Goal: Information Seeking & Learning: Find contact information

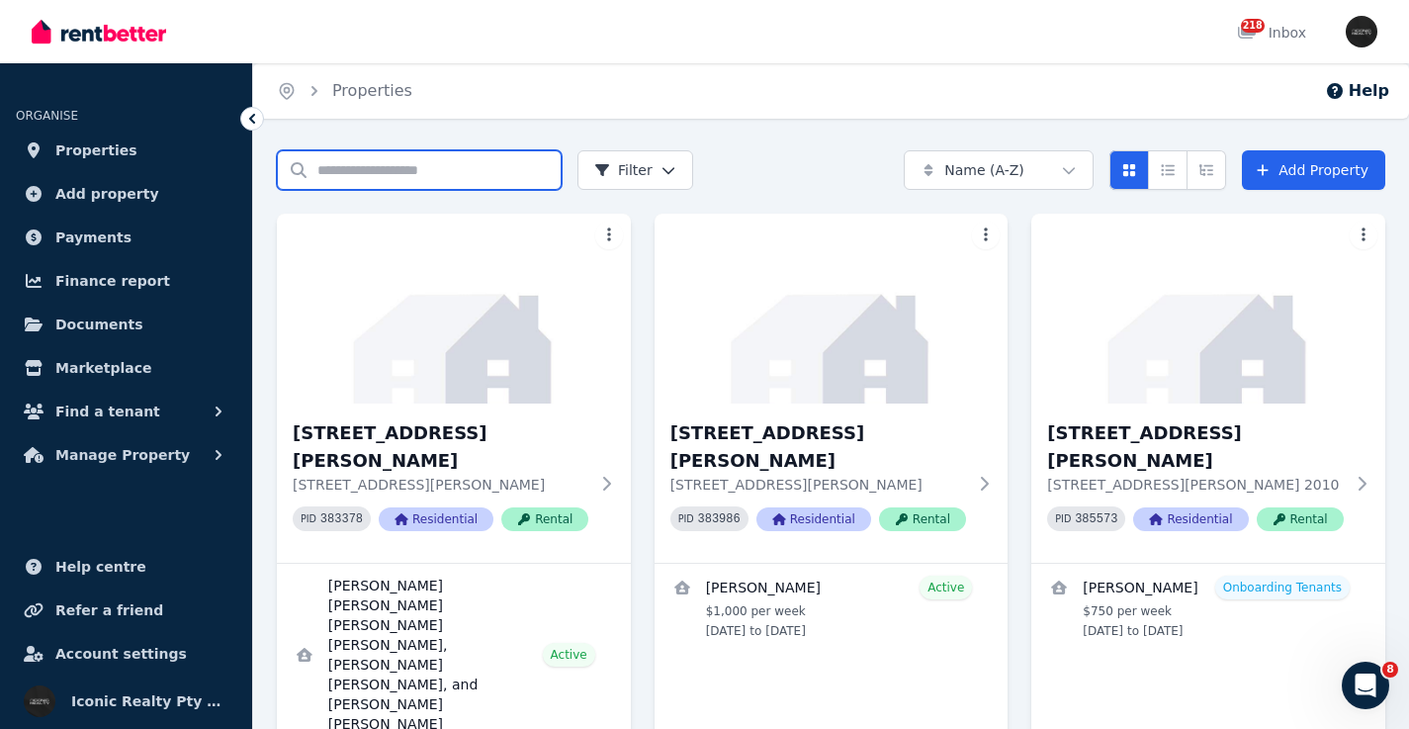
click at [374, 170] on input "Search properties" at bounding box center [419, 170] width 285 height 40
type input "*****"
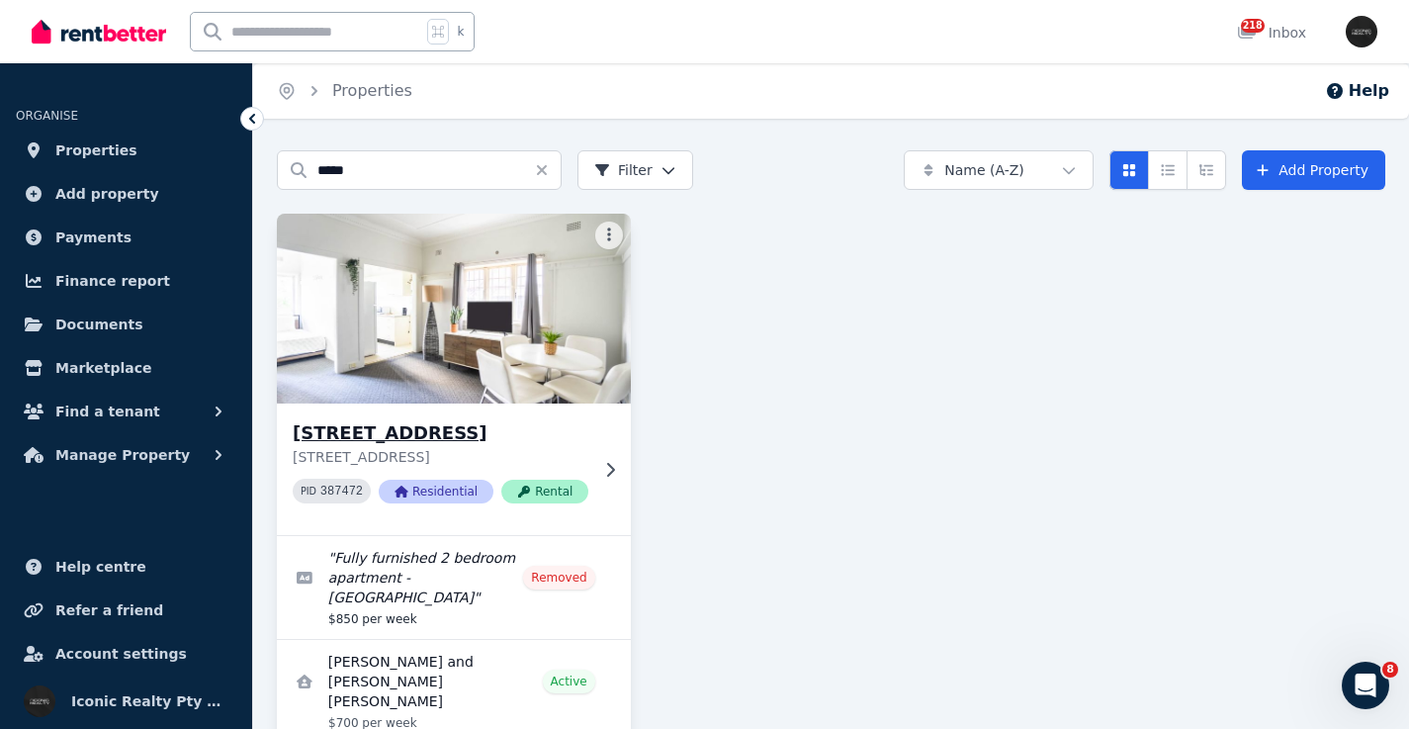
click at [448, 313] on img at bounding box center [454, 309] width 372 height 200
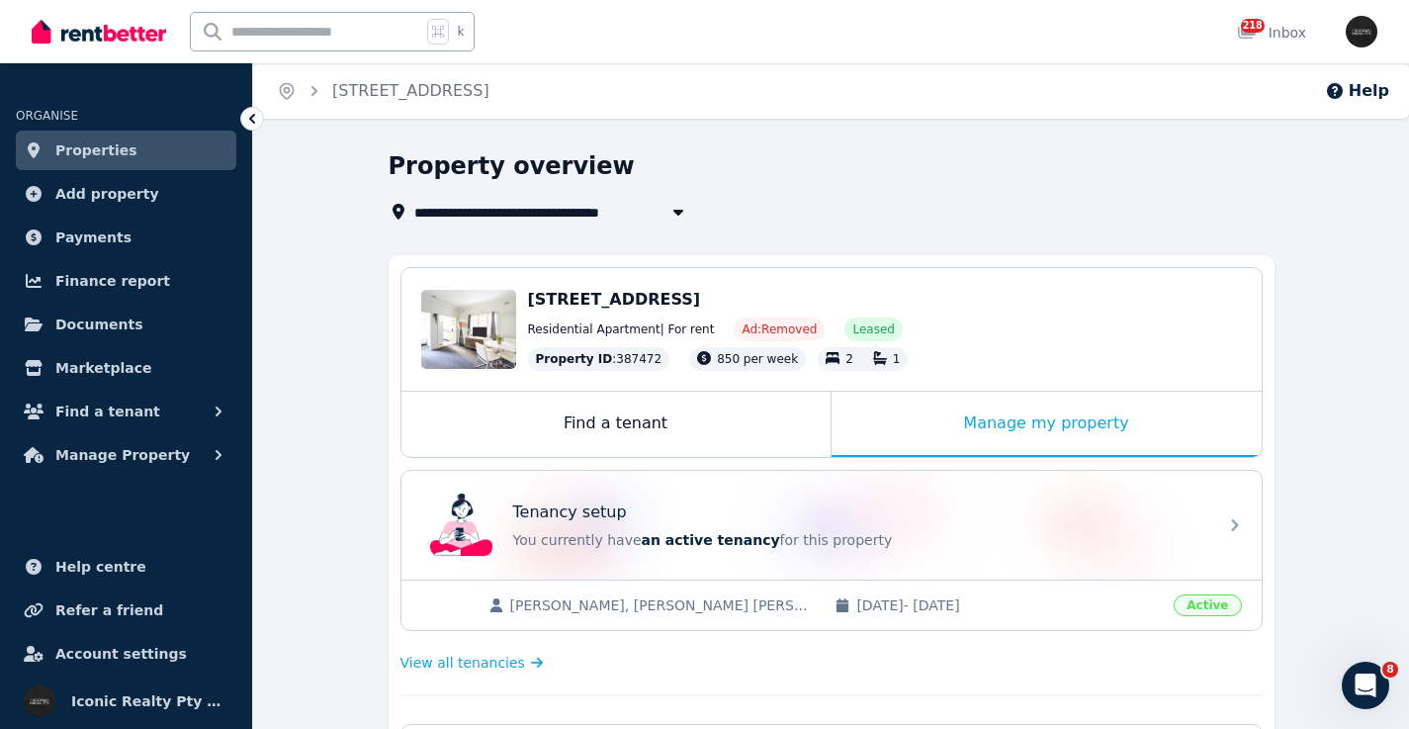
click at [792, 492] on div "Tenancy setup You currently have an active tenancy for this property" at bounding box center [813, 524] width 783 height 79
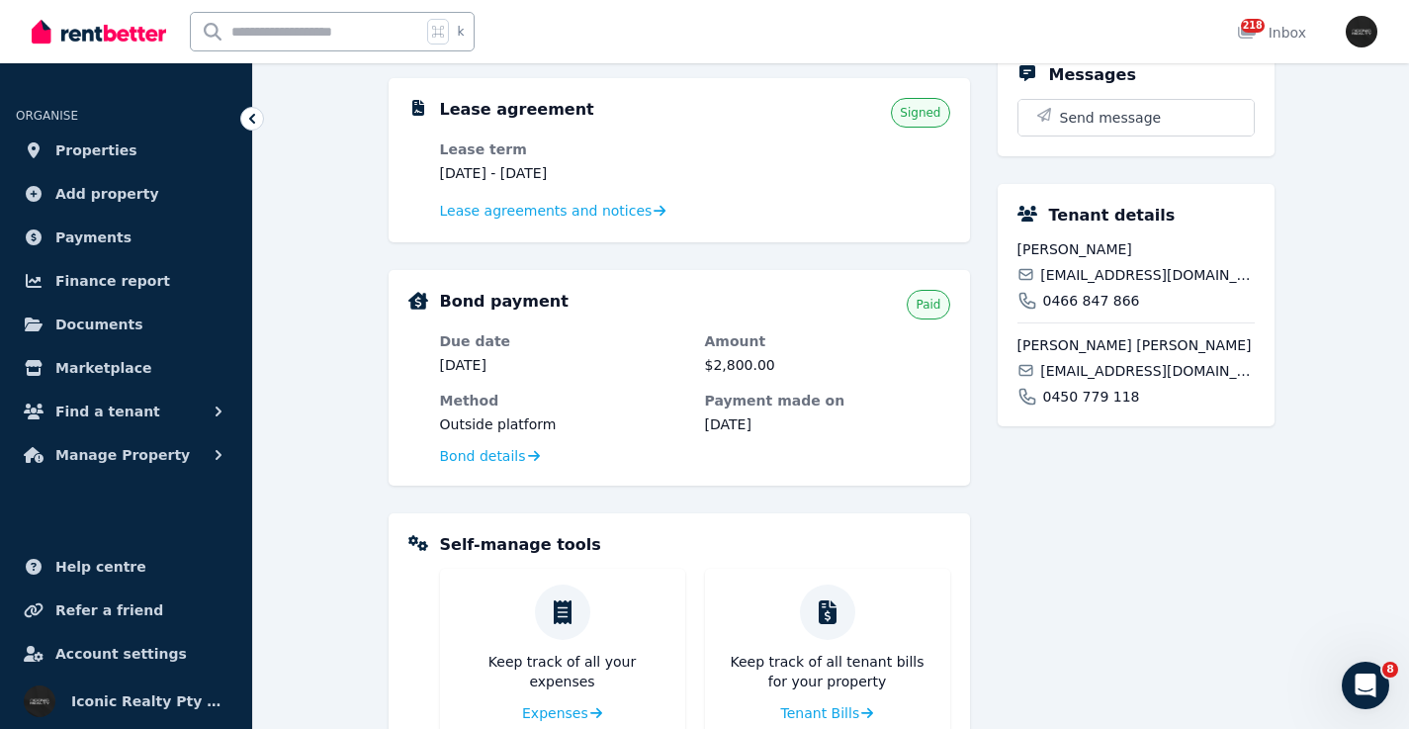
scroll to position [438, 0]
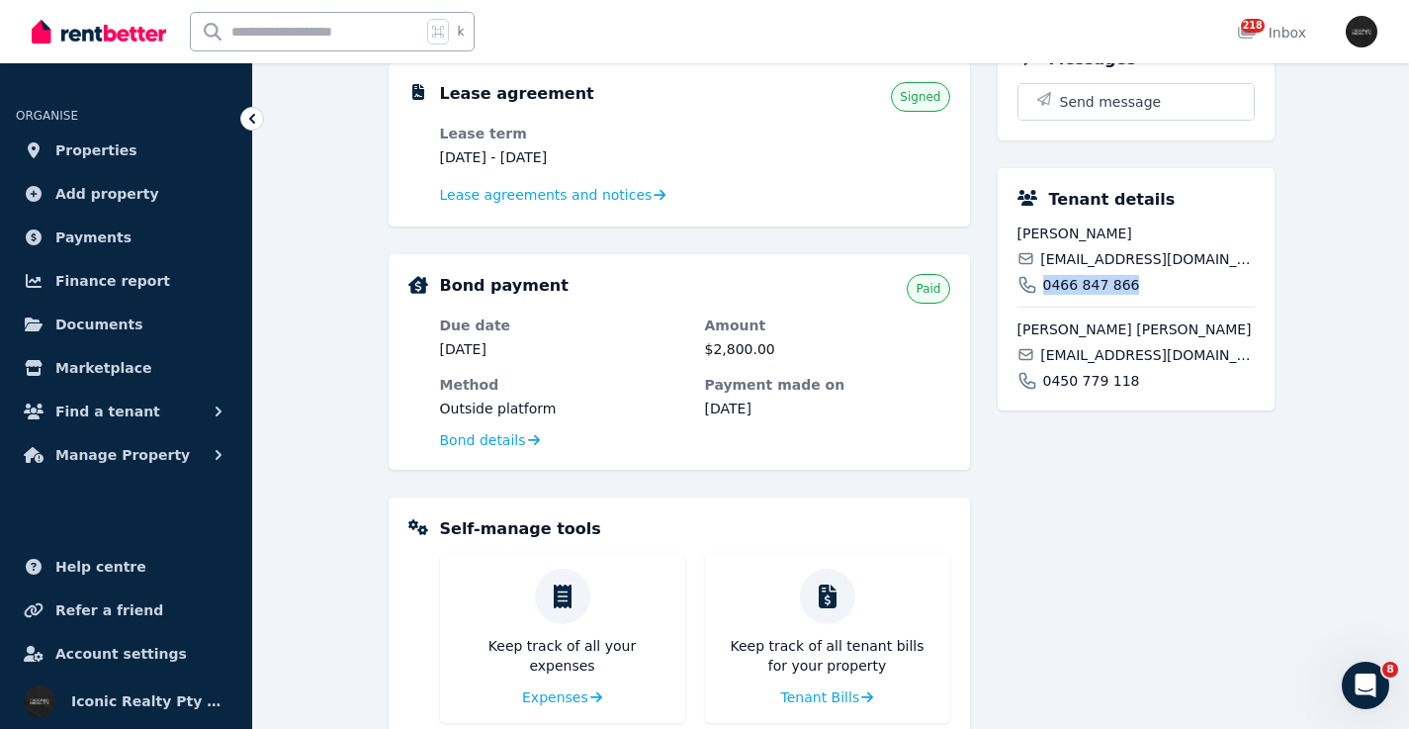
drag, startPoint x: 1144, startPoint y: 306, endPoint x: 1044, endPoint y: 308, distance: 99.9
click at [1042, 295] on div "0466 847 866" at bounding box center [1135, 285] width 237 height 20
copy span "0466 847 866"
drag, startPoint x: 1224, startPoint y: 374, endPoint x: 1058, endPoint y: 383, distance: 166.3
click at [1036, 365] on div "[EMAIL_ADDRESS][DOMAIN_NAME]" at bounding box center [1135, 355] width 237 height 20
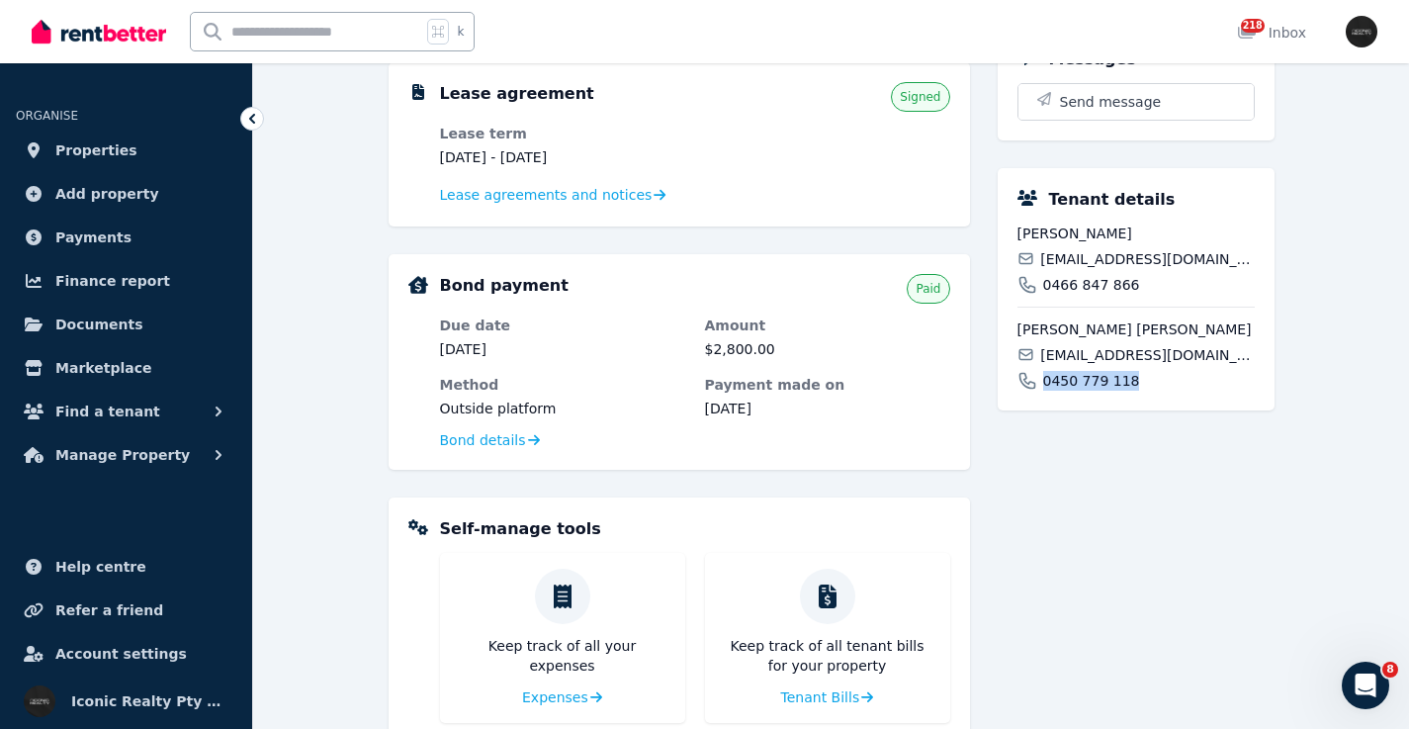
drag, startPoint x: 1161, startPoint y: 399, endPoint x: 1037, endPoint y: 403, distance: 123.6
click at [1037, 391] on div "0450 779 118" at bounding box center [1135, 381] width 237 height 20
copy span "0450 779 118"
click at [323, 32] on input "text" at bounding box center [306, 32] width 230 height 38
type input "*****"
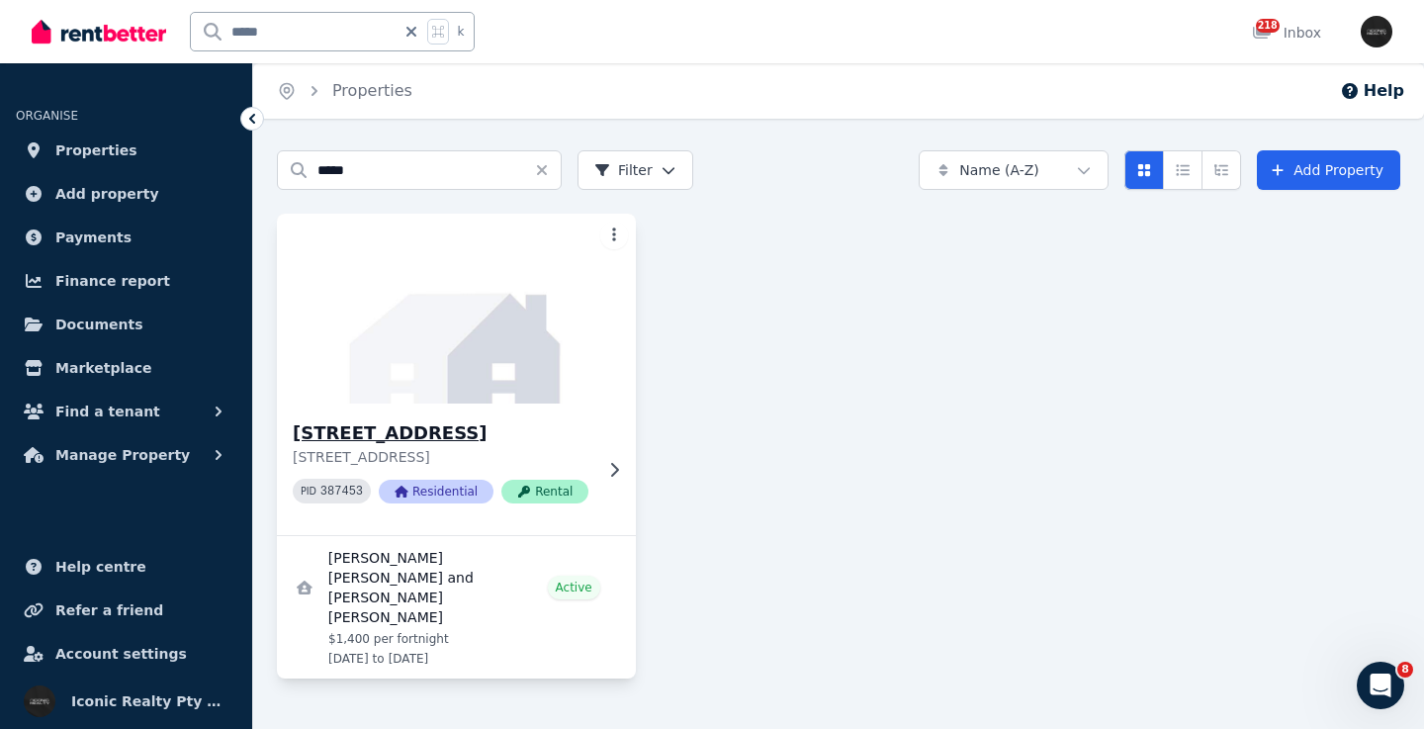
click at [412, 349] on img at bounding box center [456, 309] width 377 height 200
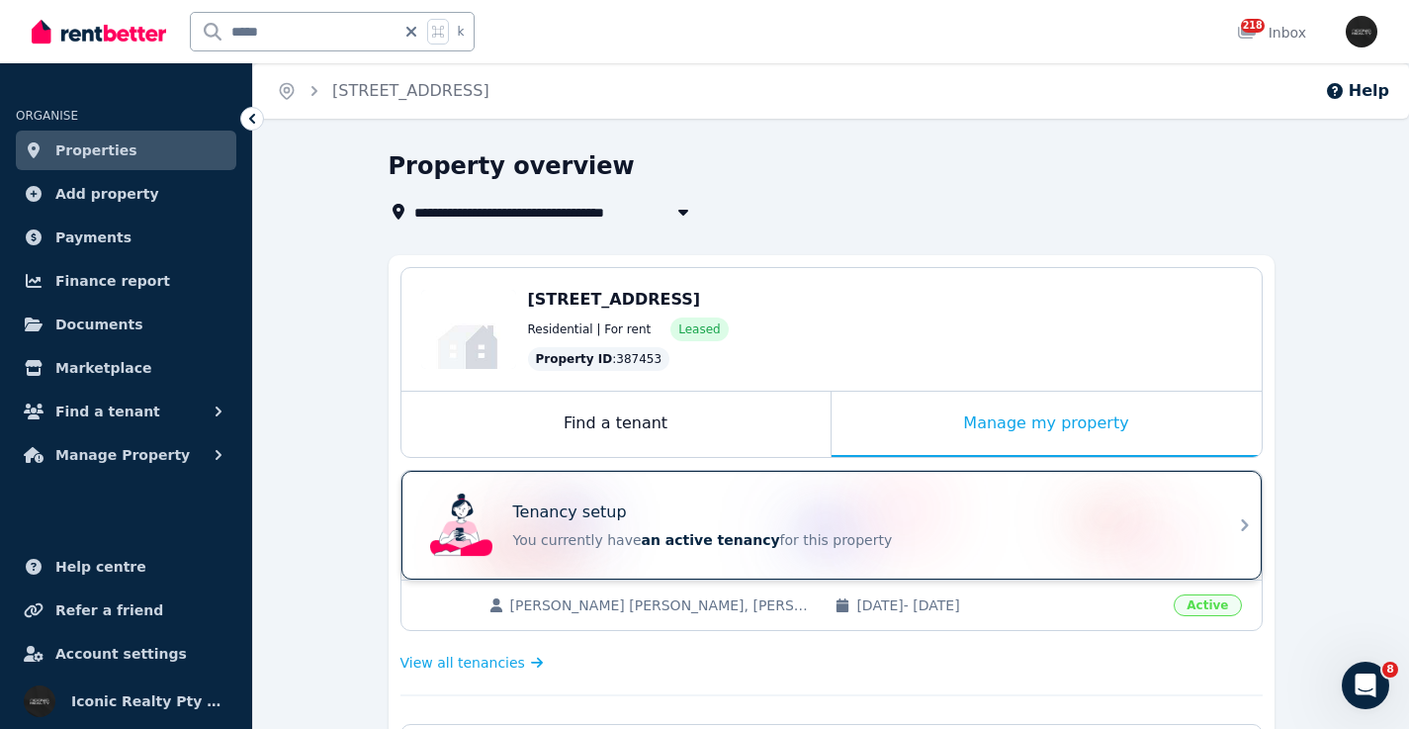
click at [713, 507] on div "Tenancy setup" at bounding box center [859, 512] width 692 height 24
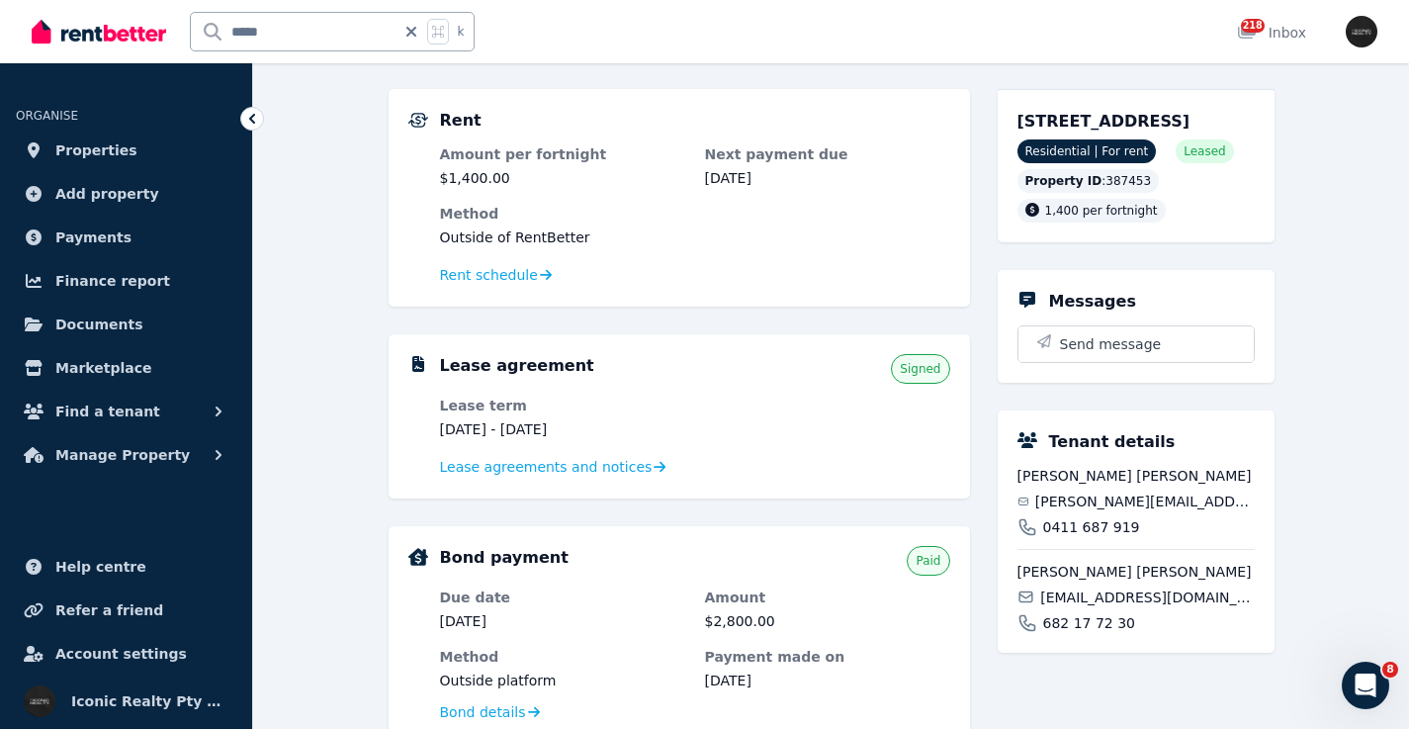
scroll to position [161, 0]
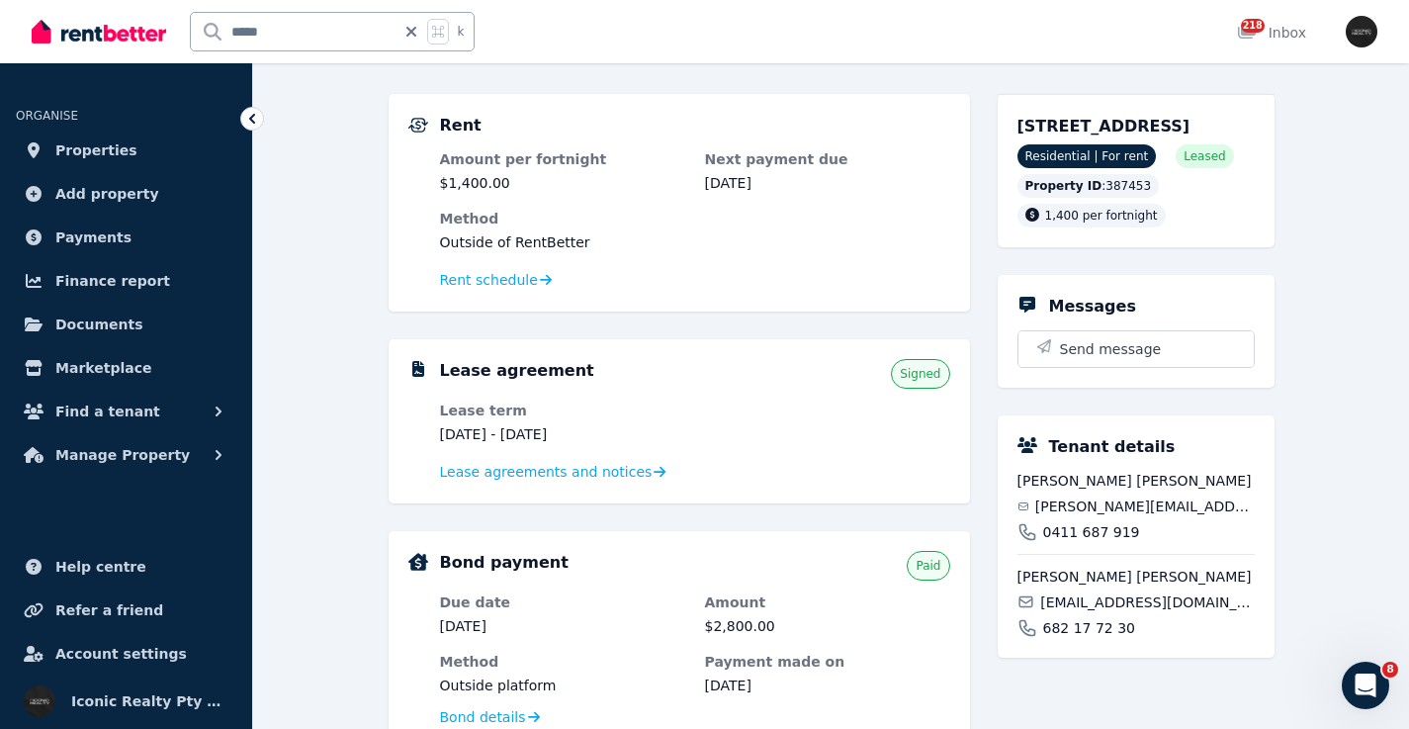
click at [1089, 516] on span "[PERSON_NAME][EMAIL_ADDRESS][DOMAIN_NAME]" at bounding box center [1144, 506] width 219 height 20
click at [1088, 516] on span "[PERSON_NAME][EMAIL_ADDRESS][DOMAIN_NAME]" at bounding box center [1144, 506] width 219 height 20
copy div "[PERSON_NAME][EMAIL_ADDRESS][DOMAIN_NAME]"
click at [1100, 612] on span "[EMAIL_ADDRESS][DOMAIN_NAME]" at bounding box center [1147, 602] width 214 height 20
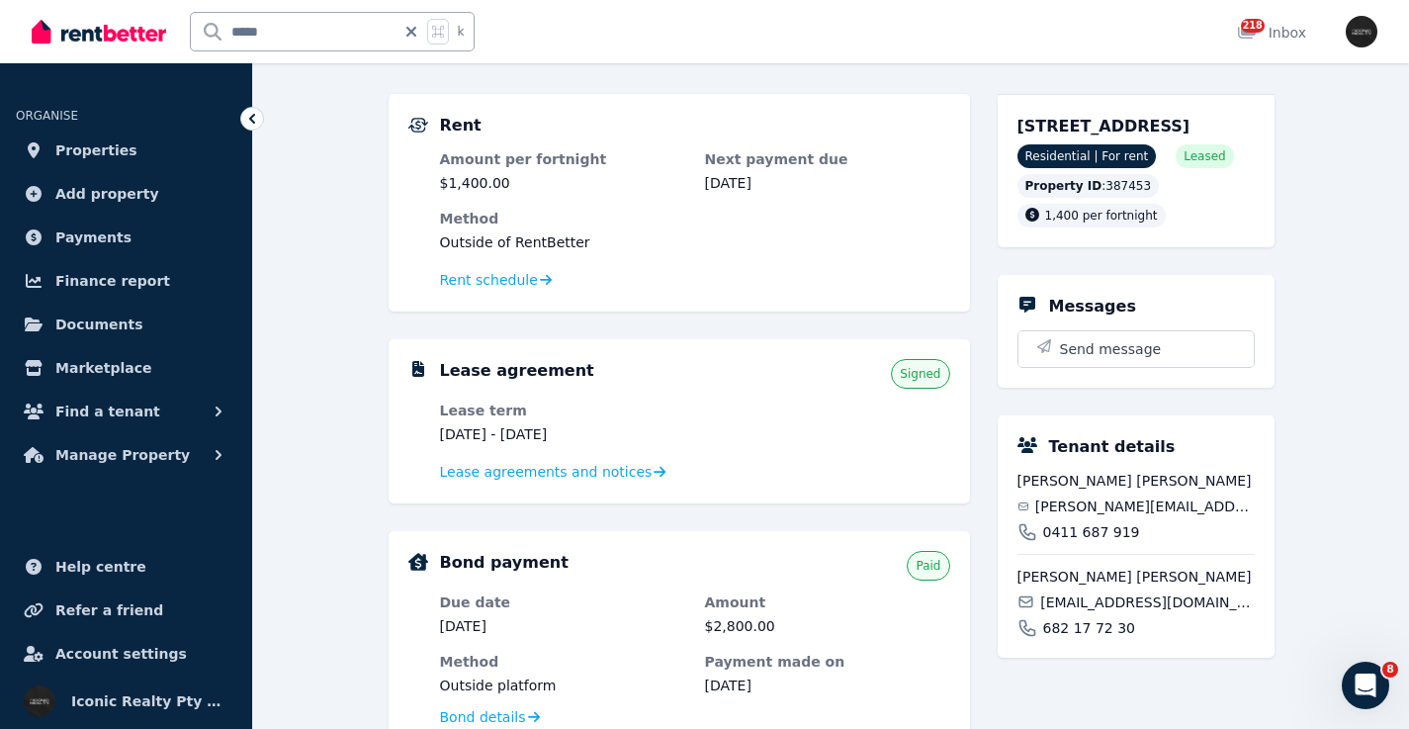
click at [1100, 612] on span "[EMAIL_ADDRESS][DOMAIN_NAME]" at bounding box center [1147, 602] width 214 height 20
click at [1101, 612] on span "[EMAIL_ADDRESS][DOMAIN_NAME]" at bounding box center [1147, 602] width 214 height 20
copy div "[EMAIL_ADDRESS][DOMAIN_NAME]"
drag, startPoint x: 295, startPoint y: 26, endPoint x: 214, endPoint y: 25, distance: 81.1
click at [214, 25] on input "*****" at bounding box center [293, 32] width 205 height 38
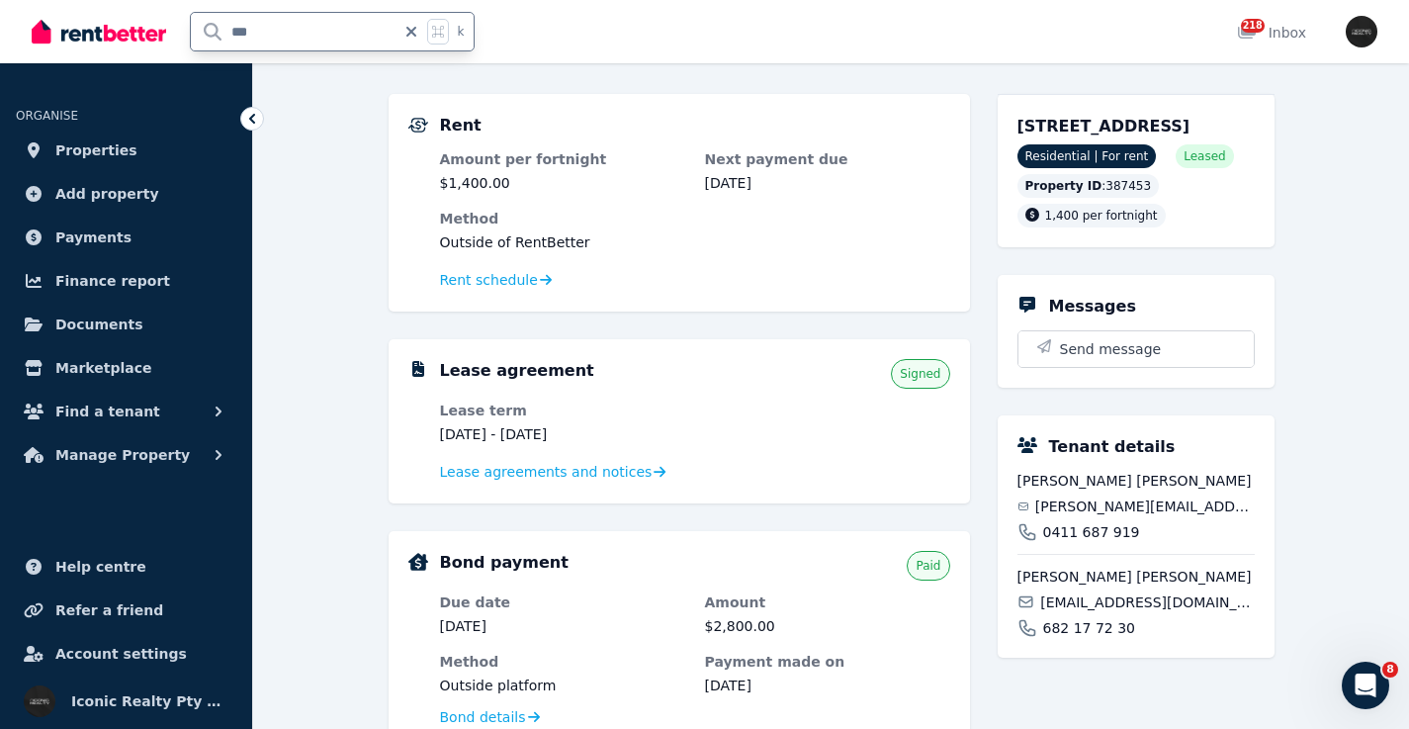
type input "***"
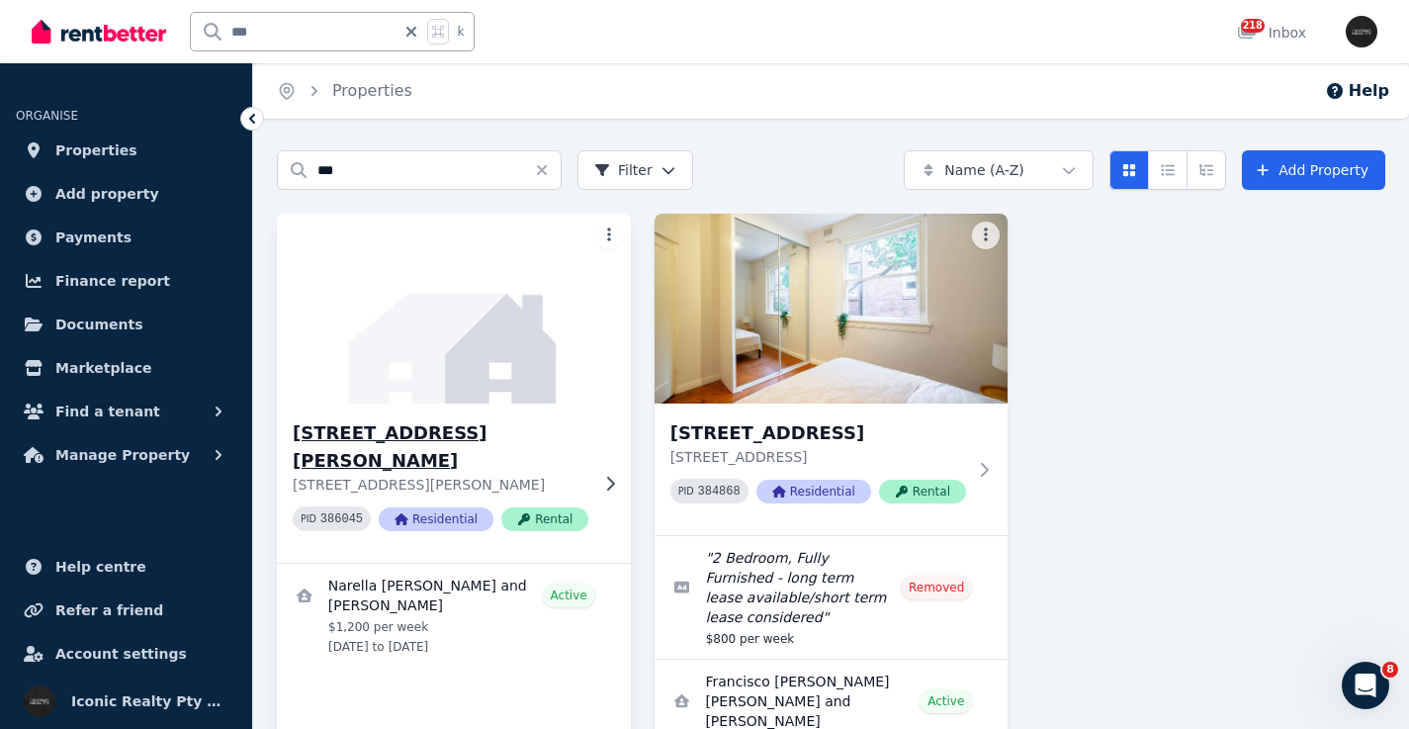
click at [489, 328] on img at bounding box center [454, 309] width 372 height 200
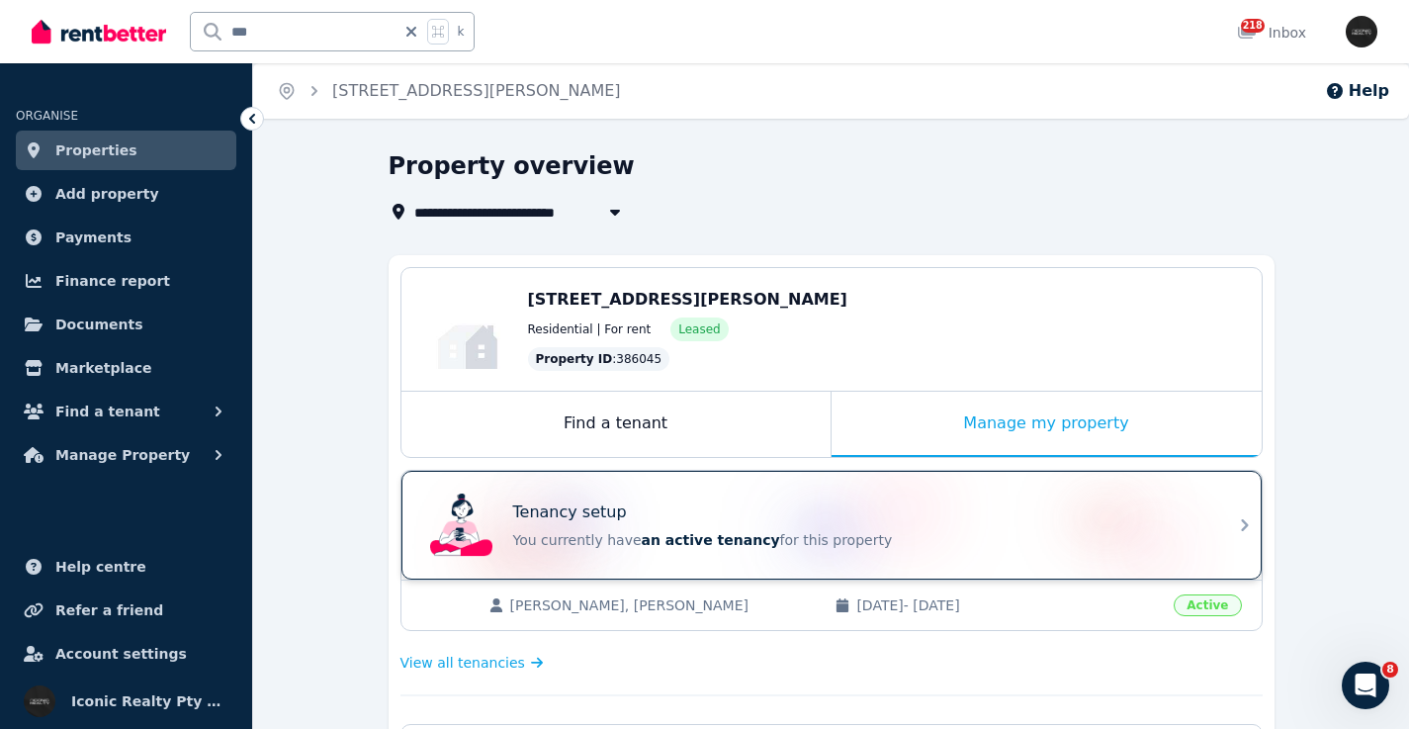
click at [956, 500] on div "Tenancy setup" at bounding box center [859, 512] width 692 height 24
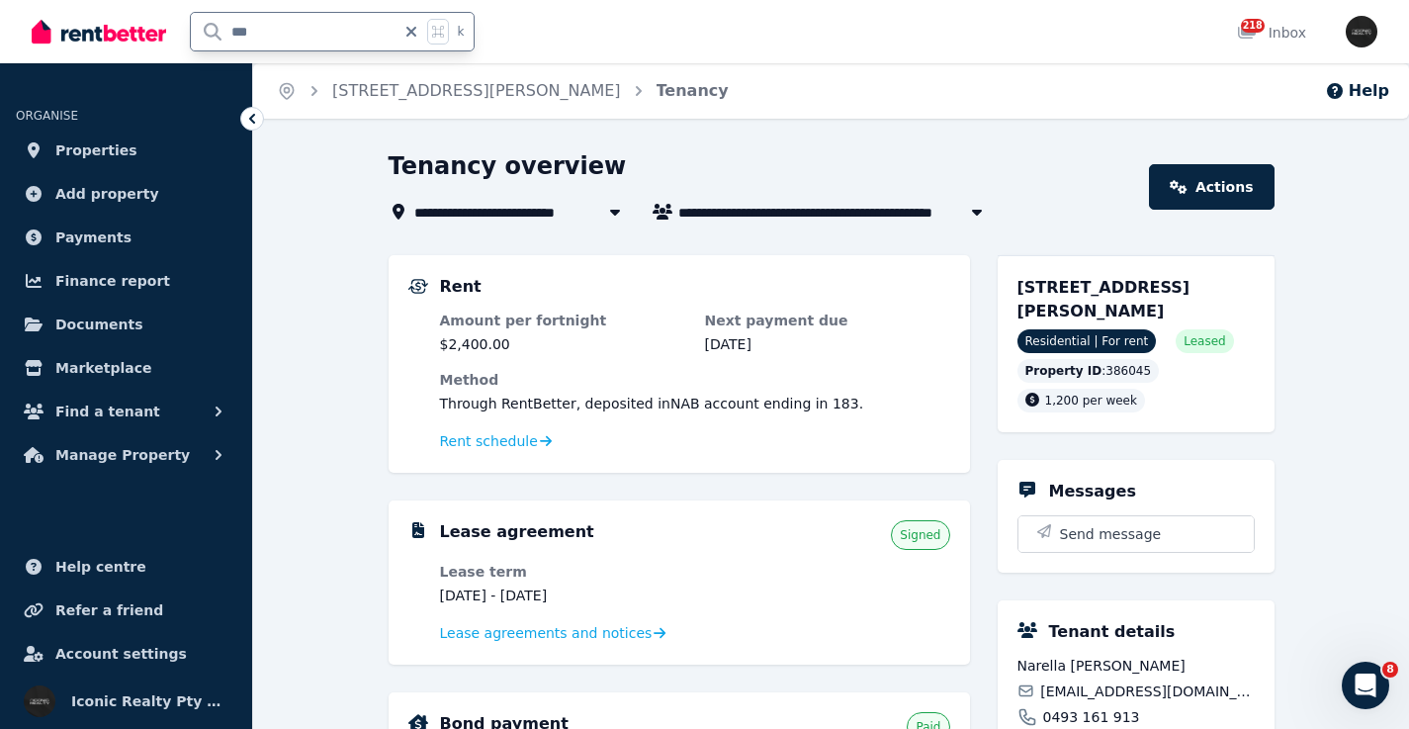
drag, startPoint x: 289, startPoint y: 38, endPoint x: 224, endPoint y: 33, distance: 64.5
click at [184, 30] on div "*** k" at bounding box center [258, 31] width 453 height 63
type input "*****"
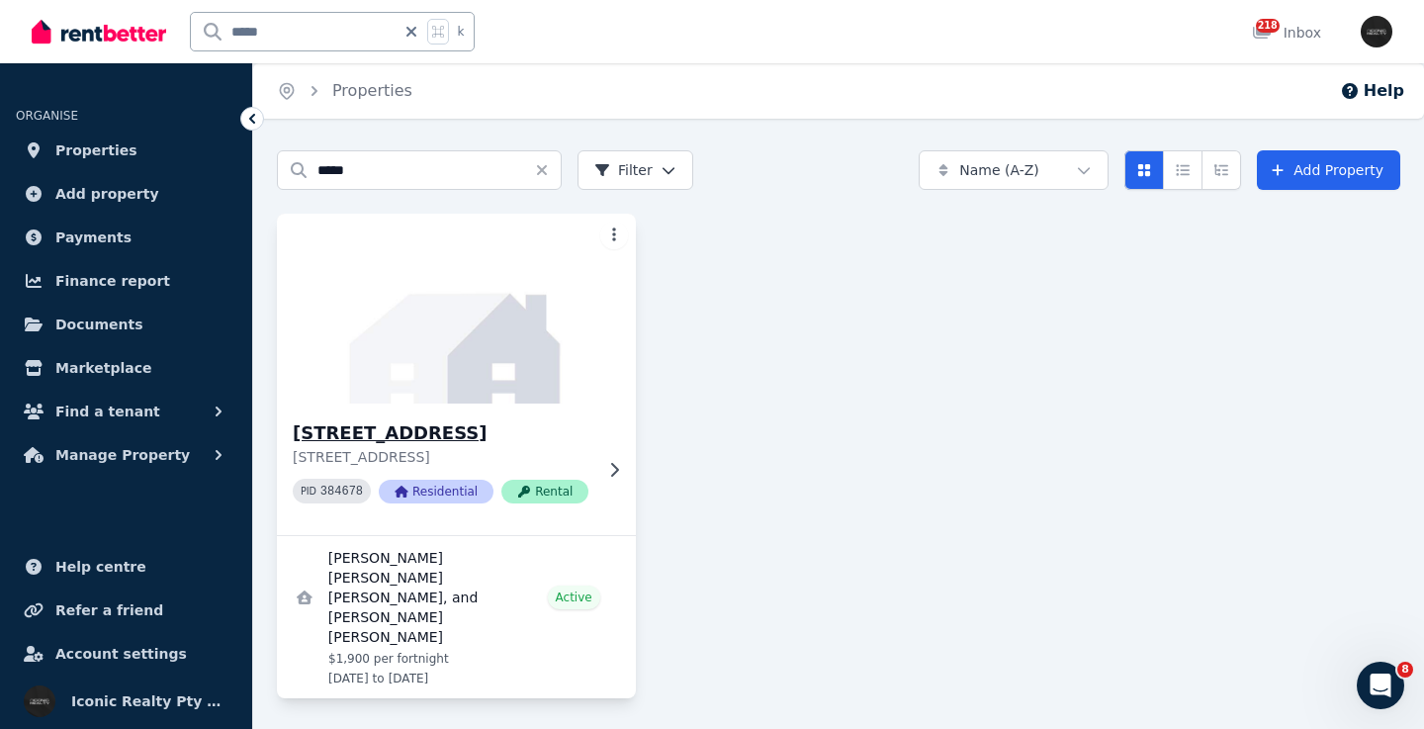
click at [488, 330] on img at bounding box center [456, 309] width 377 height 200
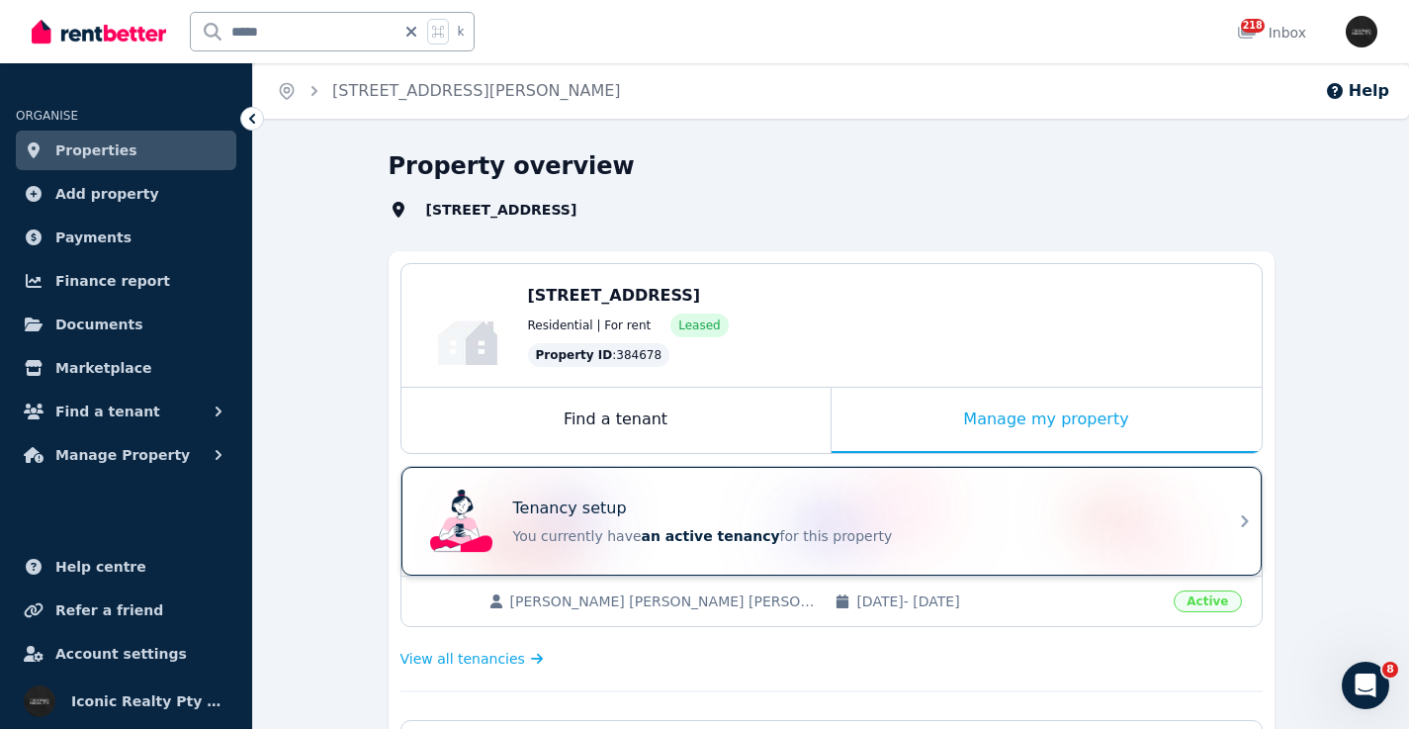
click at [698, 494] on div "Tenancy setup You currently have an active tenancy for this property" at bounding box center [813, 520] width 783 height 79
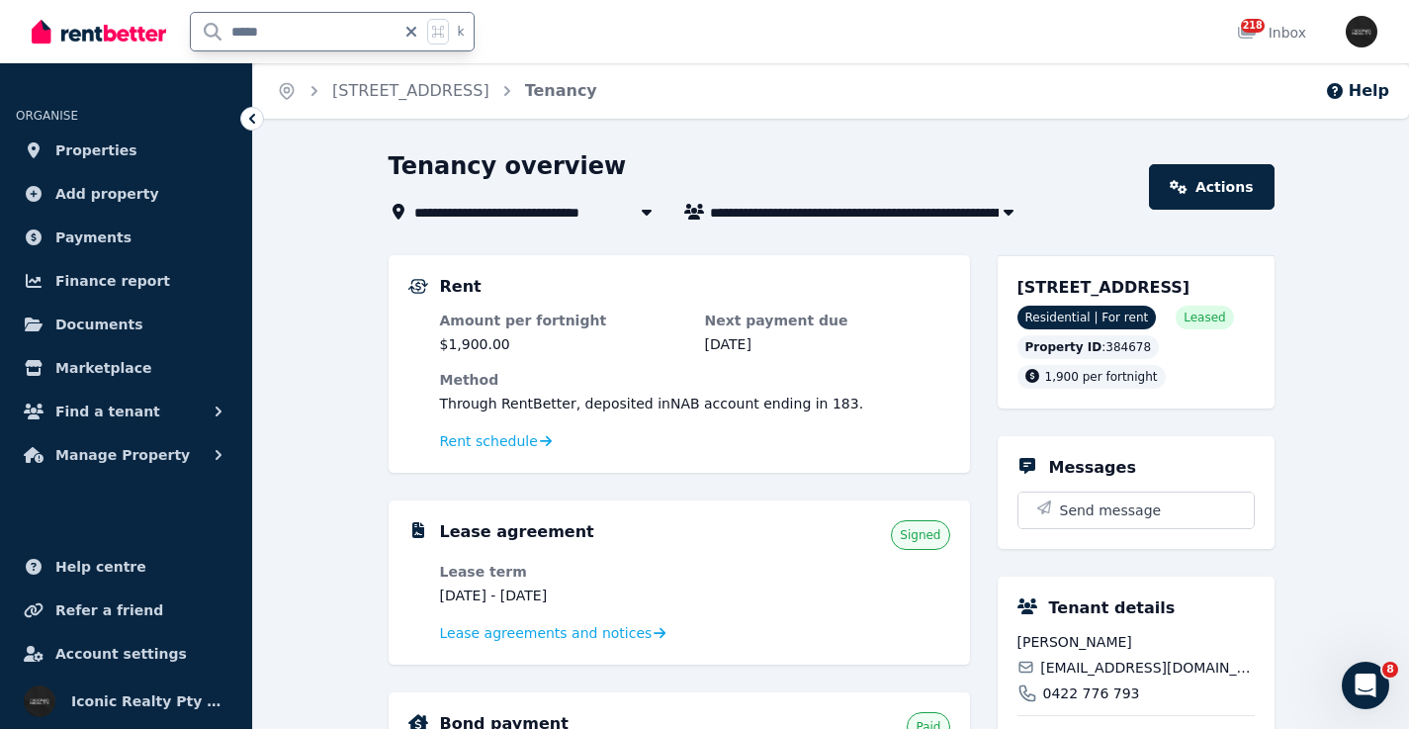
click at [294, 25] on input "*****" at bounding box center [293, 32] width 205 height 38
type input "*****"
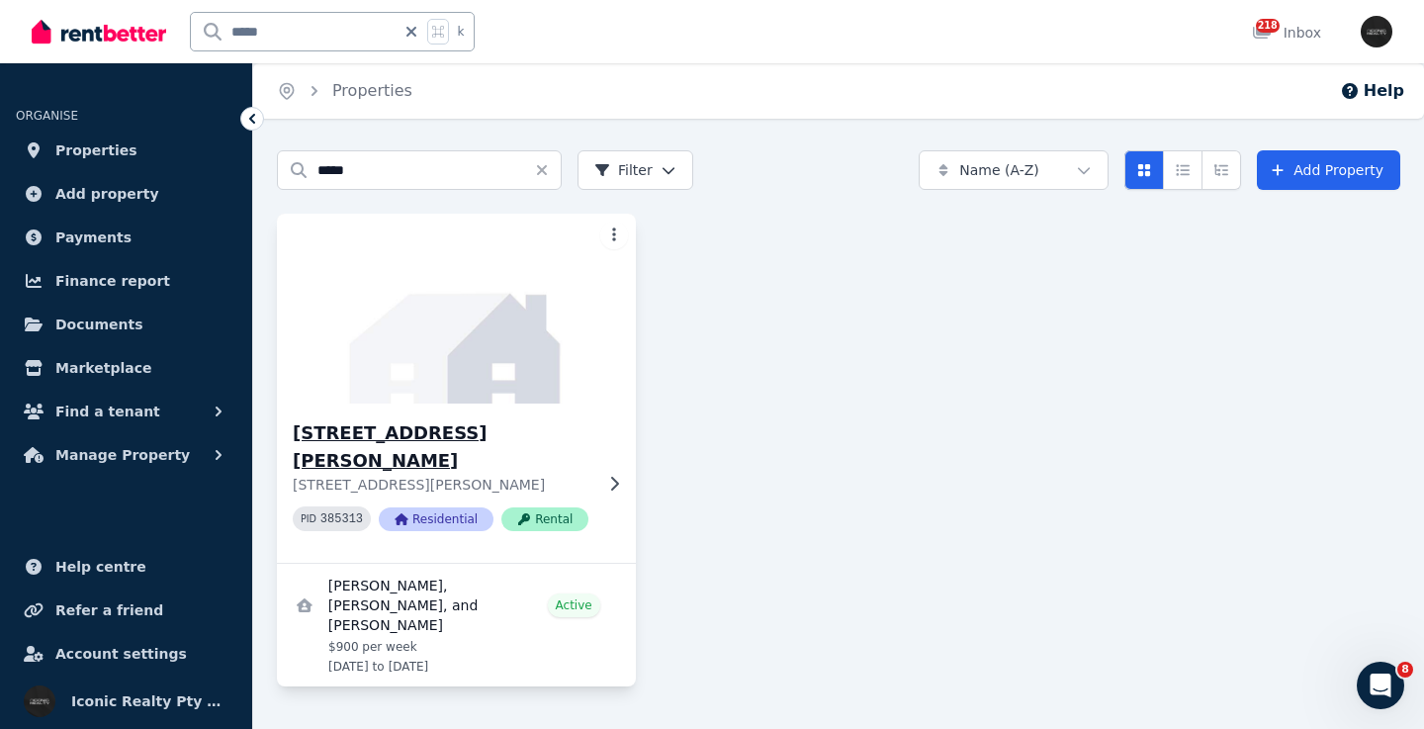
click at [523, 310] on img at bounding box center [456, 309] width 377 height 200
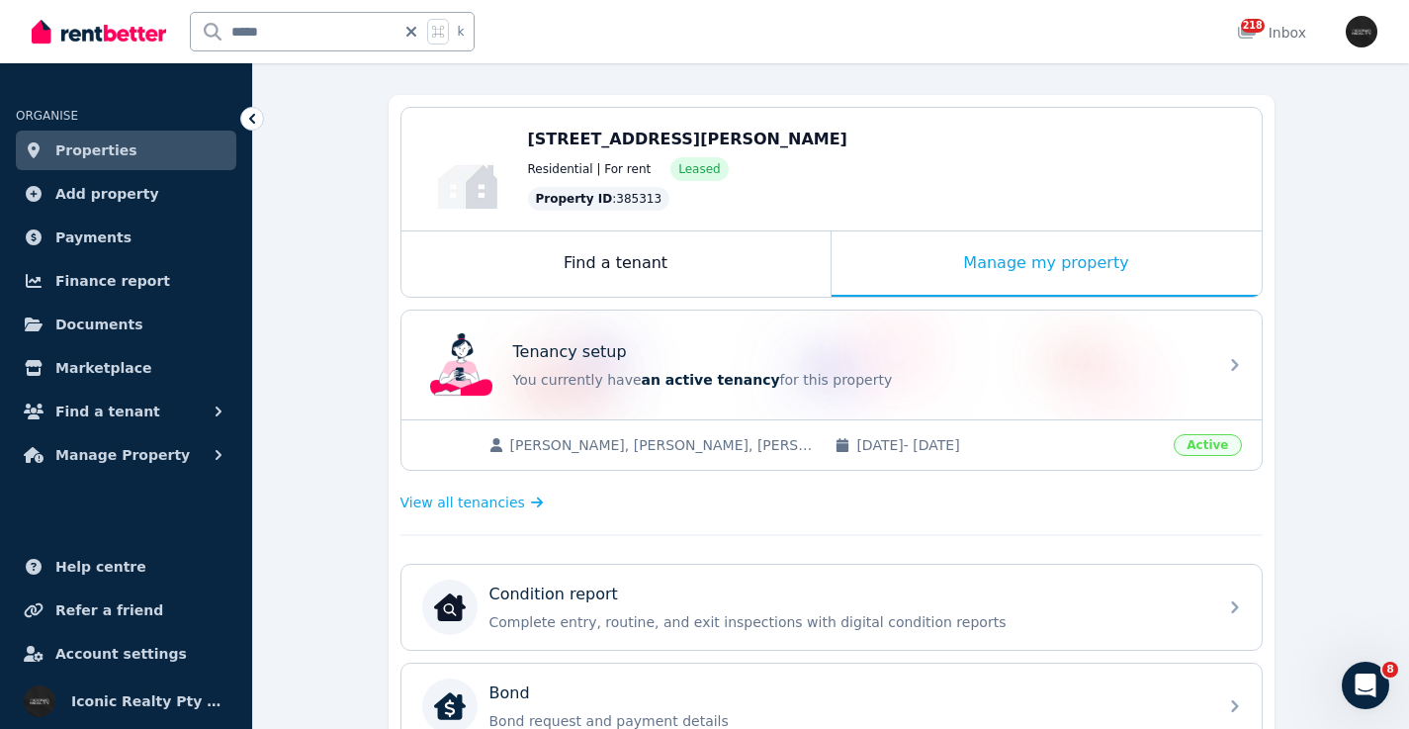
scroll to position [147, 0]
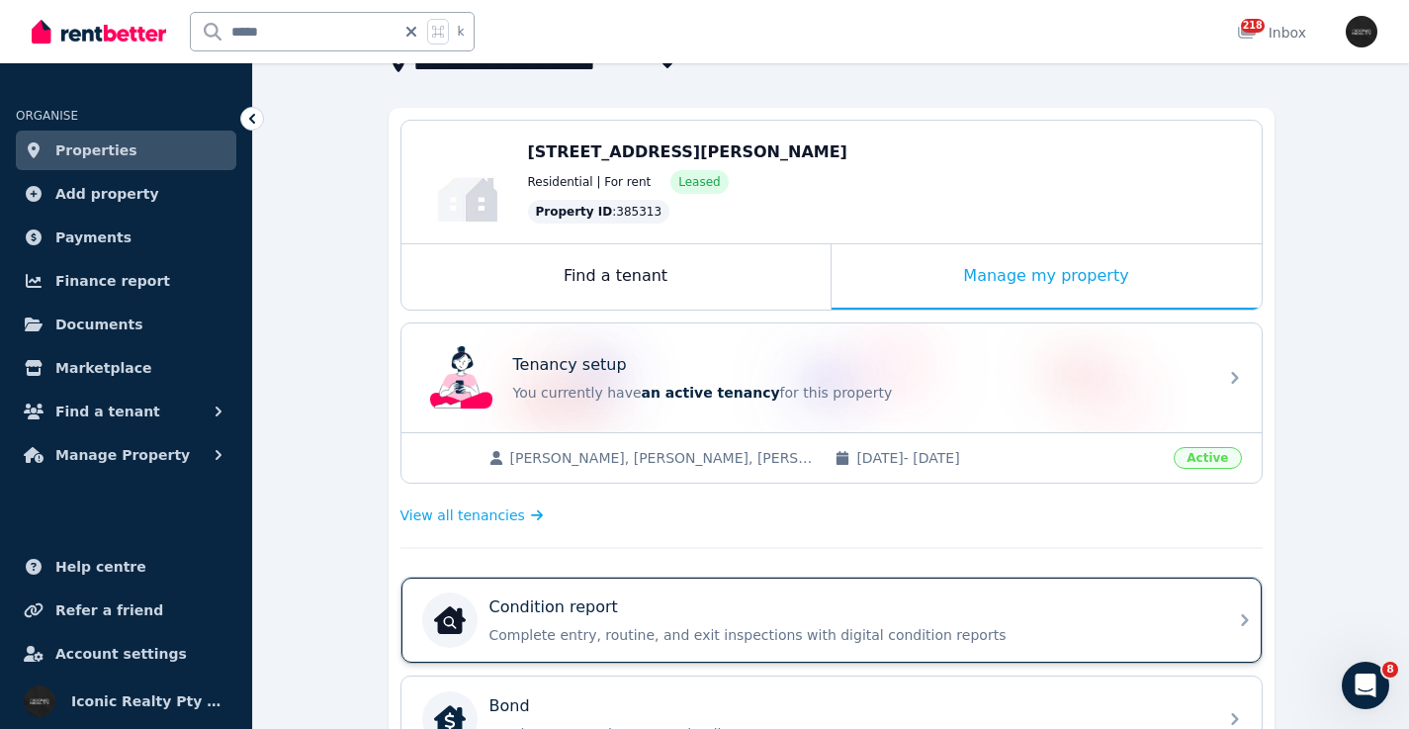
click at [1141, 624] on div "Condition report Complete entry, routine, and exit inspections with digital con…" at bounding box center [847, 619] width 716 height 49
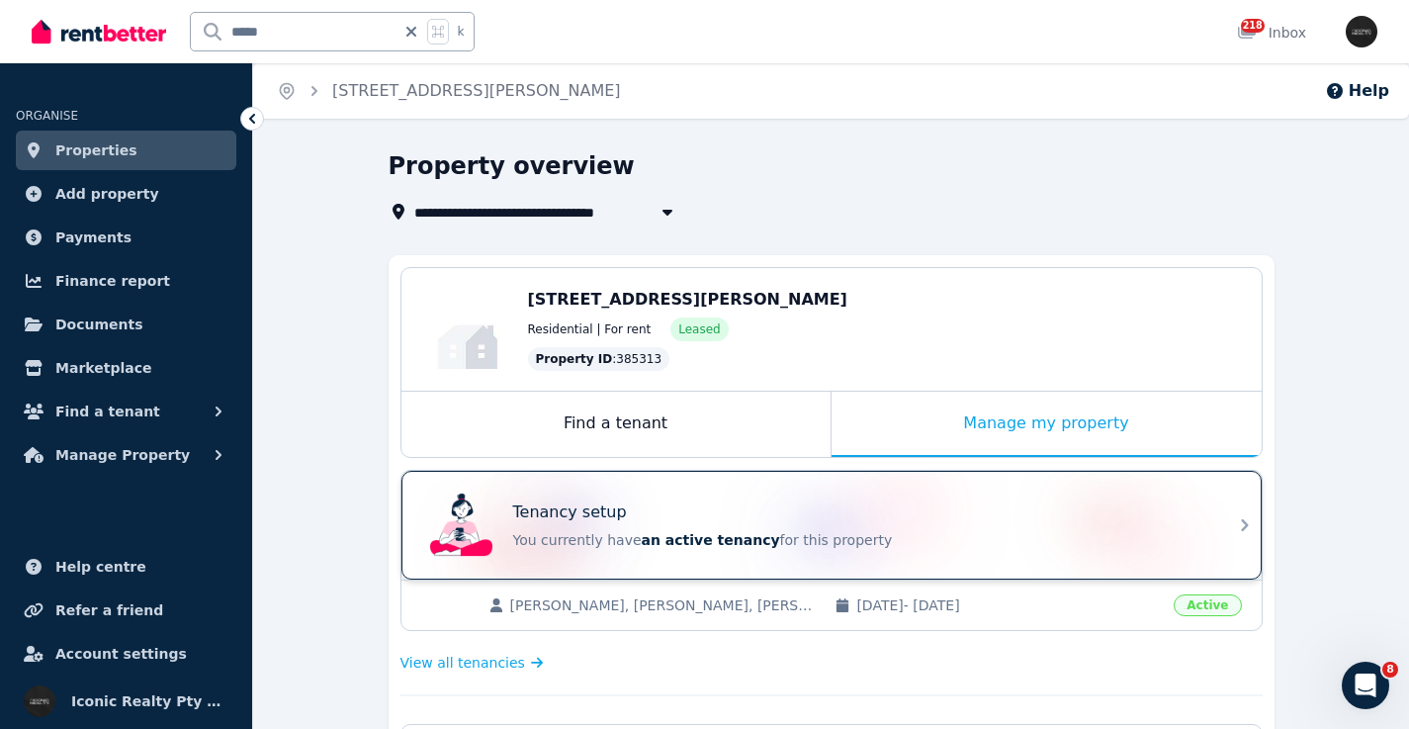
click at [794, 493] on div "Tenancy setup You currently have an active tenancy for this property" at bounding box center [813, 524] width 783 height 79
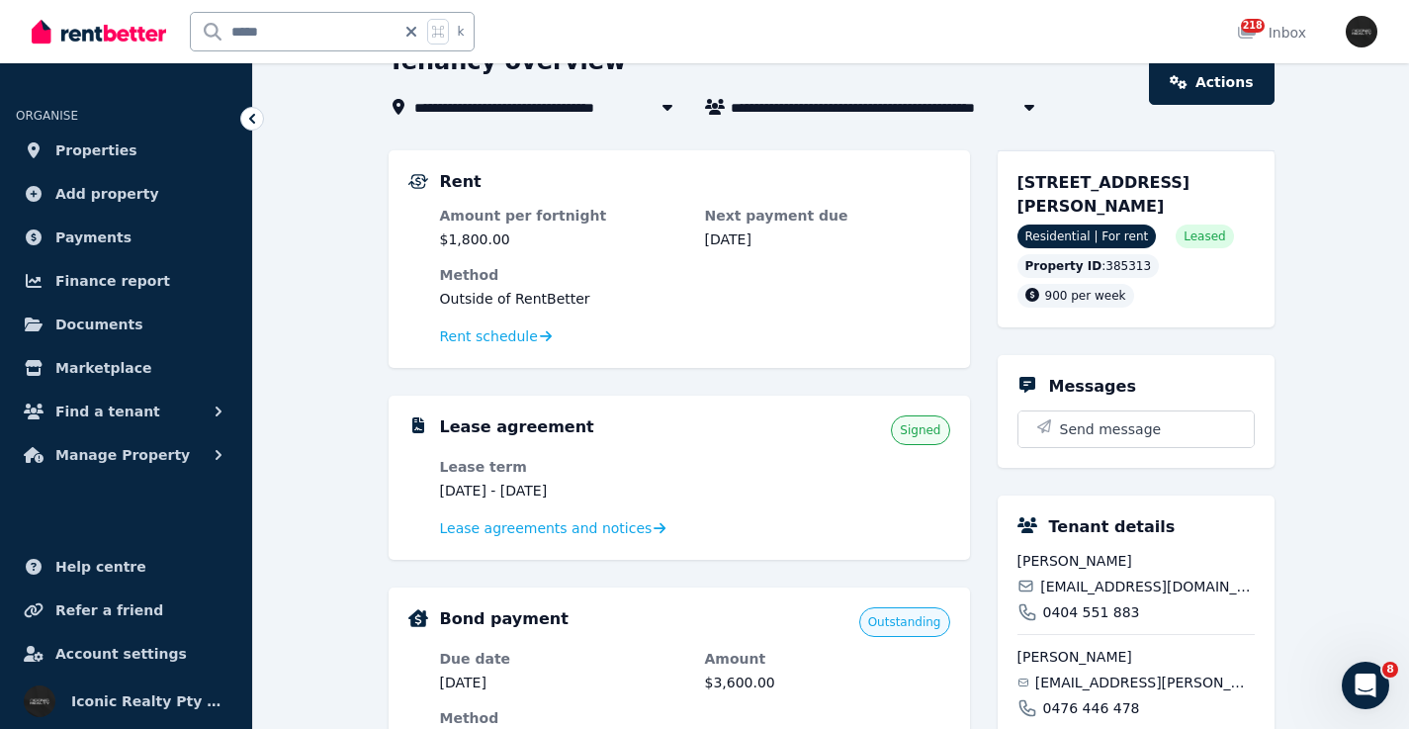
scroll to position [107, 0]
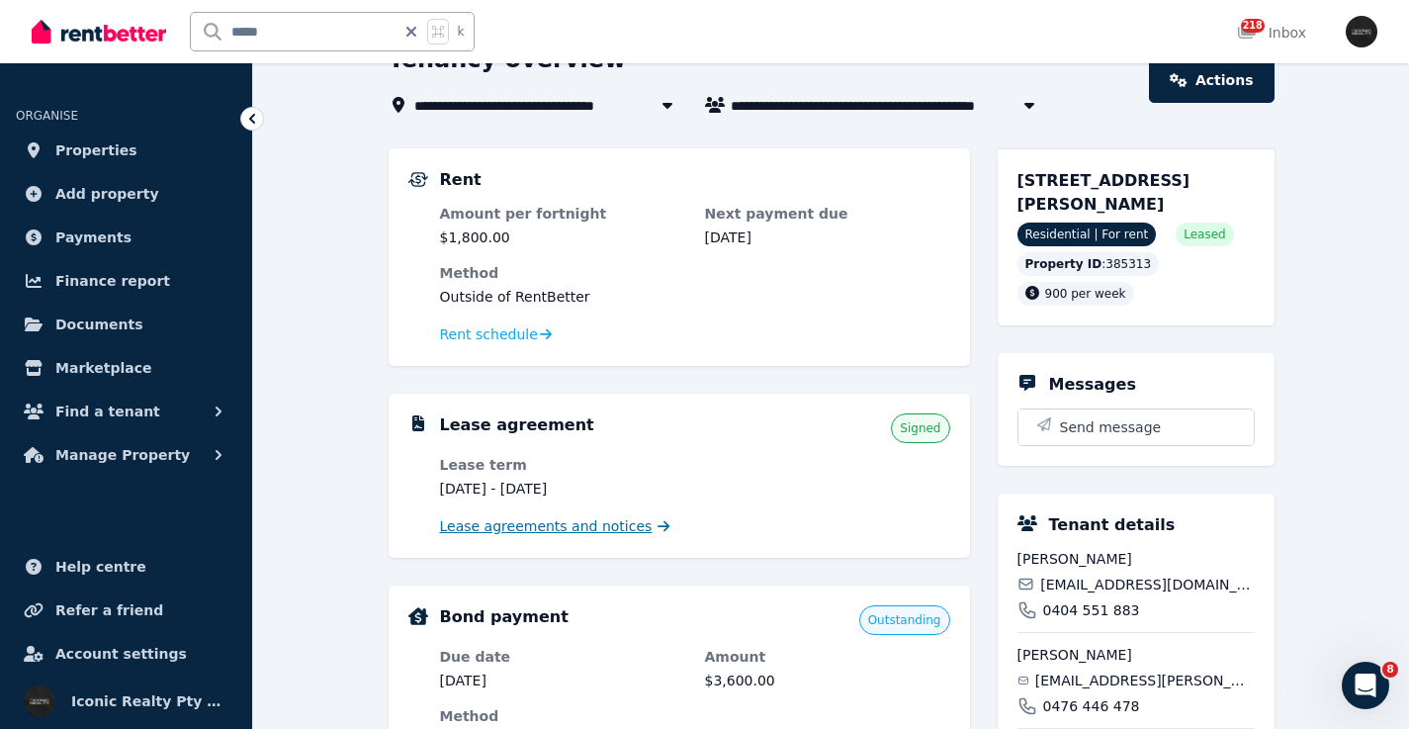
click at [589, 529] on span "Lease agreements and notices" at bounding box center [546, 526] width 213 height 20
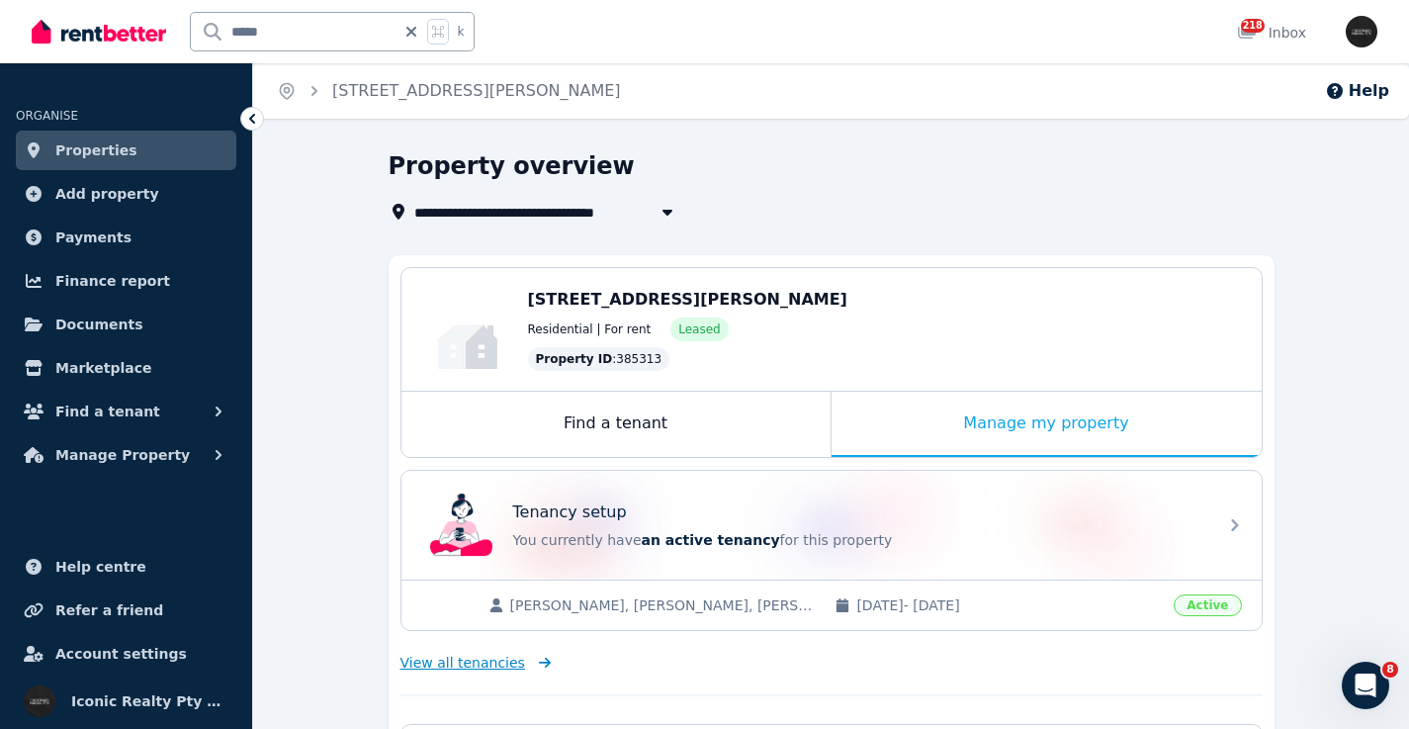
click at [445, 665] on span "View all tenancies" at bounding box center [462, 663] width 125 height 20
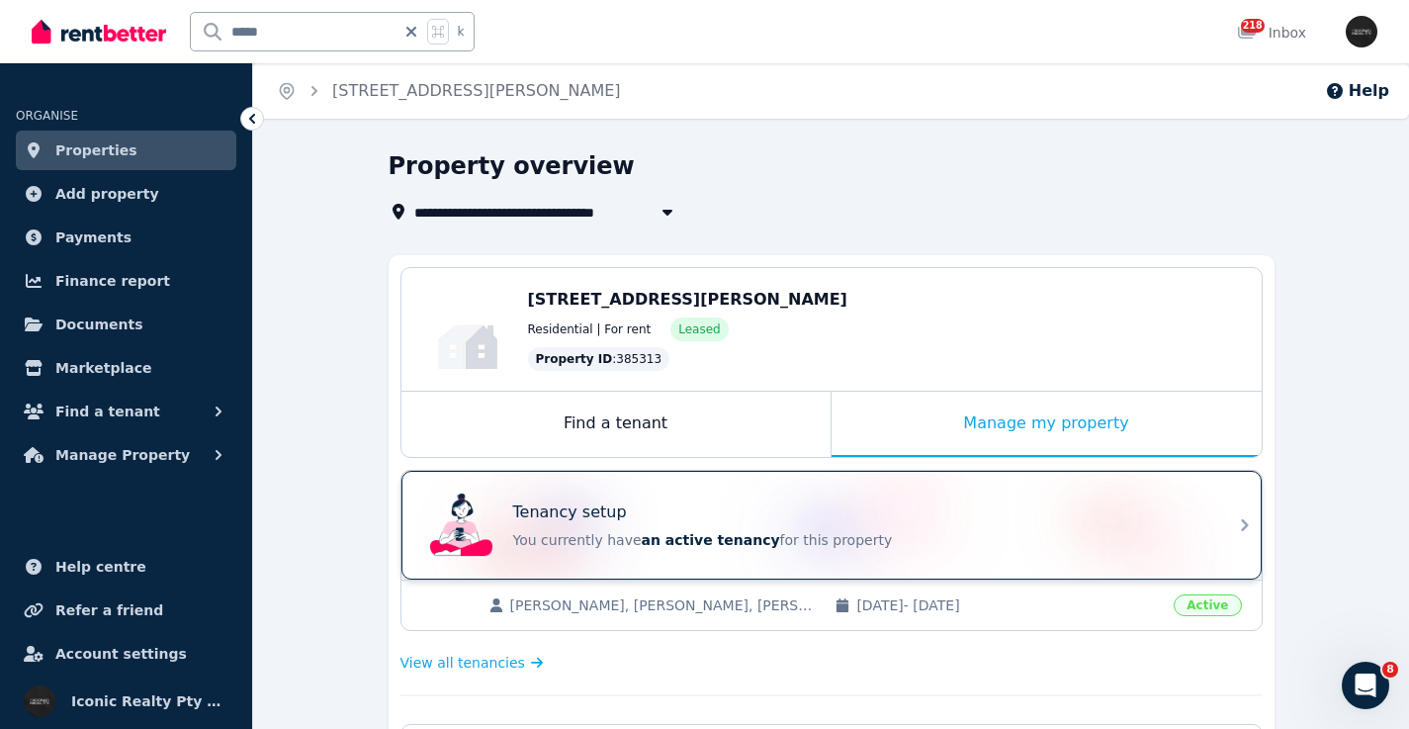
click at [798, 501] on div "Tenancy setup" at bounding box center [859, 512] width 692 height 24
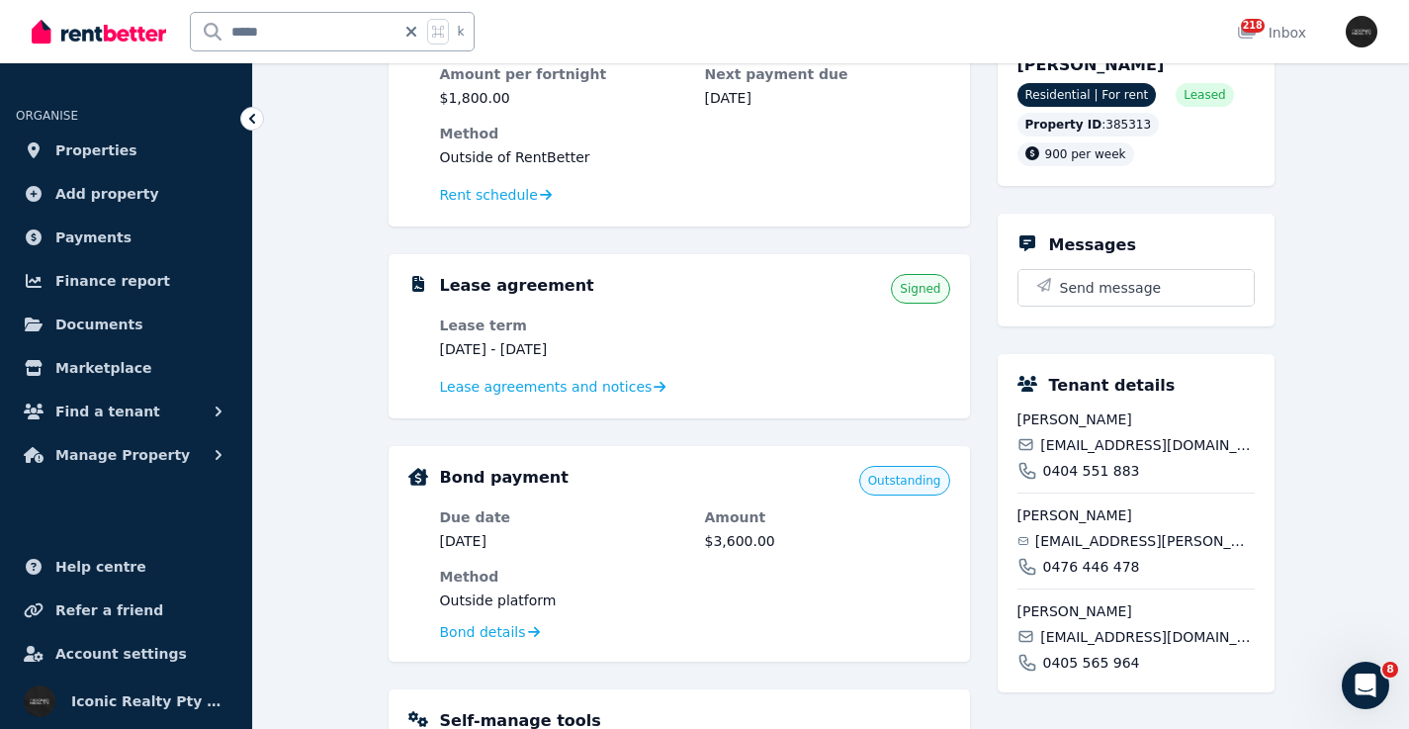
scroll to position [248, 0]
click at [473, 382] on span "Lease agreements and notices" at bounding box center [546, 385] width 213 height 20
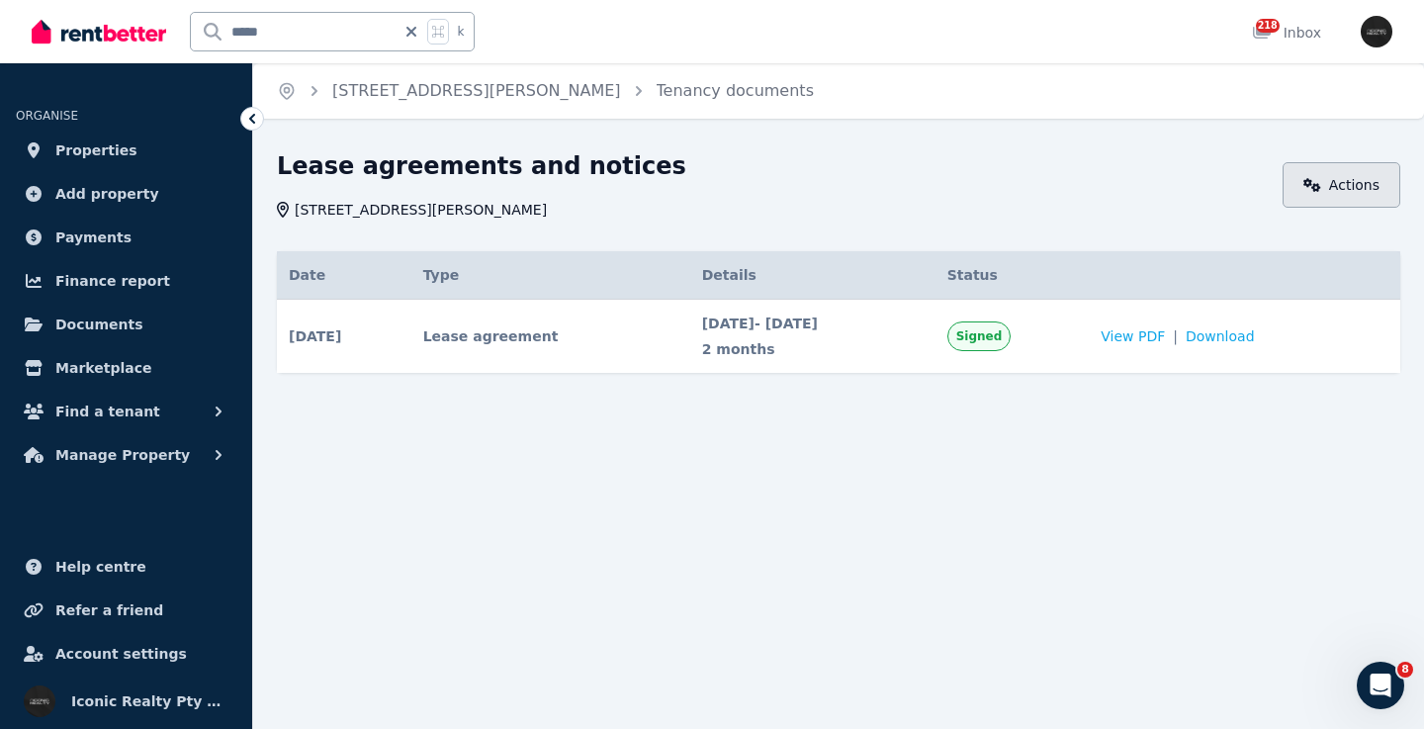
click at [1361, 188] on link "Actions" at bounding box center [1341, 184] width 118 height 45
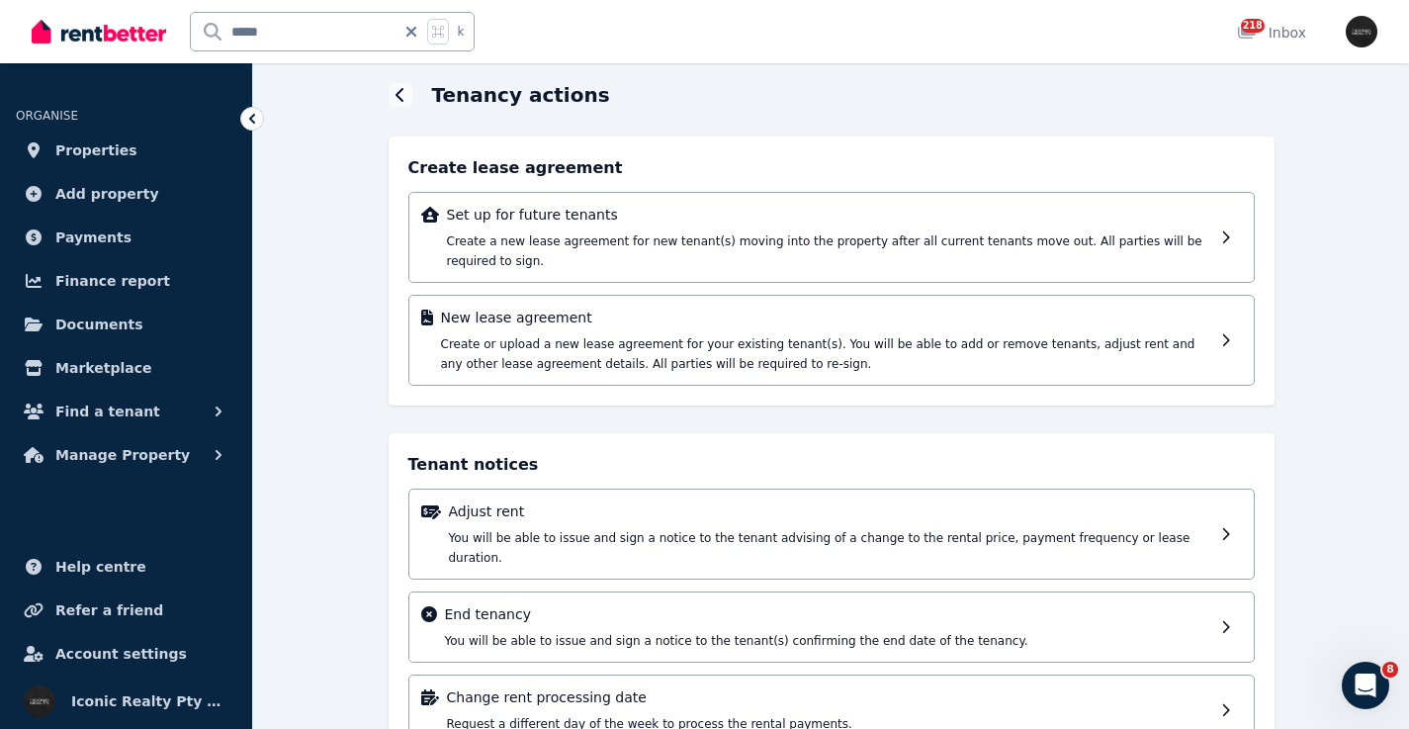
scroll to position [122, 0]
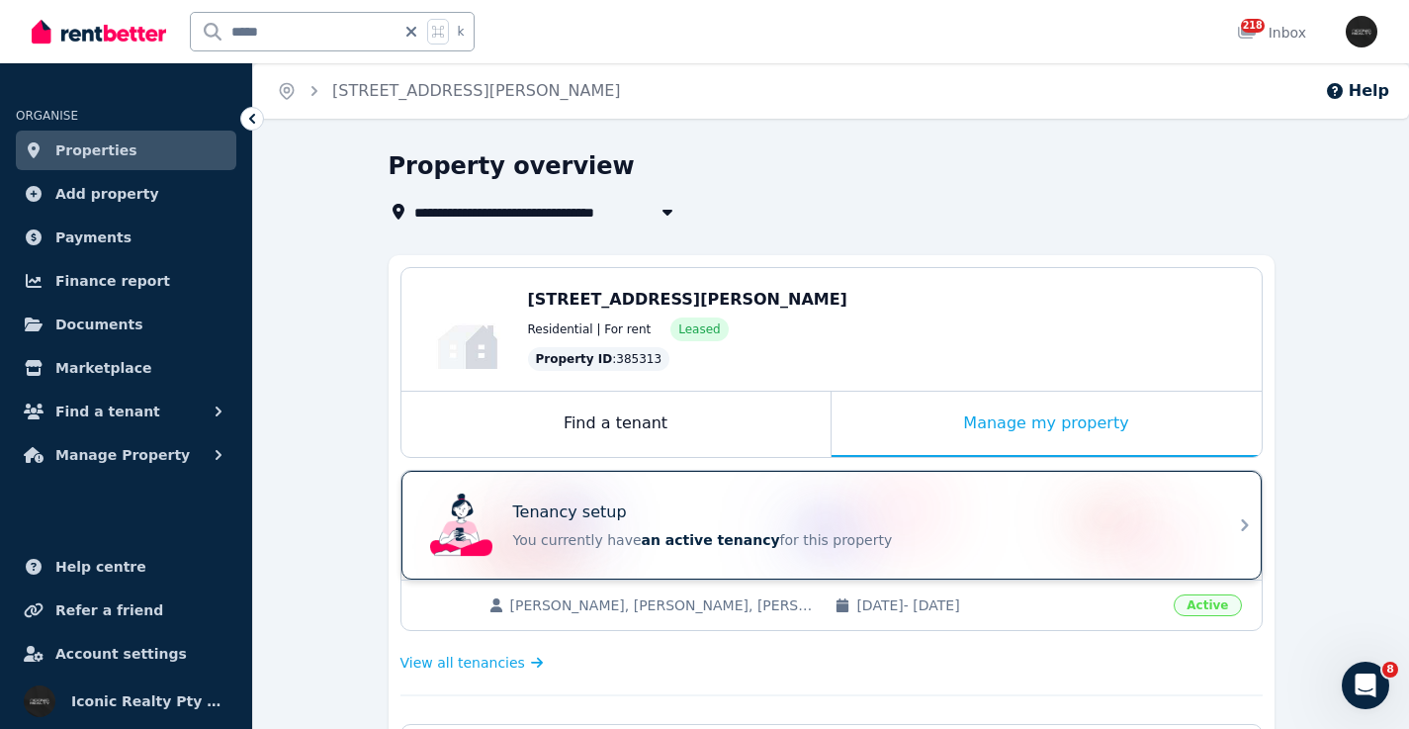
click at [799, 510] on div "Tenancy setup" at bounding box center [859, 512] width 692 height 24
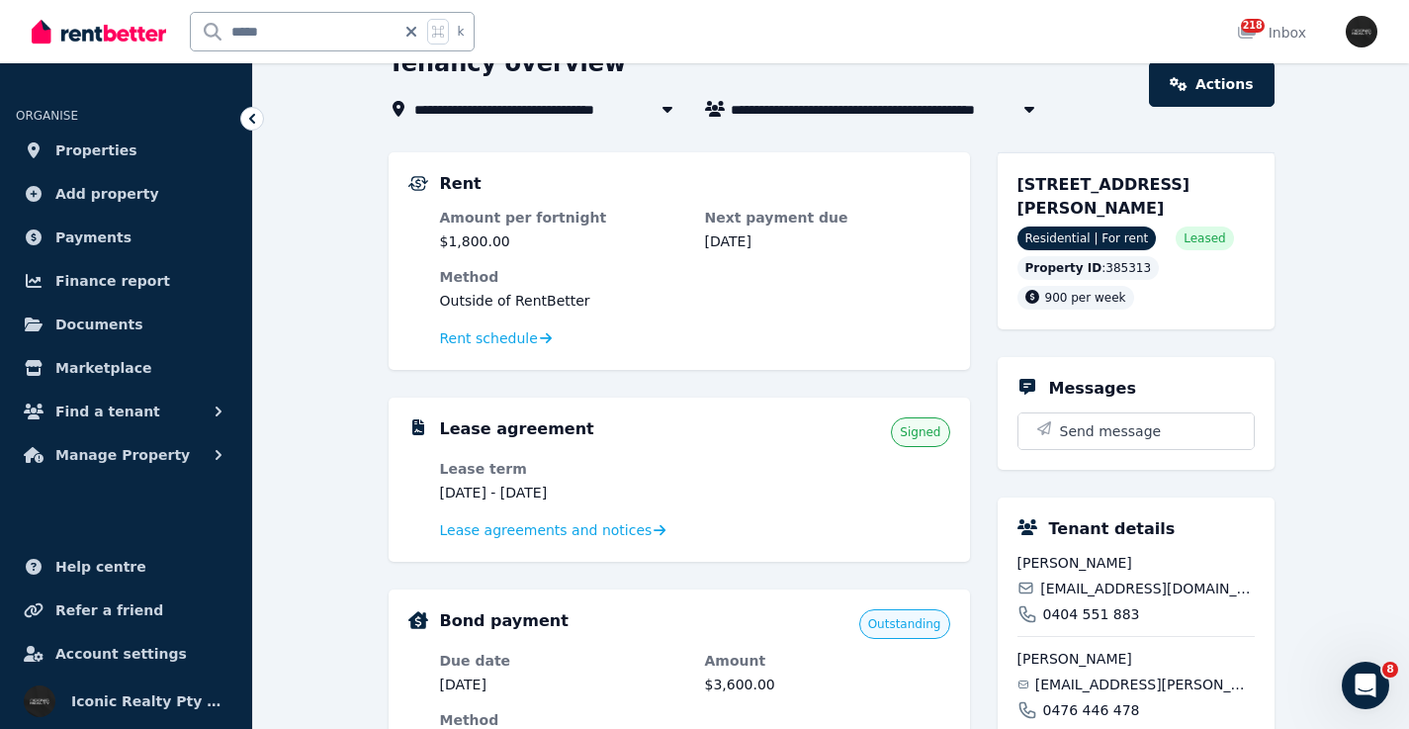
scroll to position [124, 0]
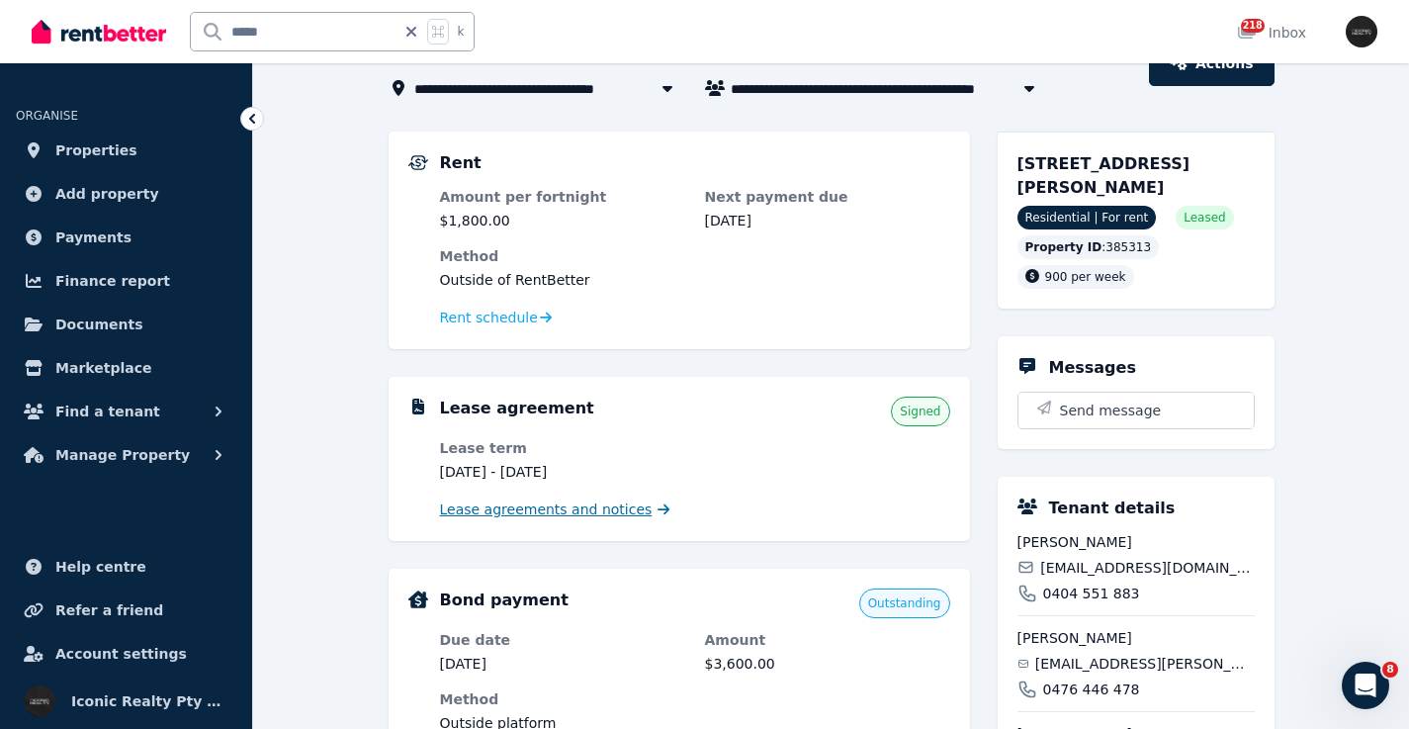
click at [606, 510] on span "Lease agreements and notices" at bounding box center [546, 509] width 213 height 20
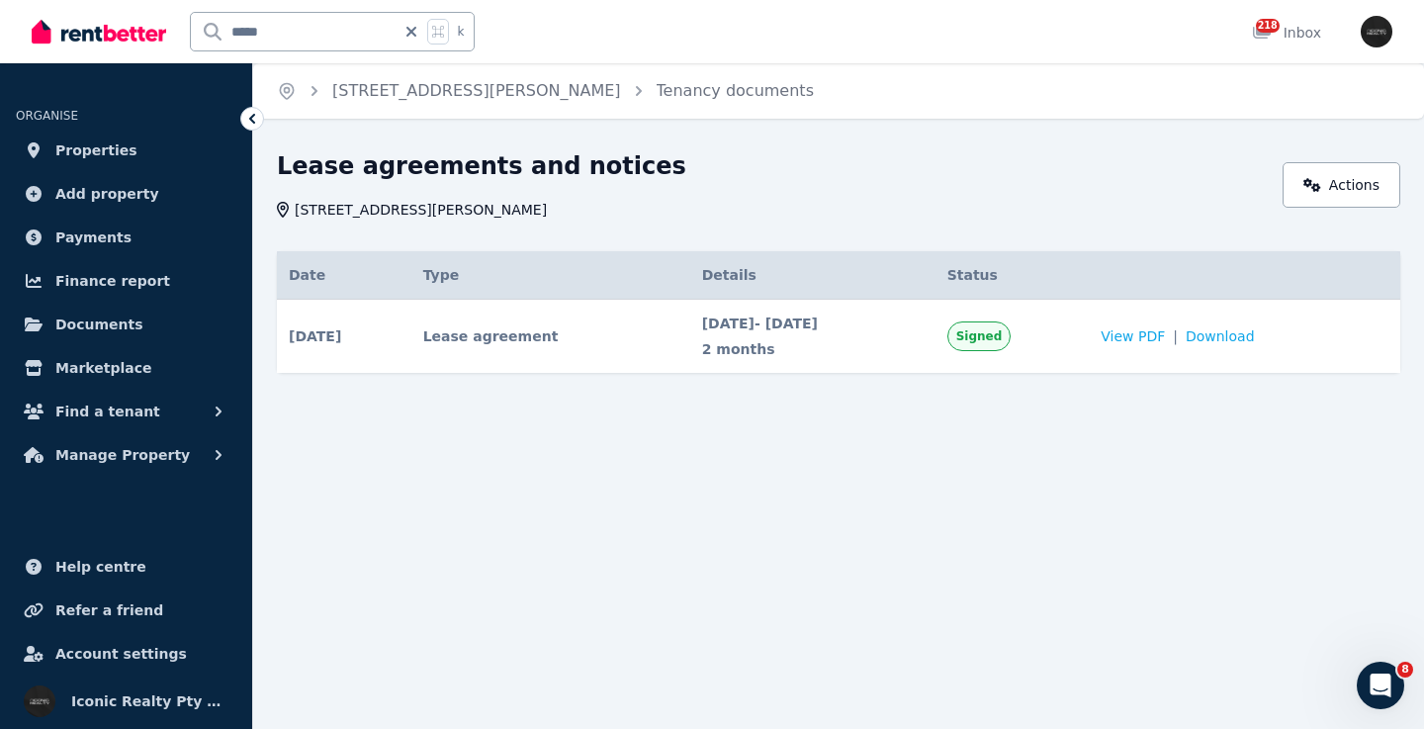
click at [842, 533] on div "Home 3/[STREET_ADDRESS][PERSON_NAME] Tenancy documents Lease agreements and not…" at bounding box center [712, 364] width 1424 height 729
click at [1360, 193] on link "Actions" at bounding box center [1341, 184] width 118 height 45
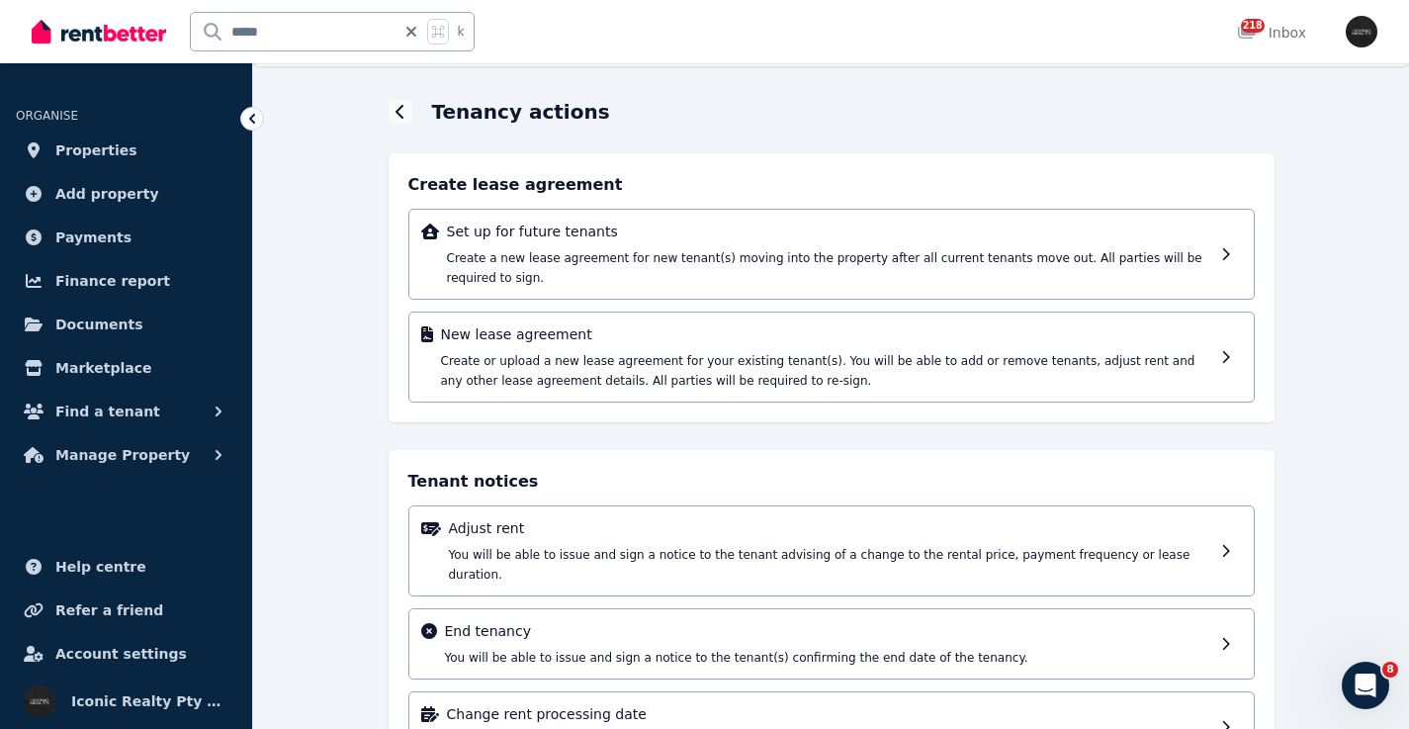
scroll to position [122, 0]
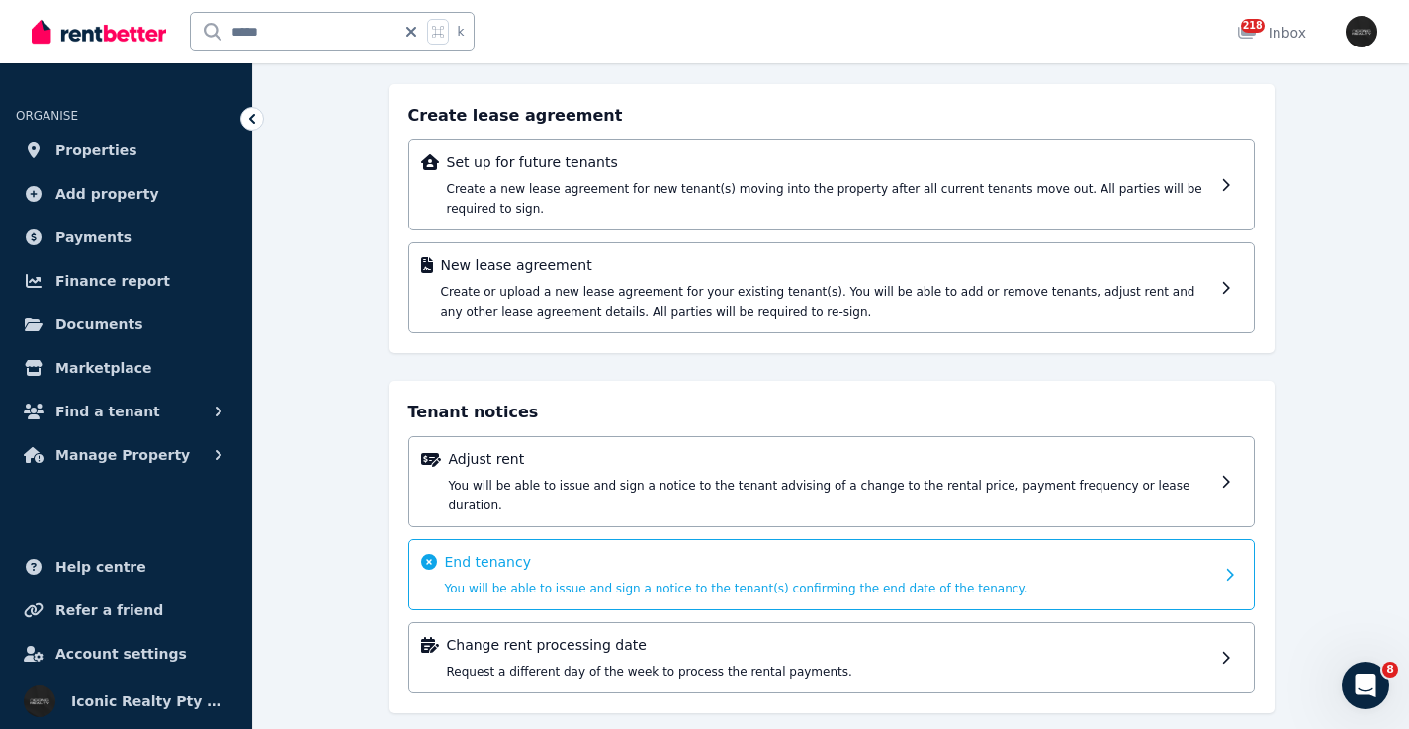
click at [674, 552] on p "End tenancy" at bounding box center [829, 562] width 768 height 20
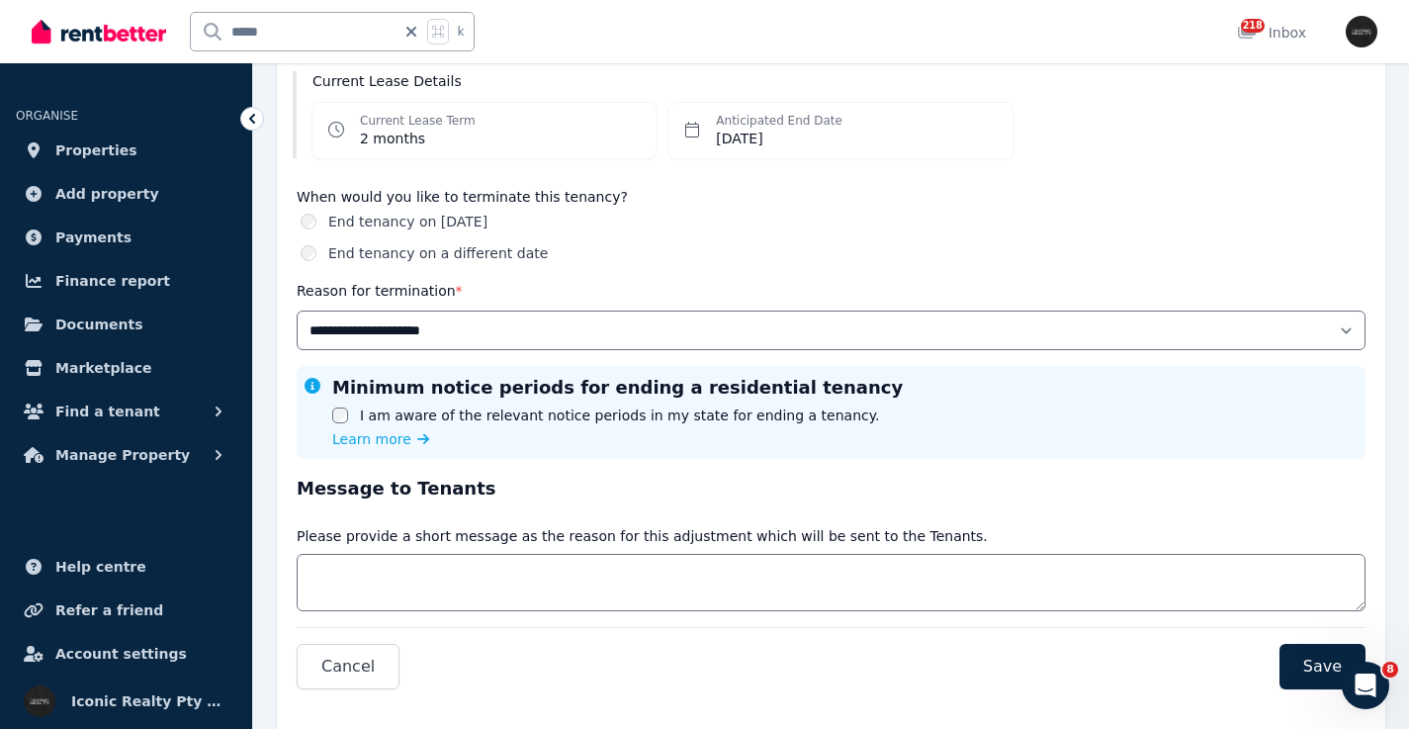
scroll to position [264, 0]
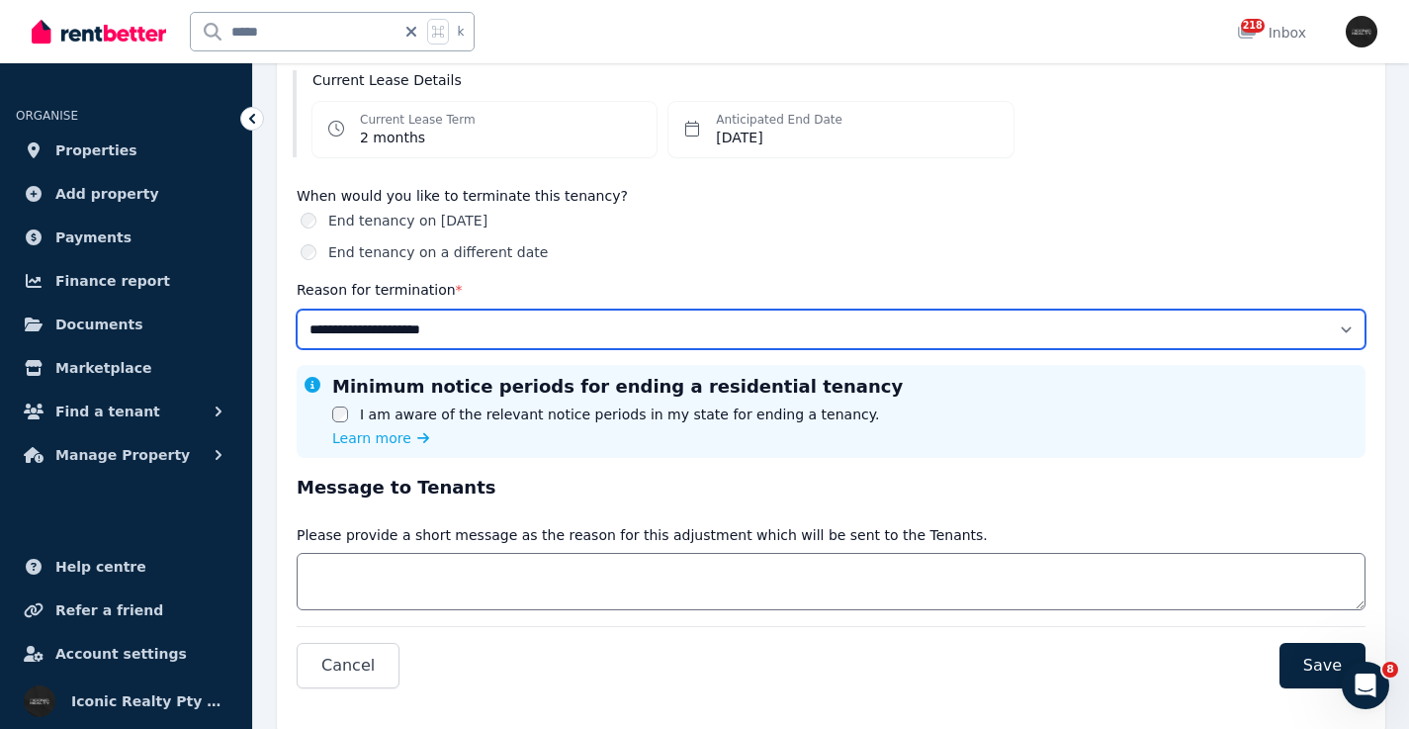
select select "**********"
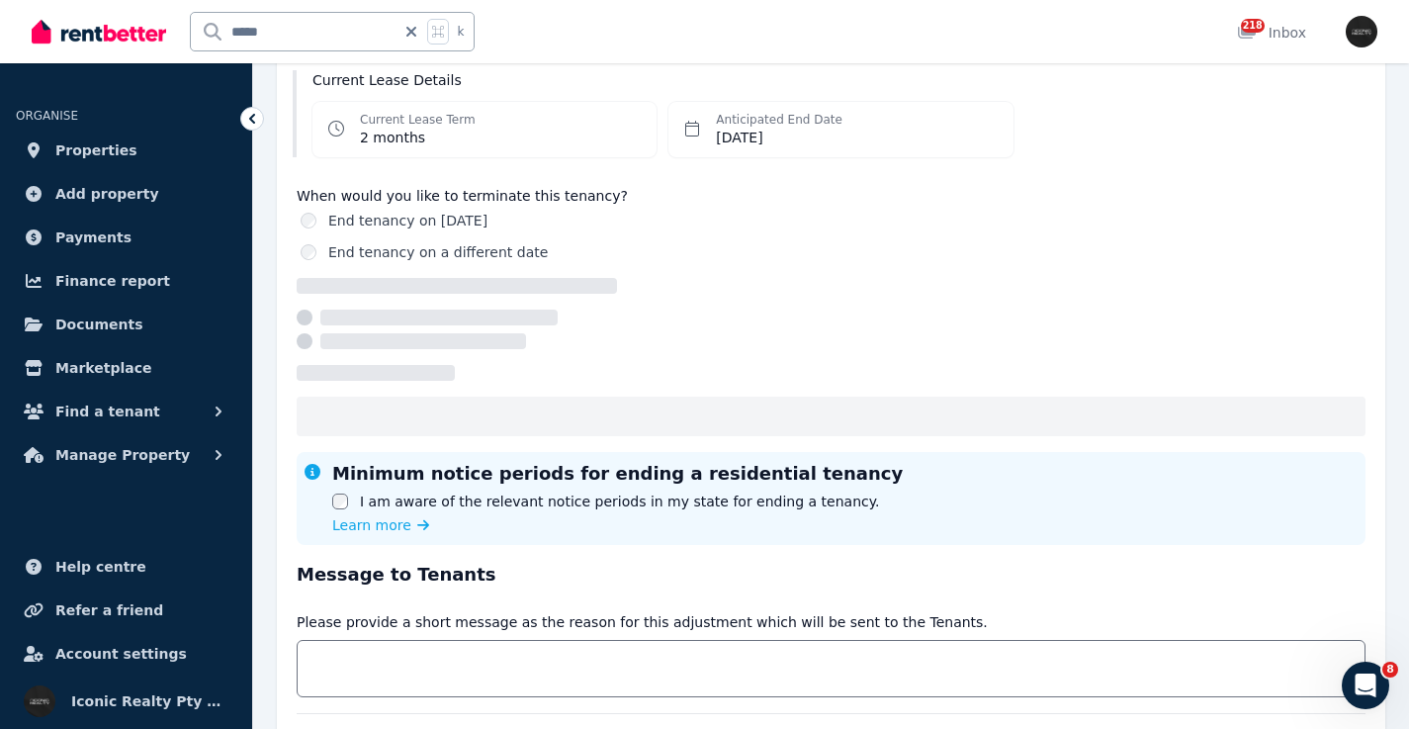
select select "**********"
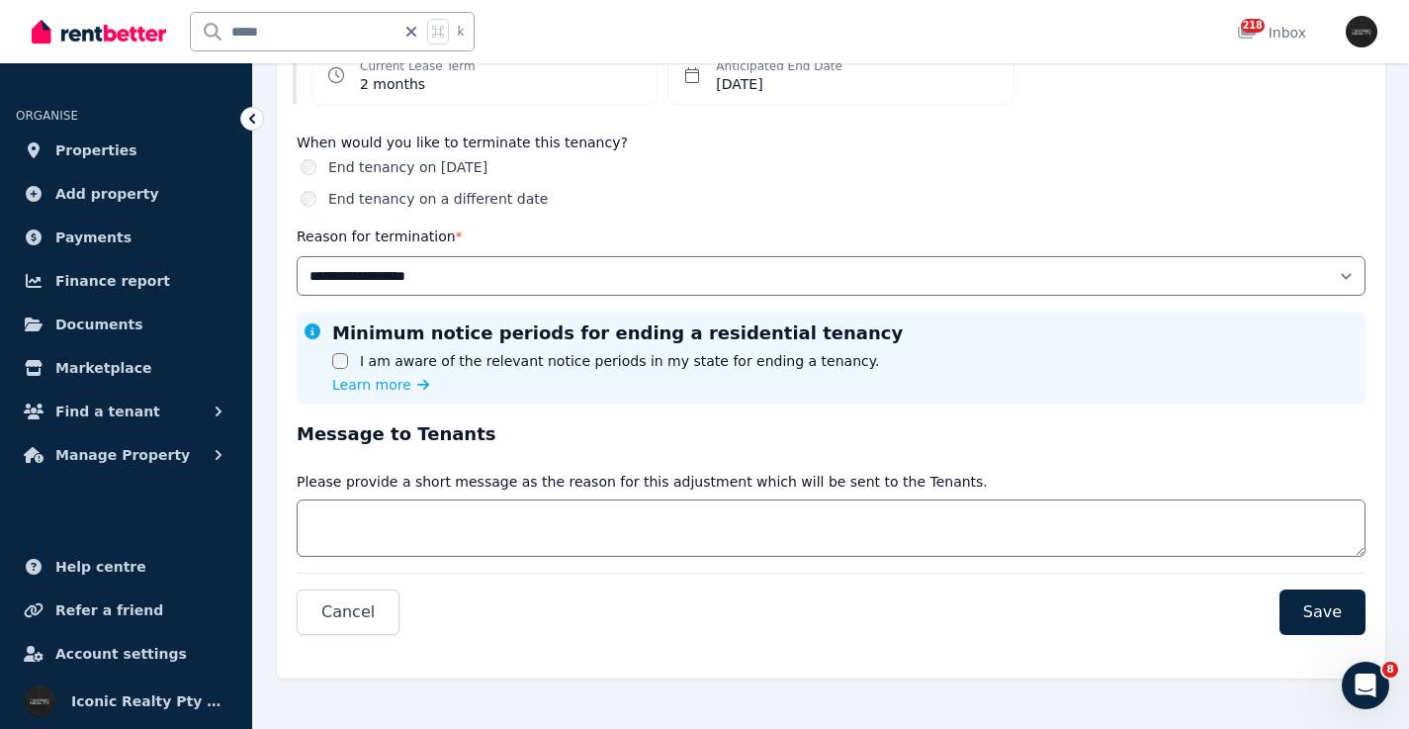
scroll to position [321, 0]
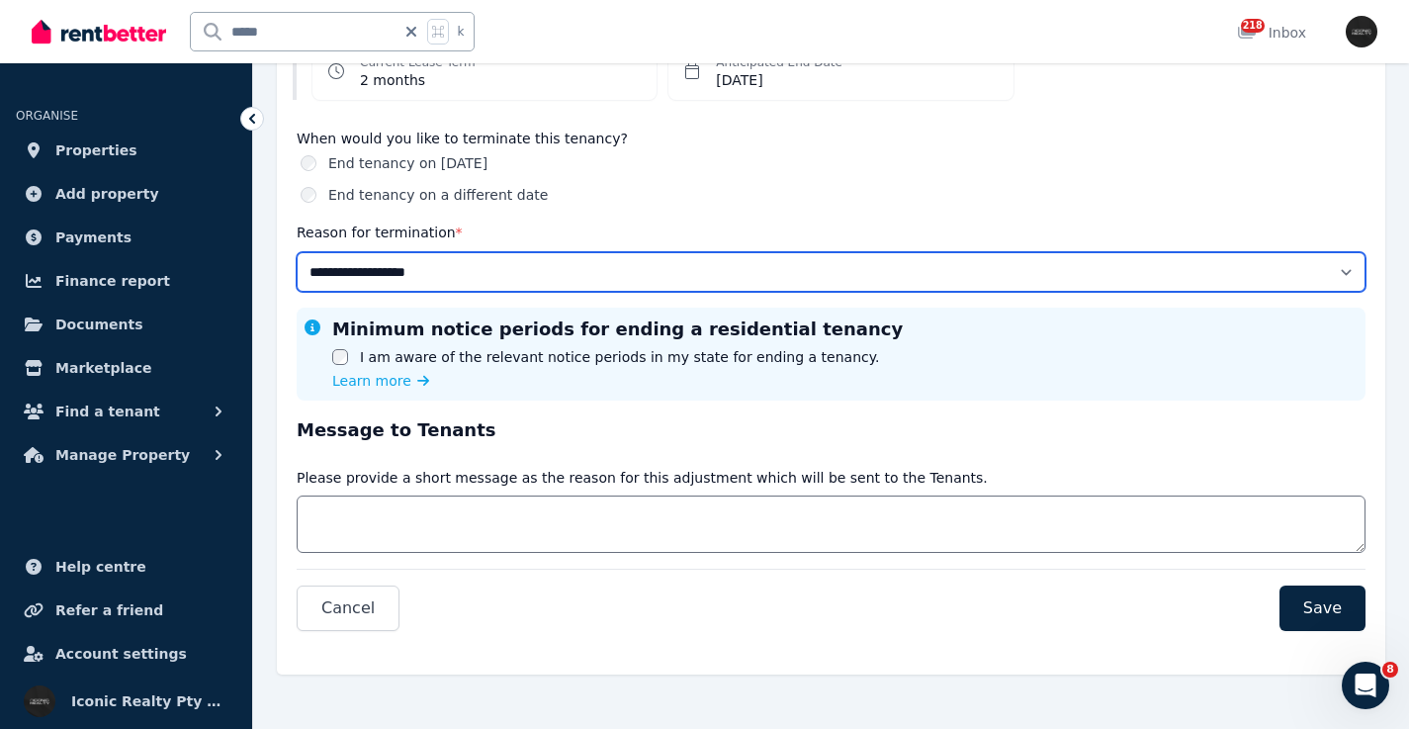
select select "**********"
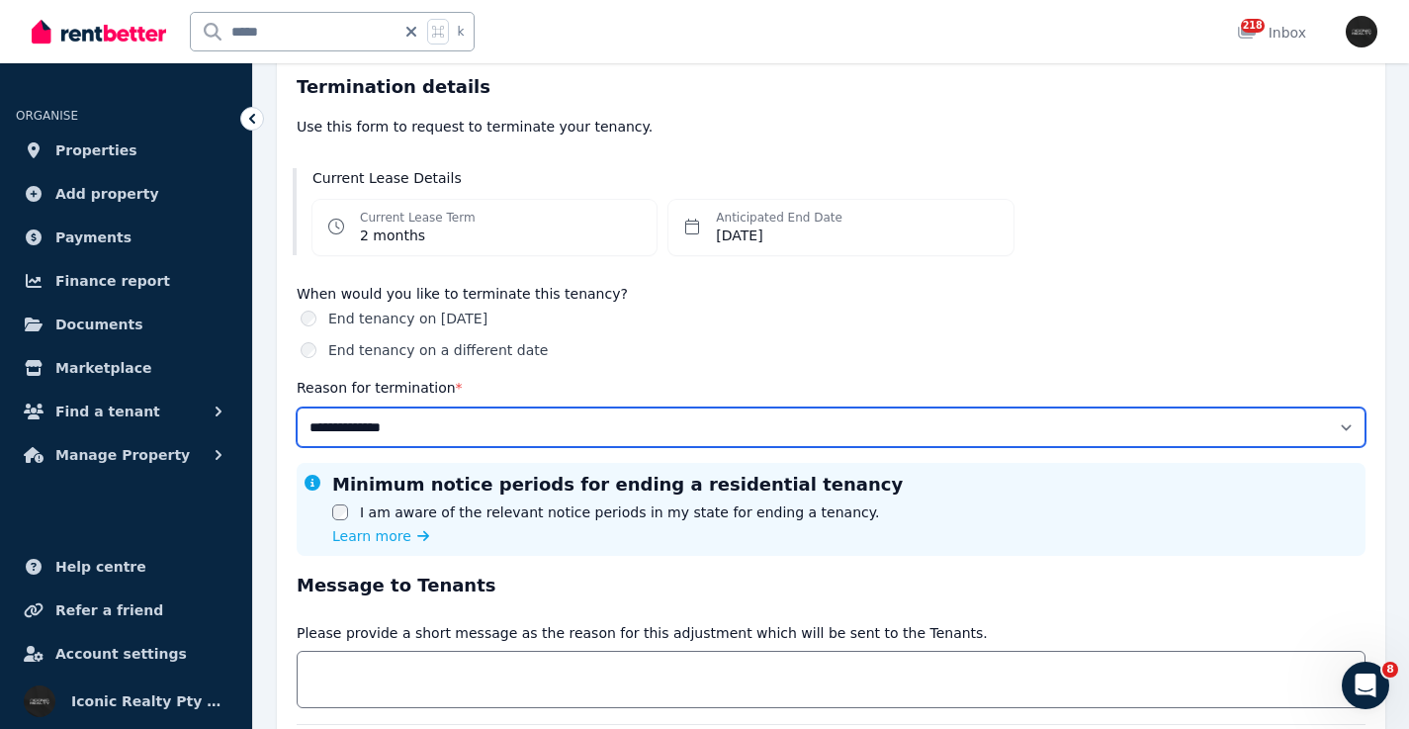
scroll to position [0, 0]
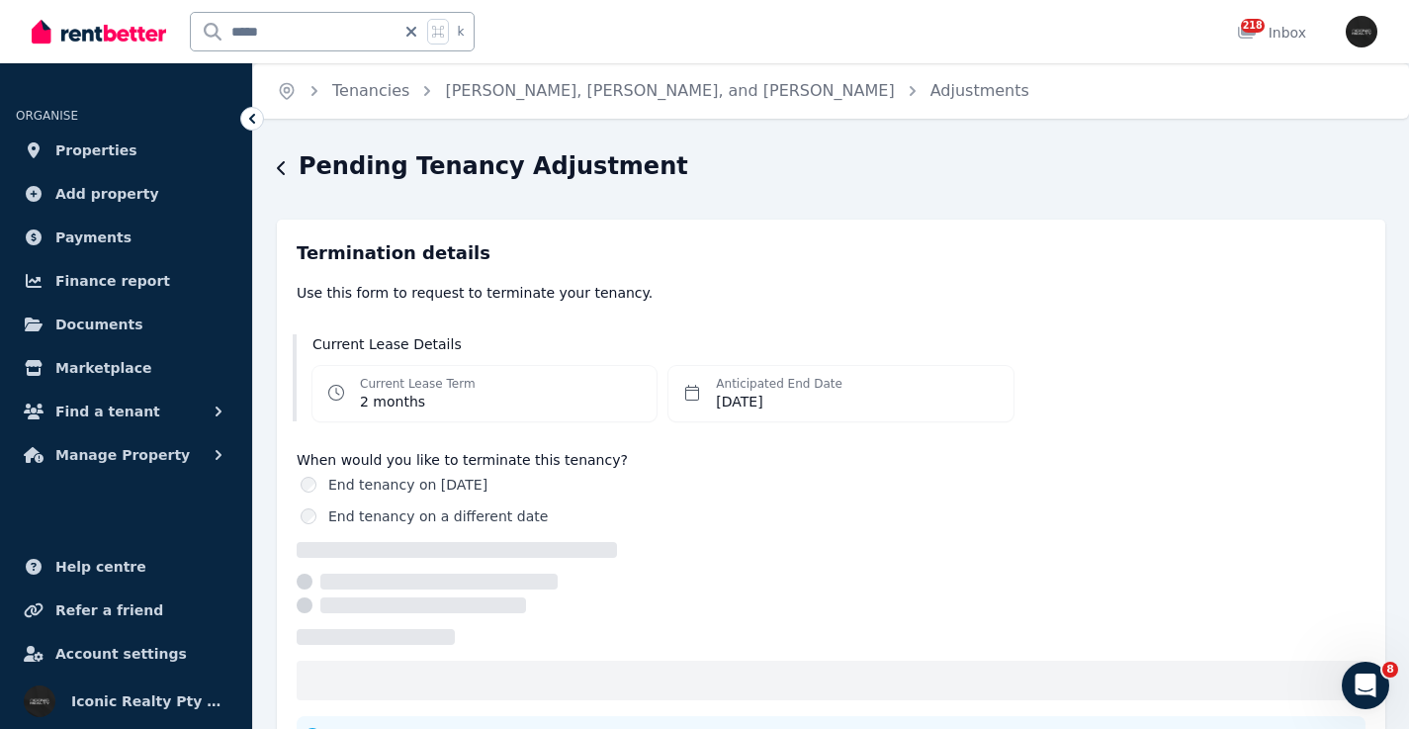
select select "**********"
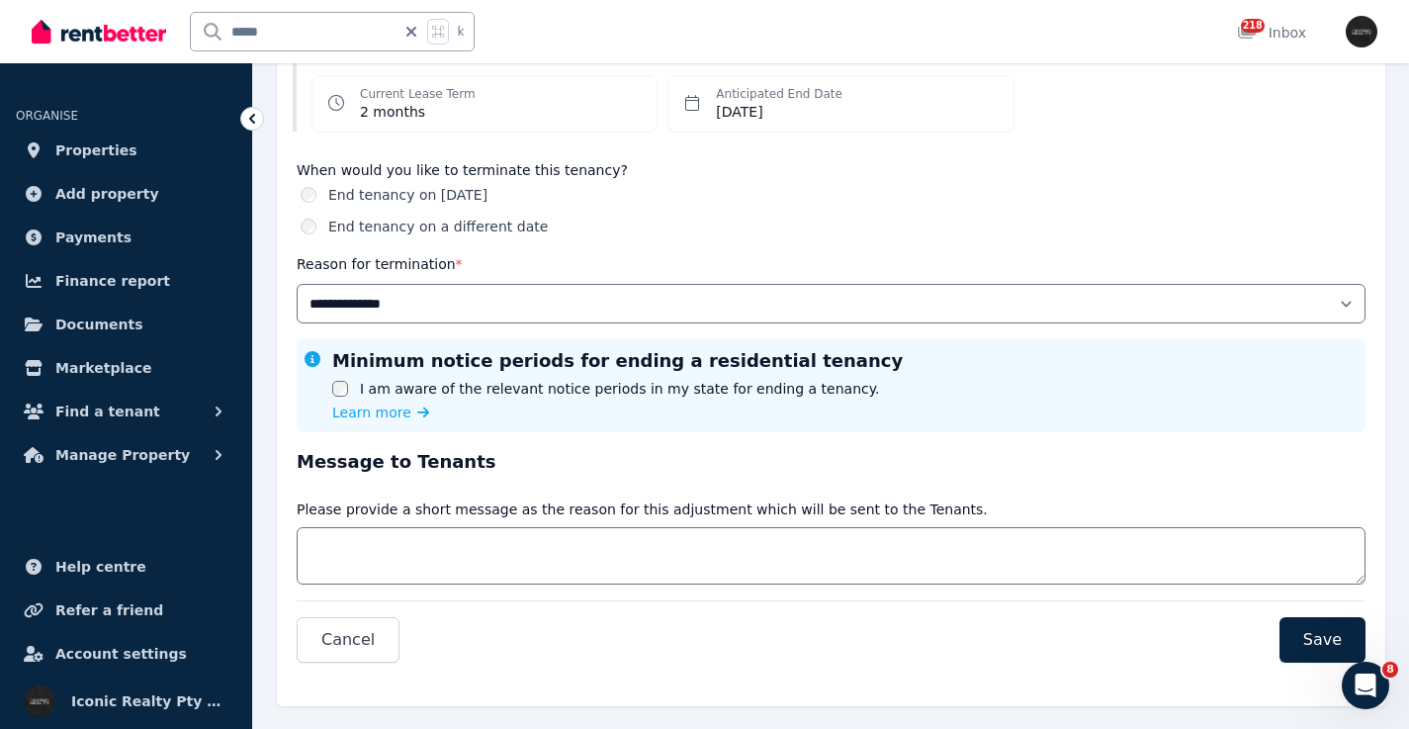
scroll to position [321, 0]
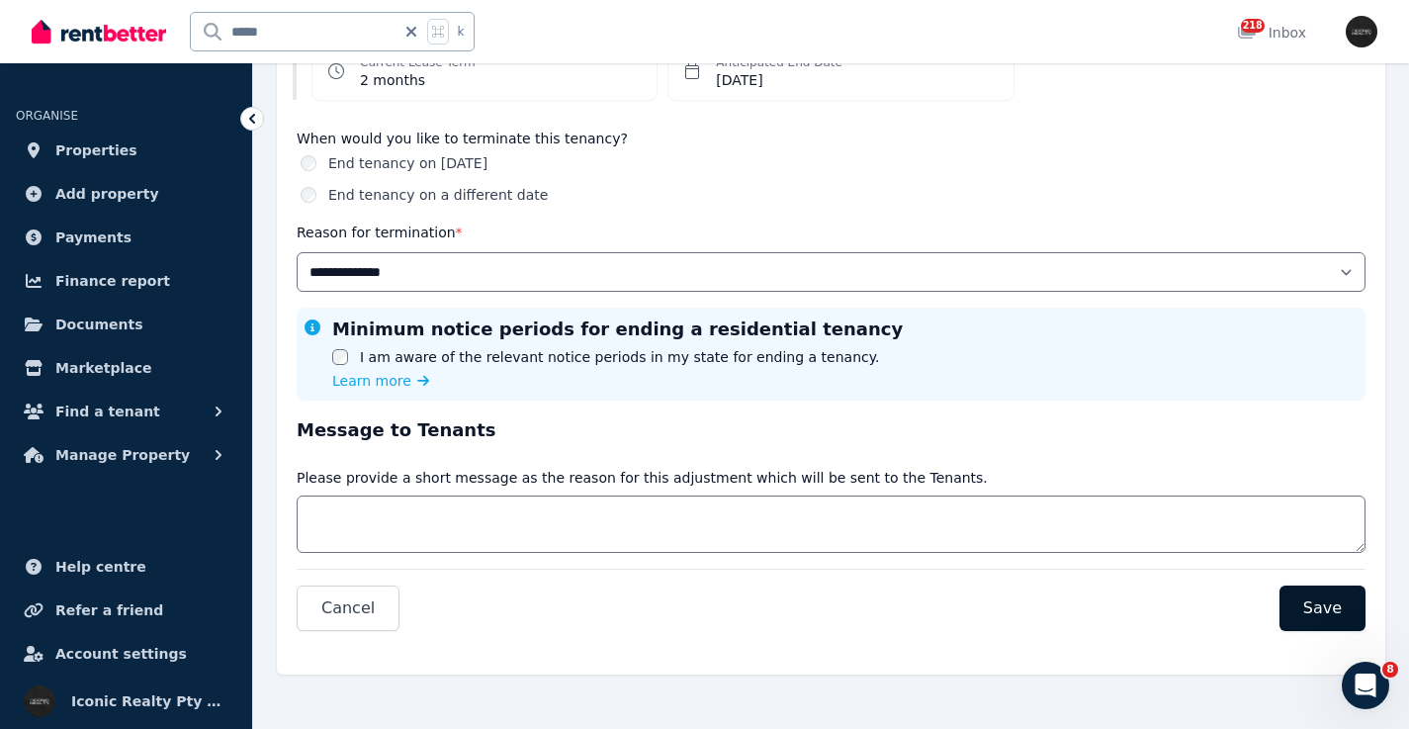
click at [1327, 607] on span "Save" at bounding box center [1322, 608] width 39 height 24
click at [1310, 610] on span "Save" at bounding box center [1322, 608] width 39 height 24
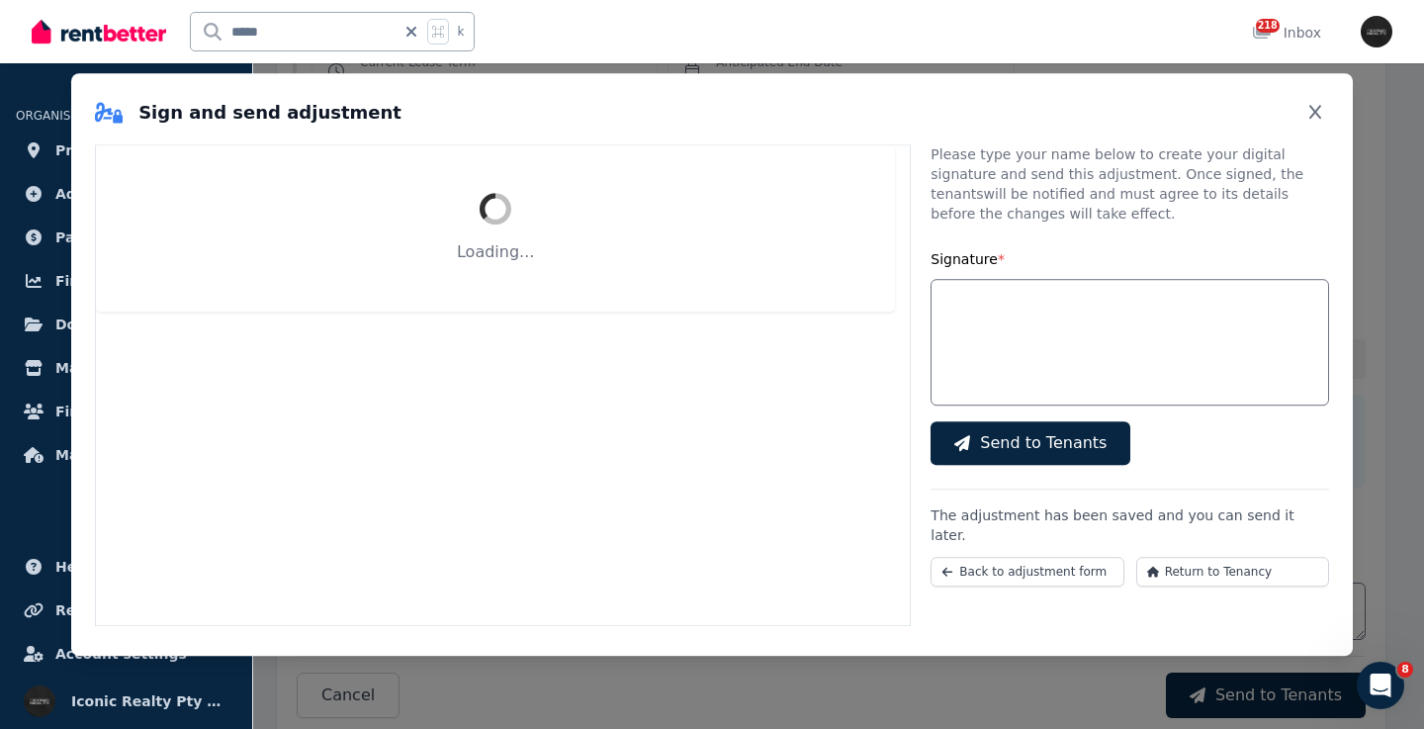
select select "**********"
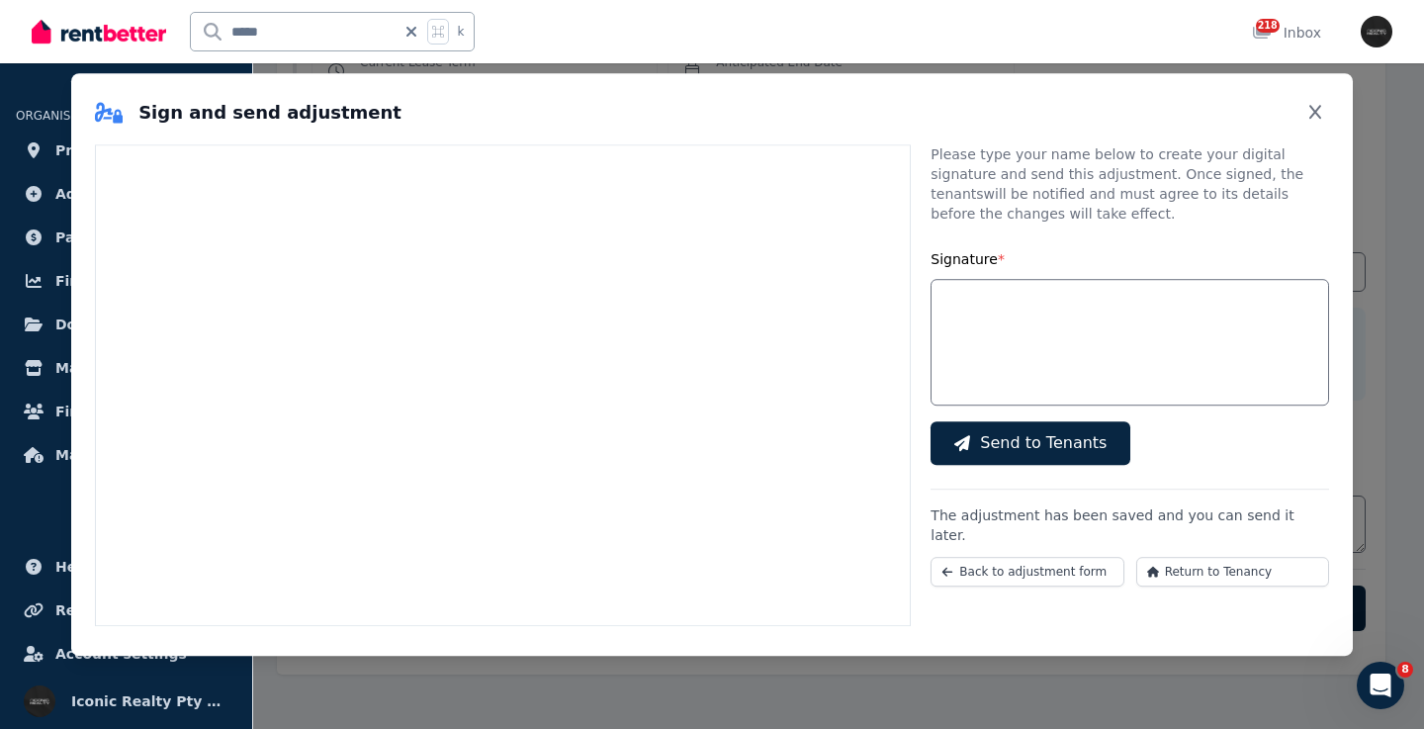
scroll to position [0, 0]
click at [1062, 340] on input "Signature *" at bounding box center [1129, 342] width 398 height 127
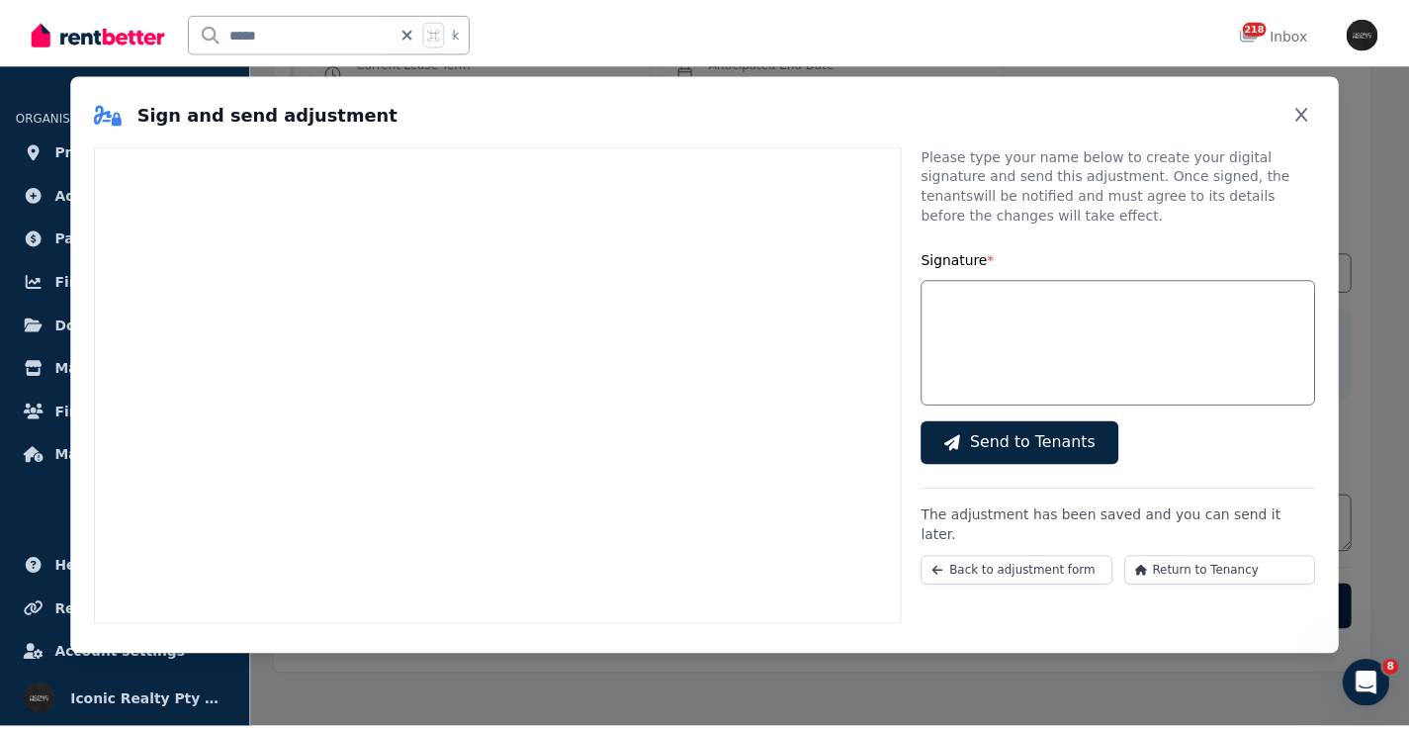
scroll to position [118, 0]
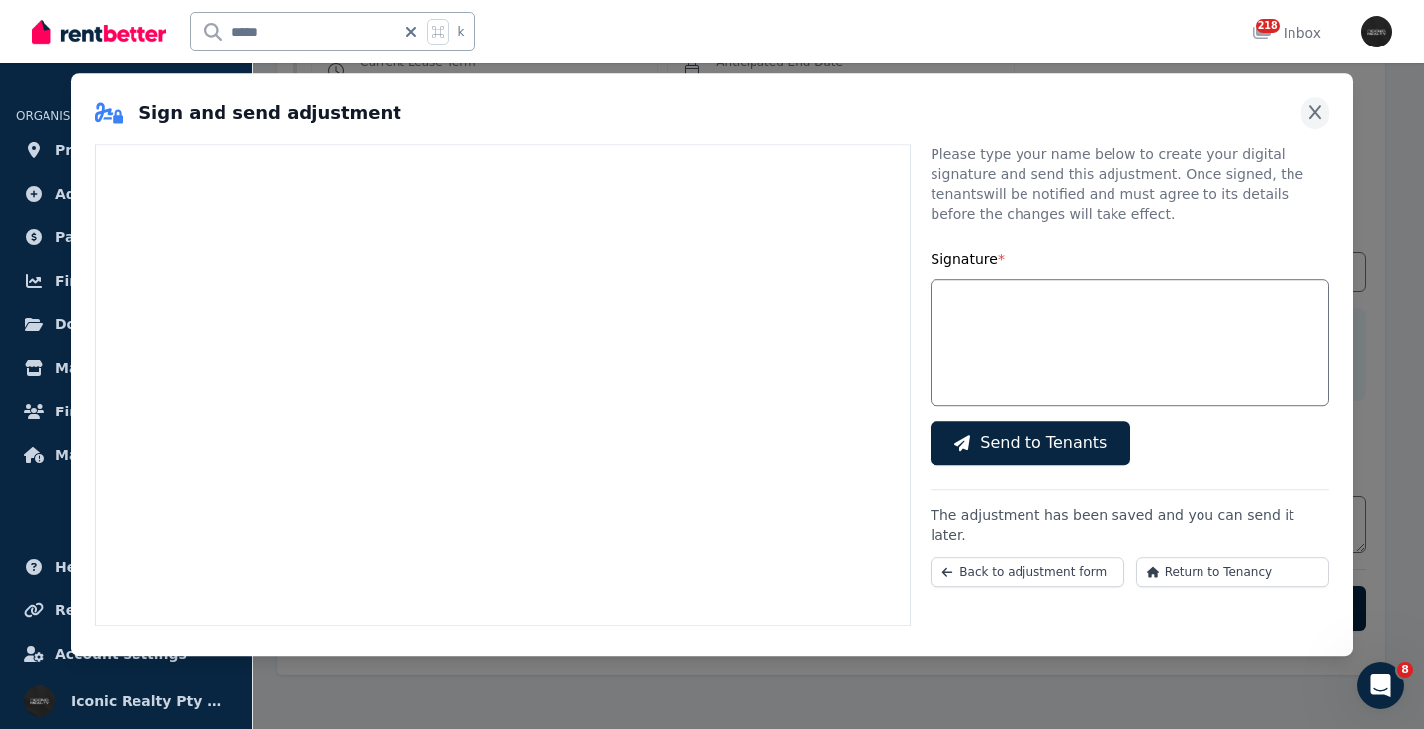
click at [1316, 109] on icon "Close" at bounding box center [1315, 112] width 20 height 16
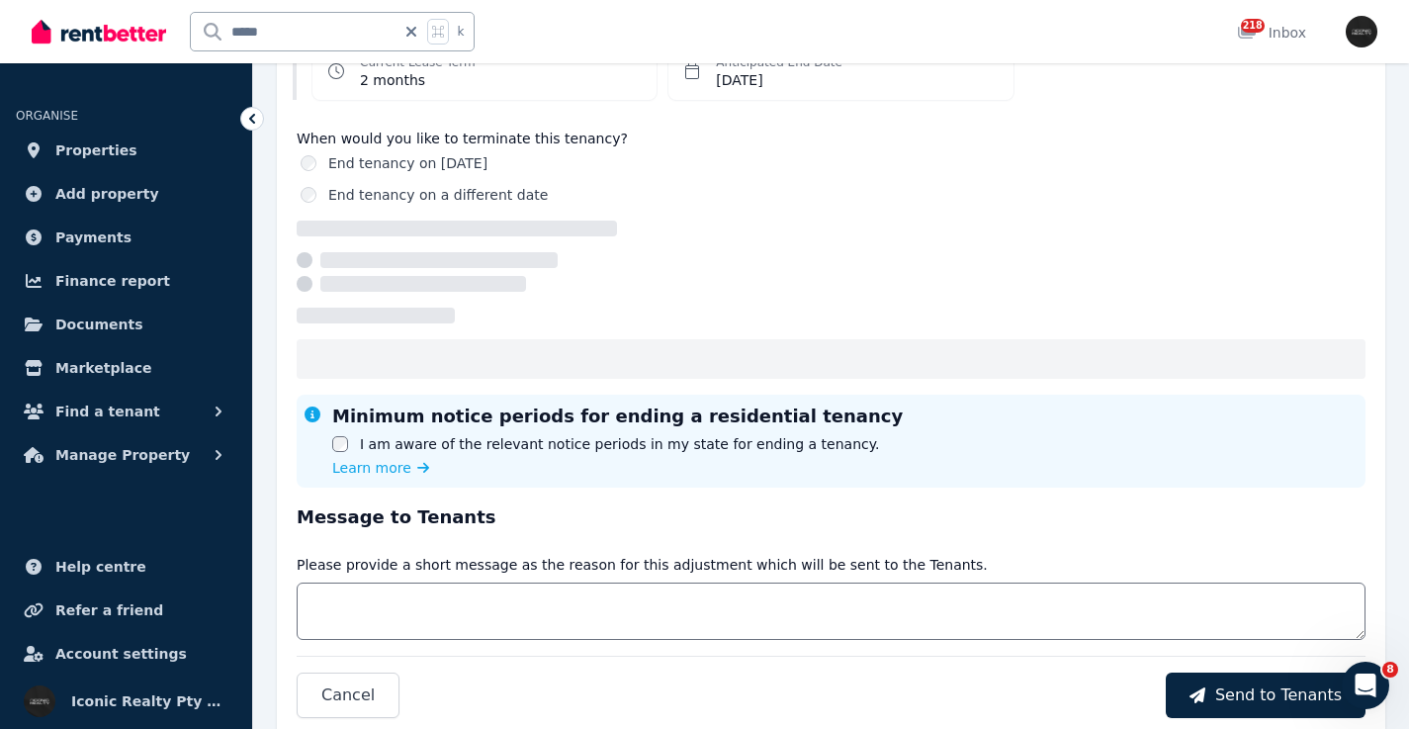
click at [203, 43] on input "*****" at bounding box center [293, 32] width 205 height 38
select select "**********"
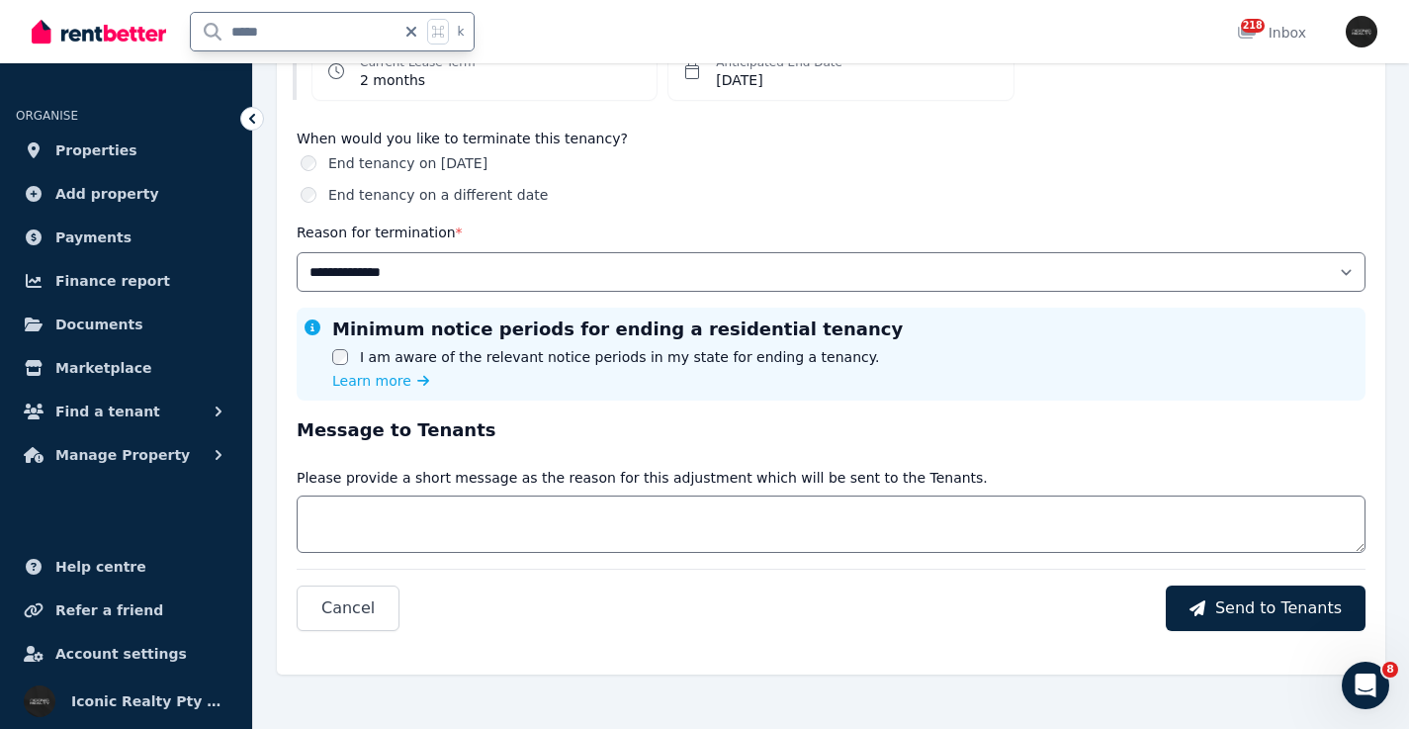
click at [195, 21] on input "*****" at bounding box center [293, 32] width 205 height 38
type input "*"
type input "****"
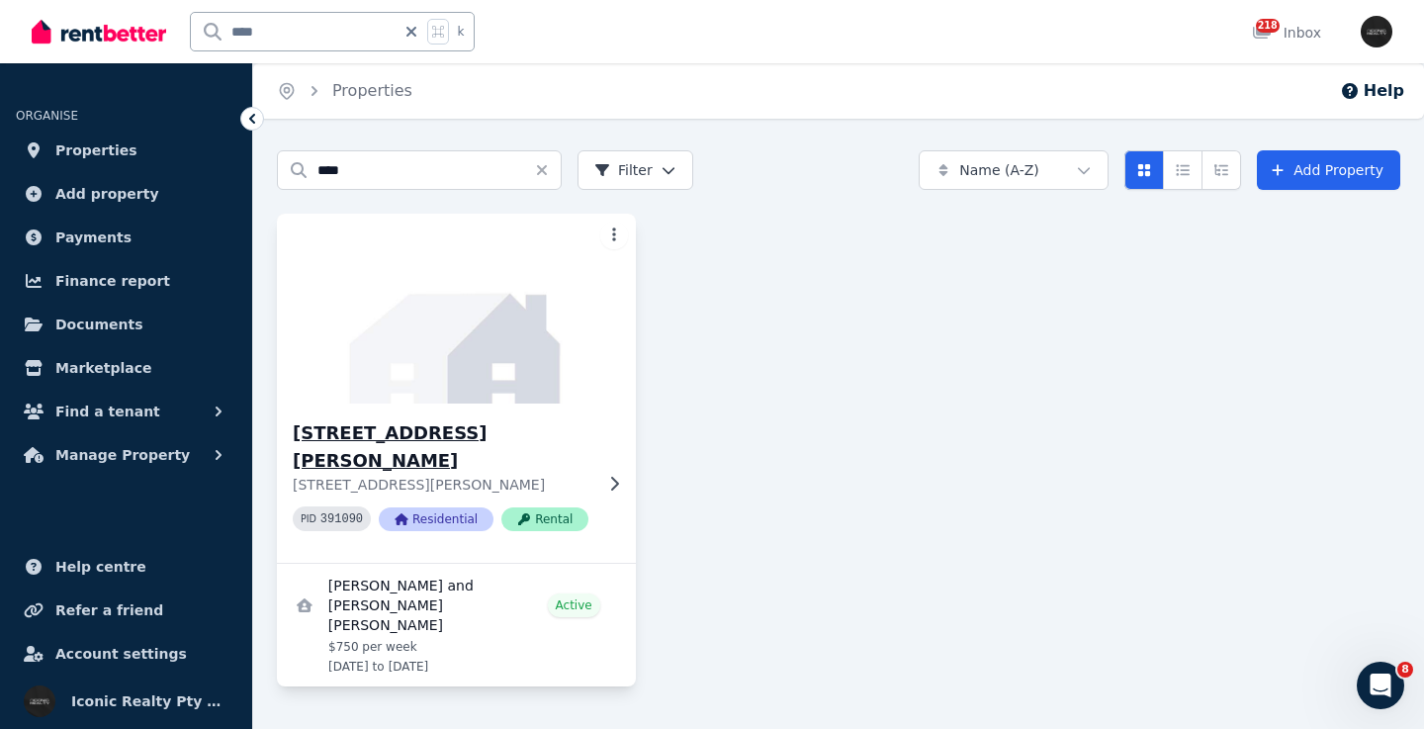
click at [491, 353] on img at bounding box center [456, 309] width 377 height 200
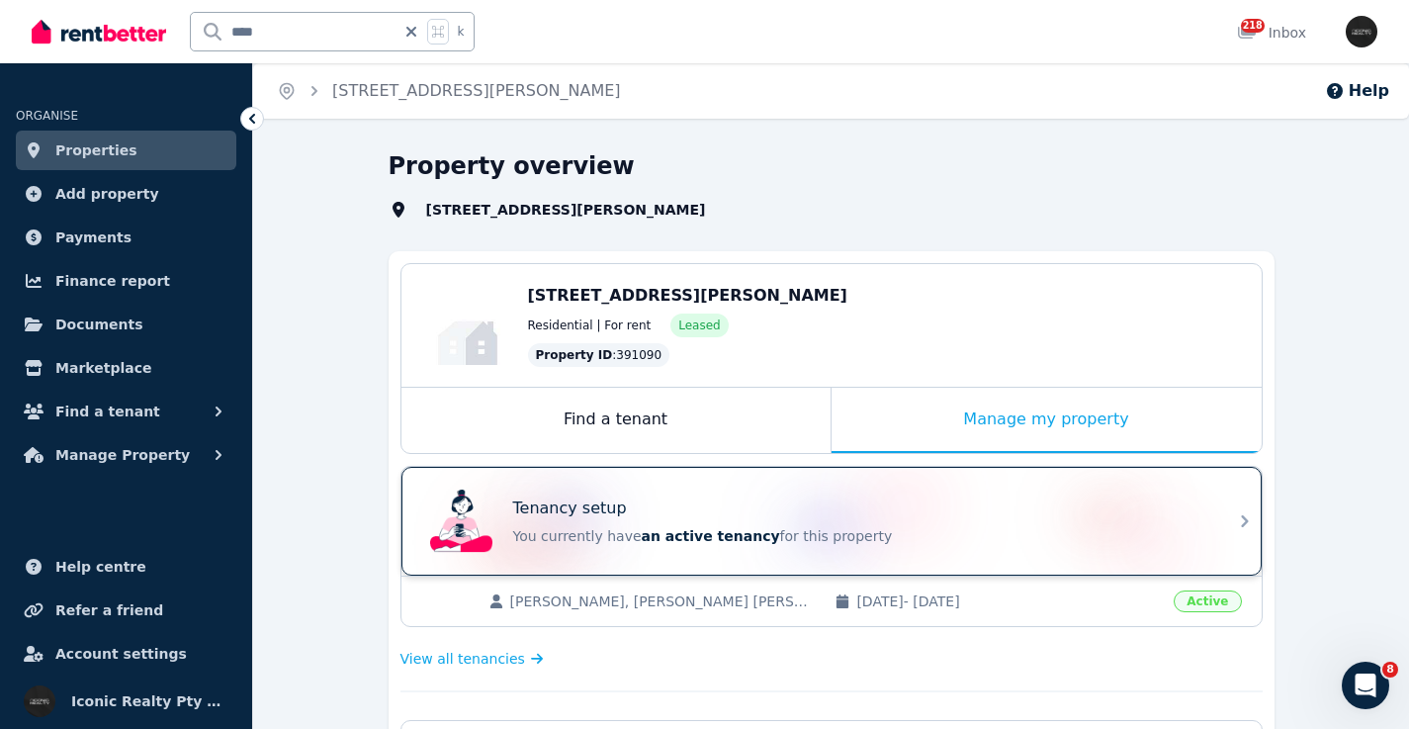
click at [880, 497] on div "Tenancy setup You currently have an active tenancy for this property" at bounding box center [813, 520] width 783 height 79
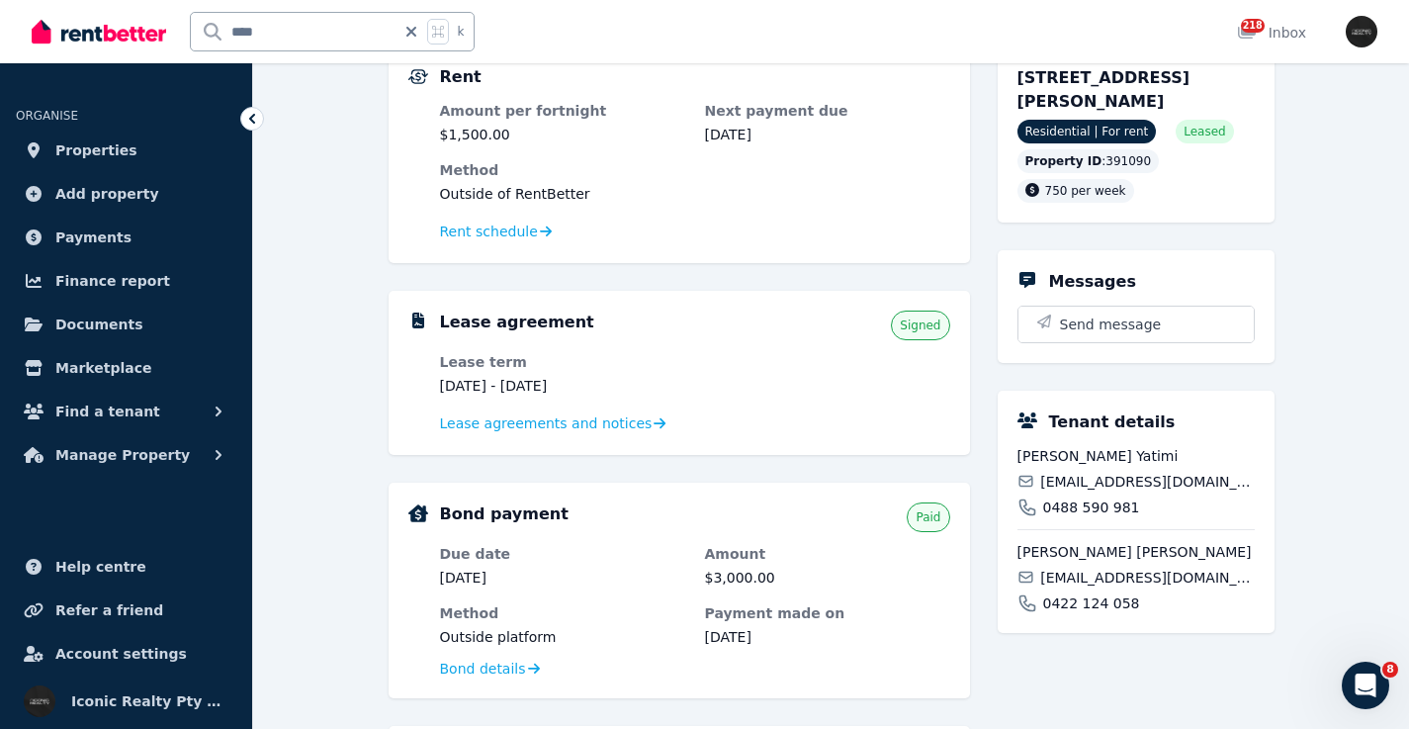
scroll to position [198, 0]
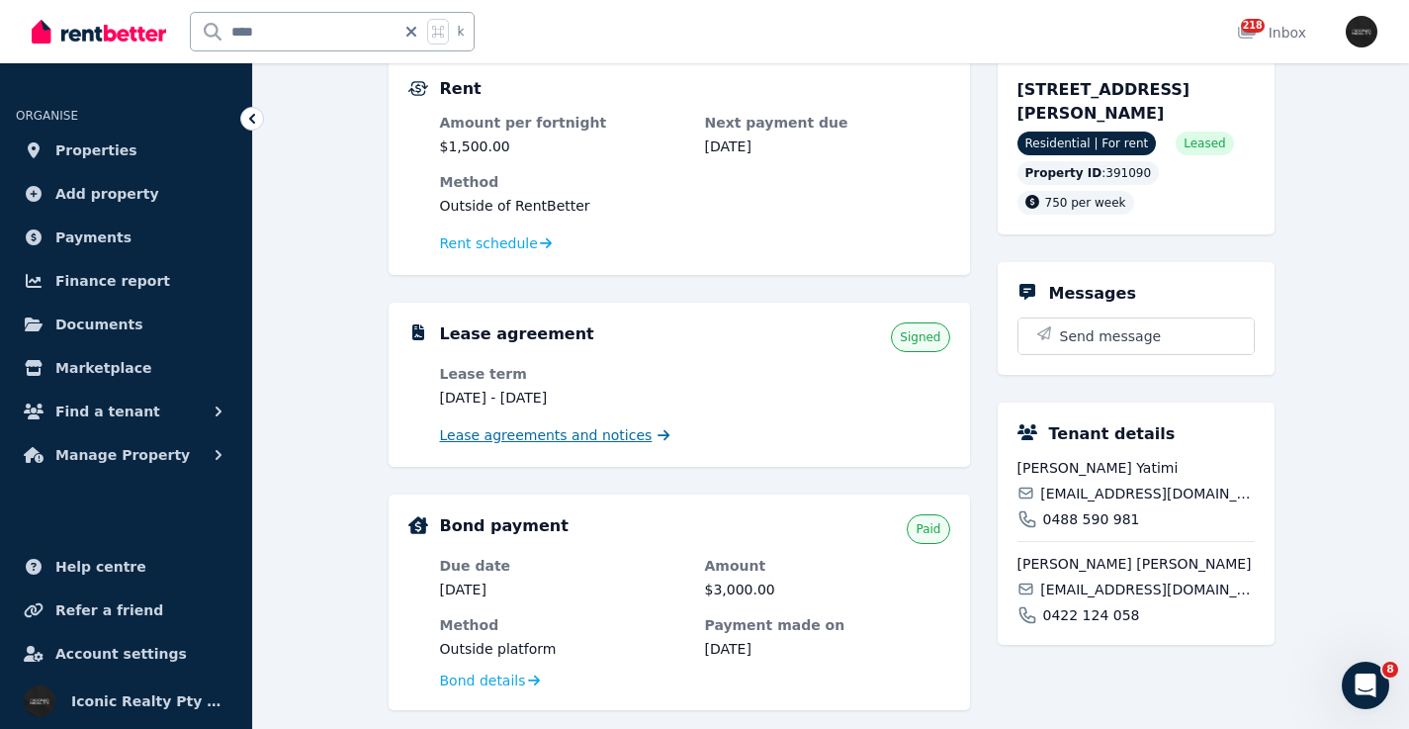
click at [491, 437] on span "Lease agreements and notices" at bounding box center [546, 435] width 213 height 20
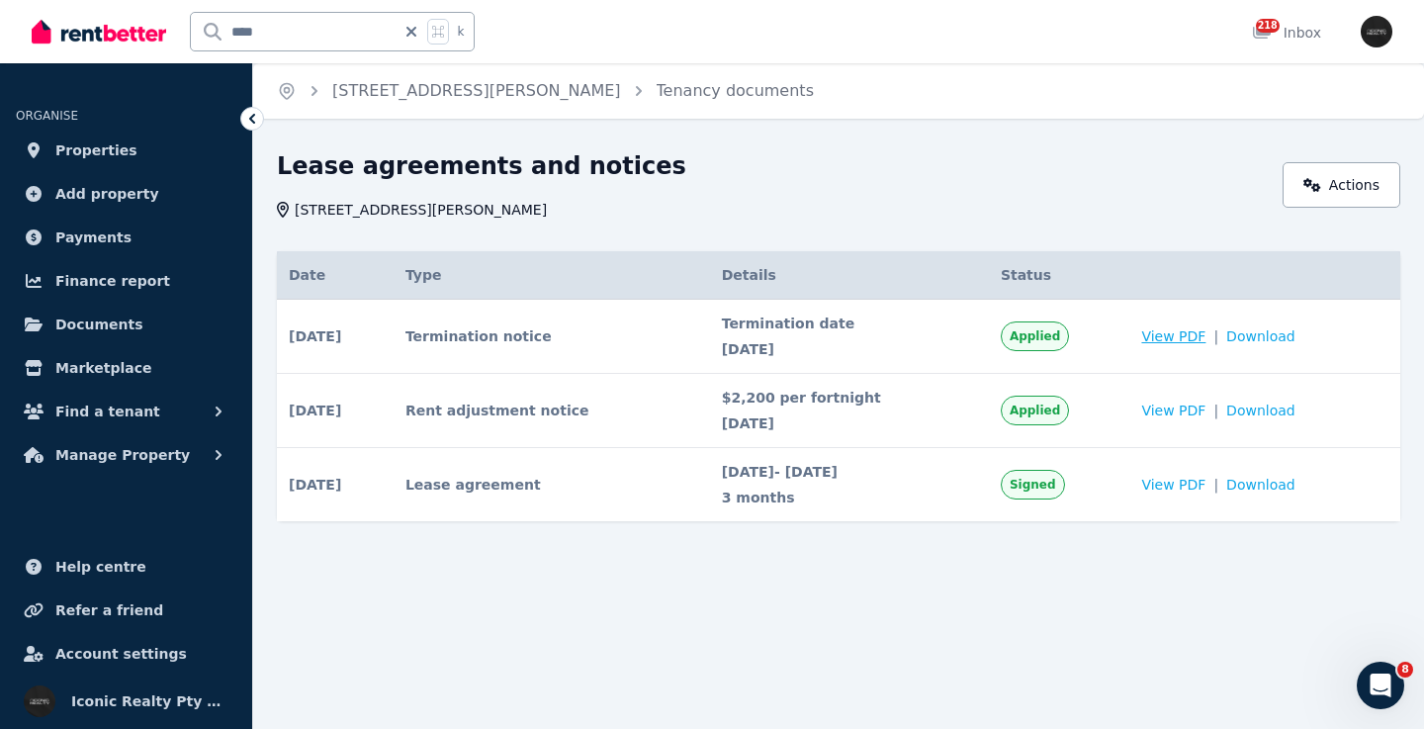
click at [1198, 336] on span "View PDF" at bounding box center [1173, 336] width 64 height 20
click at [1330, 185] on link "Actions" at bounding box center [1341, 184] width 118 height 45
click at [1348, 183] on link "Actions" at bounding box center [1341, 184] width 118 height 45
click at [202, 35] on input "****" at bounding box center [293, 32] width 205 height 38
type input "*****"
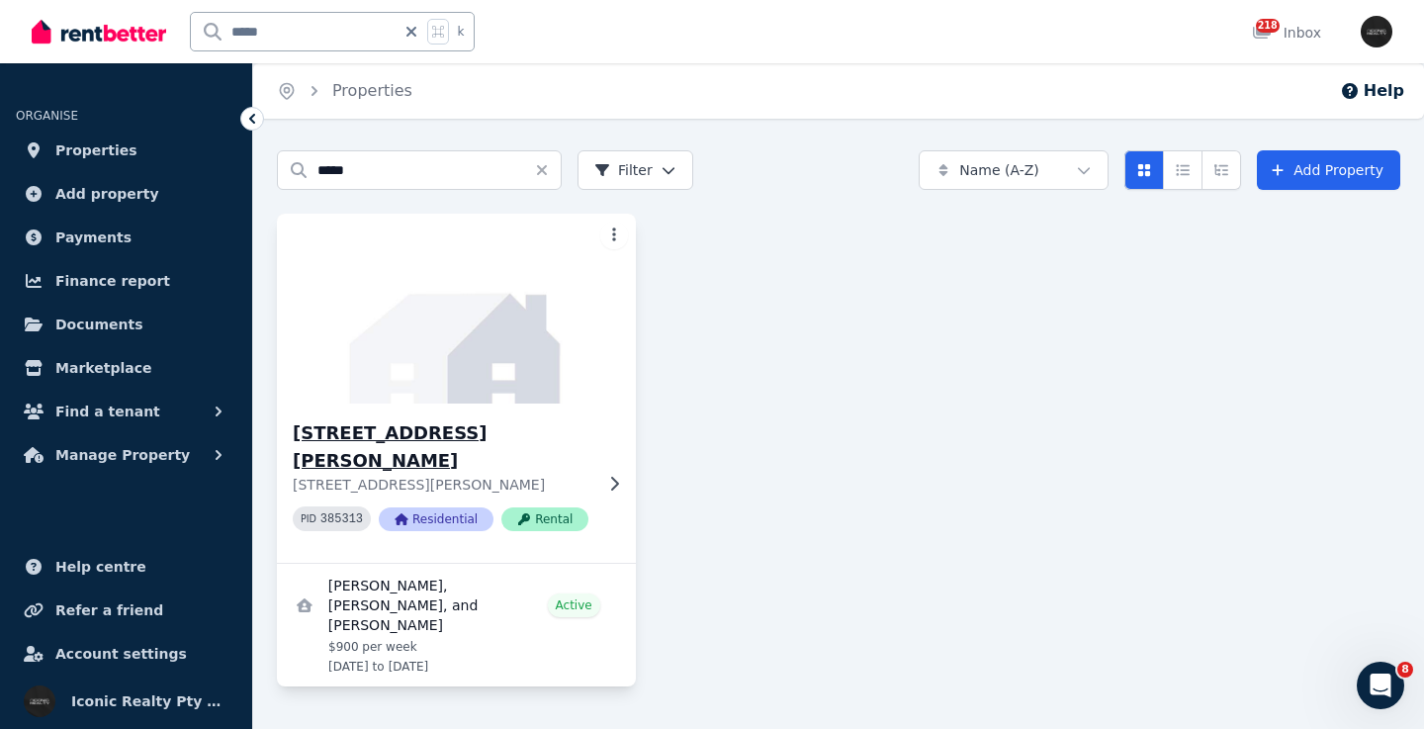
click at [430, 334] on img at bounding box center [456, 309] width 377 height 200
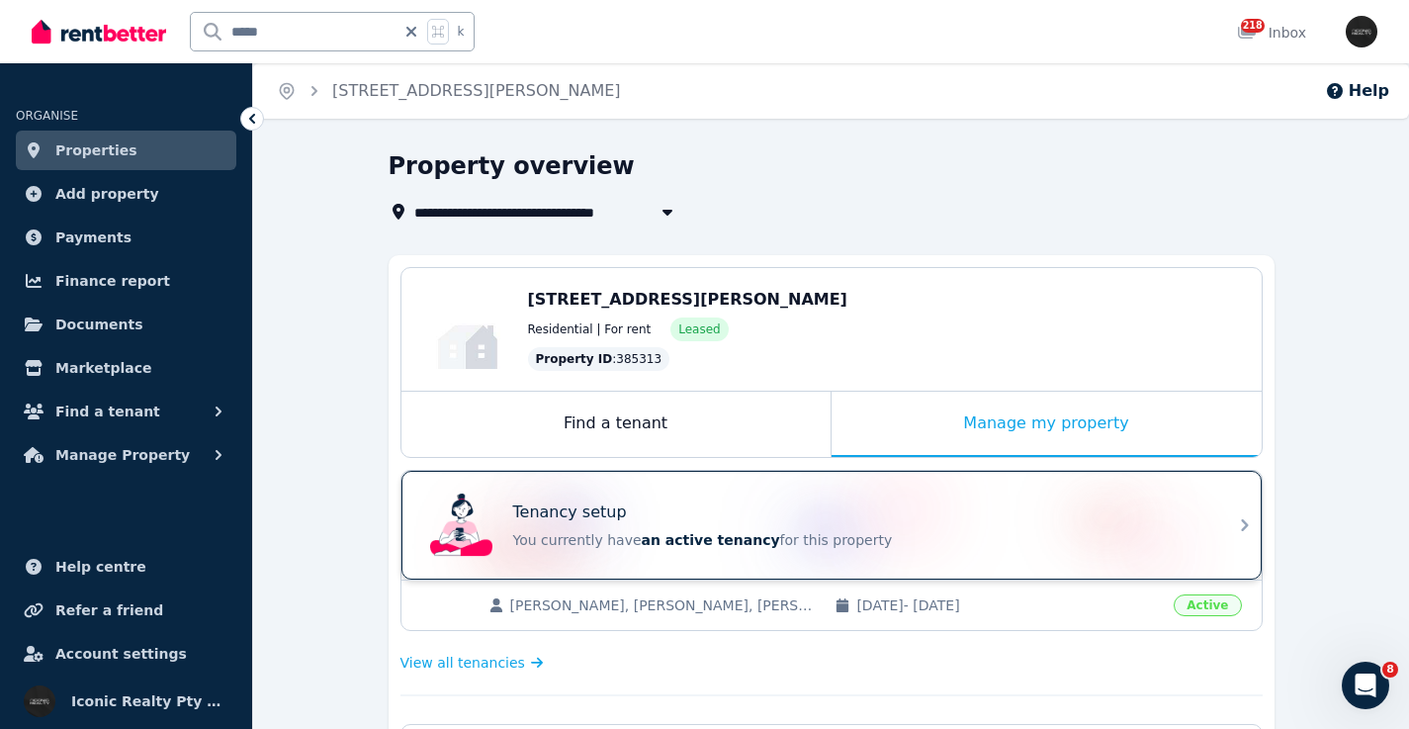
click at [799, 527] on div "Tenancy setup You currently have an active tenancy for this property" at bounding box center [859, 524] width 692 height 49
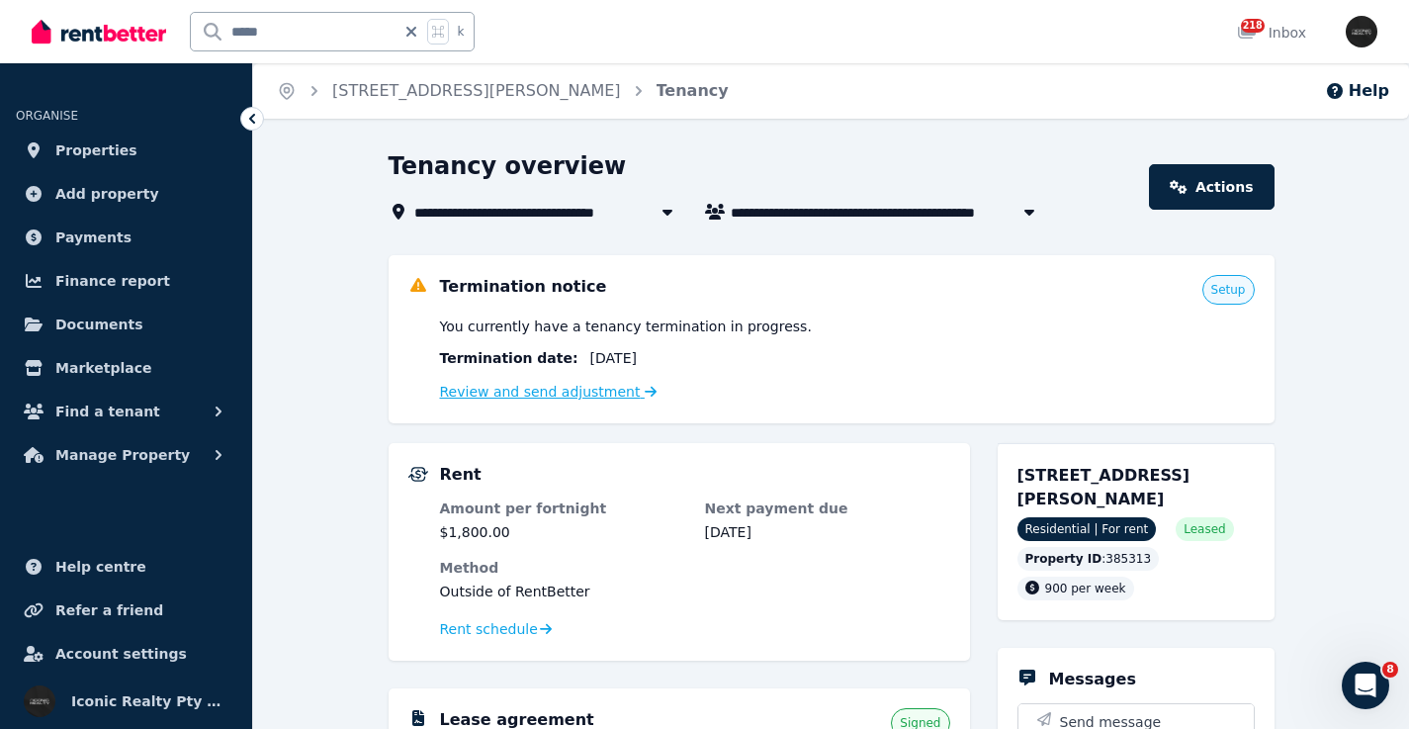
click at [524, 390] on link "Review and send adjustment" at bounding box center [549, 392] width 218 height 16
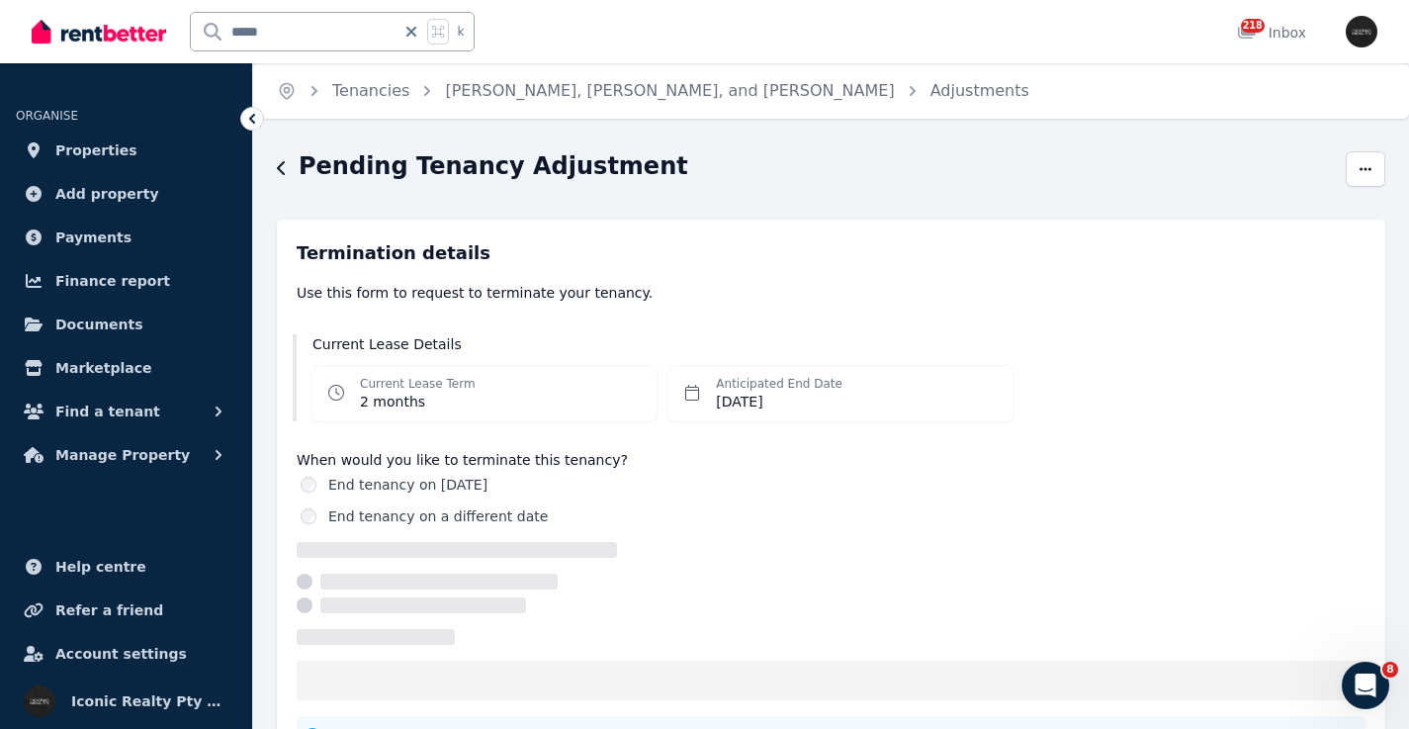
select select "**********"
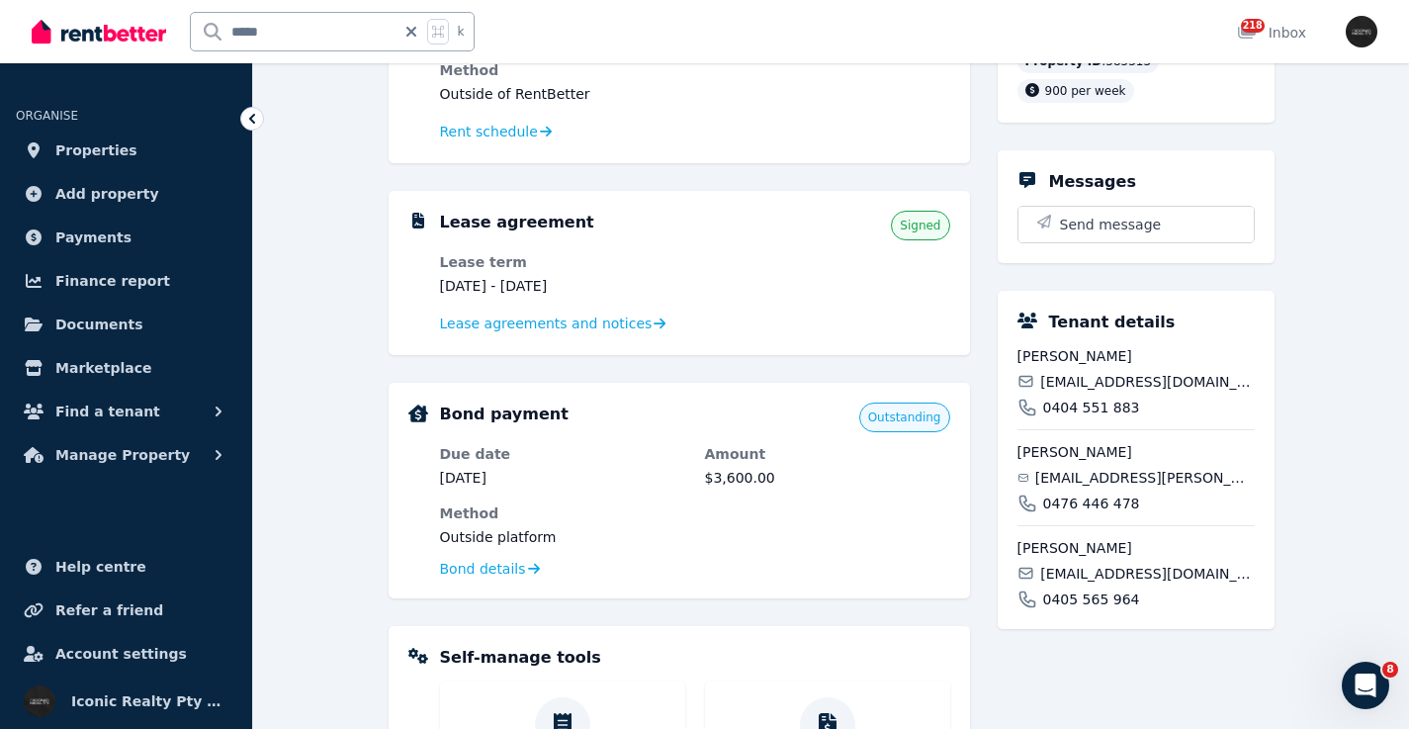
scroll to position [523, 0]
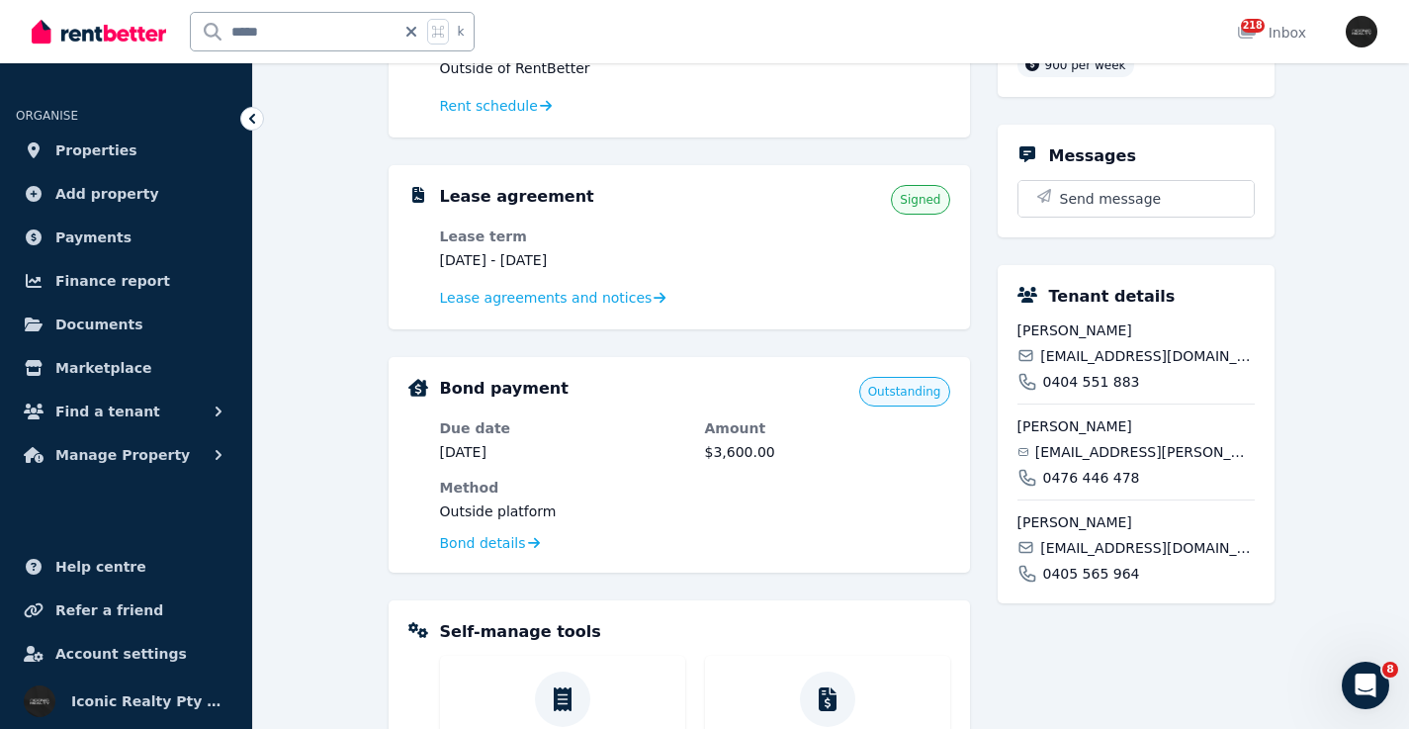
click at [1144, 357] on span "[EMAIL_ADDRESS][DOMAIN_NAME]" at bounding box center [1147, 356] width 214 height 20
copy div "[EMAIL_ADDRESS][DOMAIN_NAME]"
click at [1094, 543] on span "[EMAIL_ADDRESS][DOMAIN_NAME]" at bounding box center [1147, 548] width 214 height 20
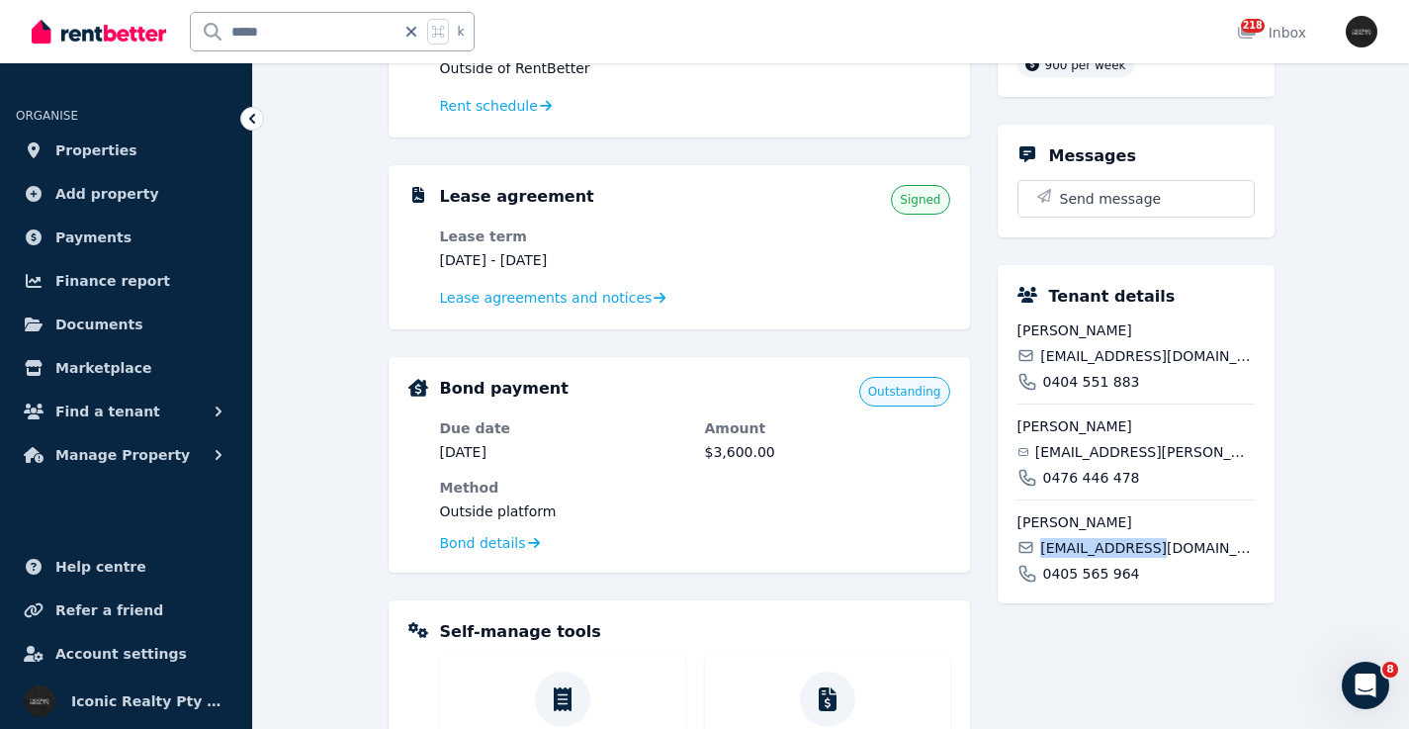
click at [1094, 543] on span "[EMAIL_ADDRESS][DOMAIN_NAME]" at bounding box center [1147, 548] width 214 height 20
copy div "[EMAIL_ADDRESS][DOMAIN_NAME]"
drag, startPoint x: 311, startPoint y: 48, endPoint x: 192, endPoint y: 24, distance: 122.2
click at [192, 24] on input "*****" at bounding box center [293, 32] width 205 height 38
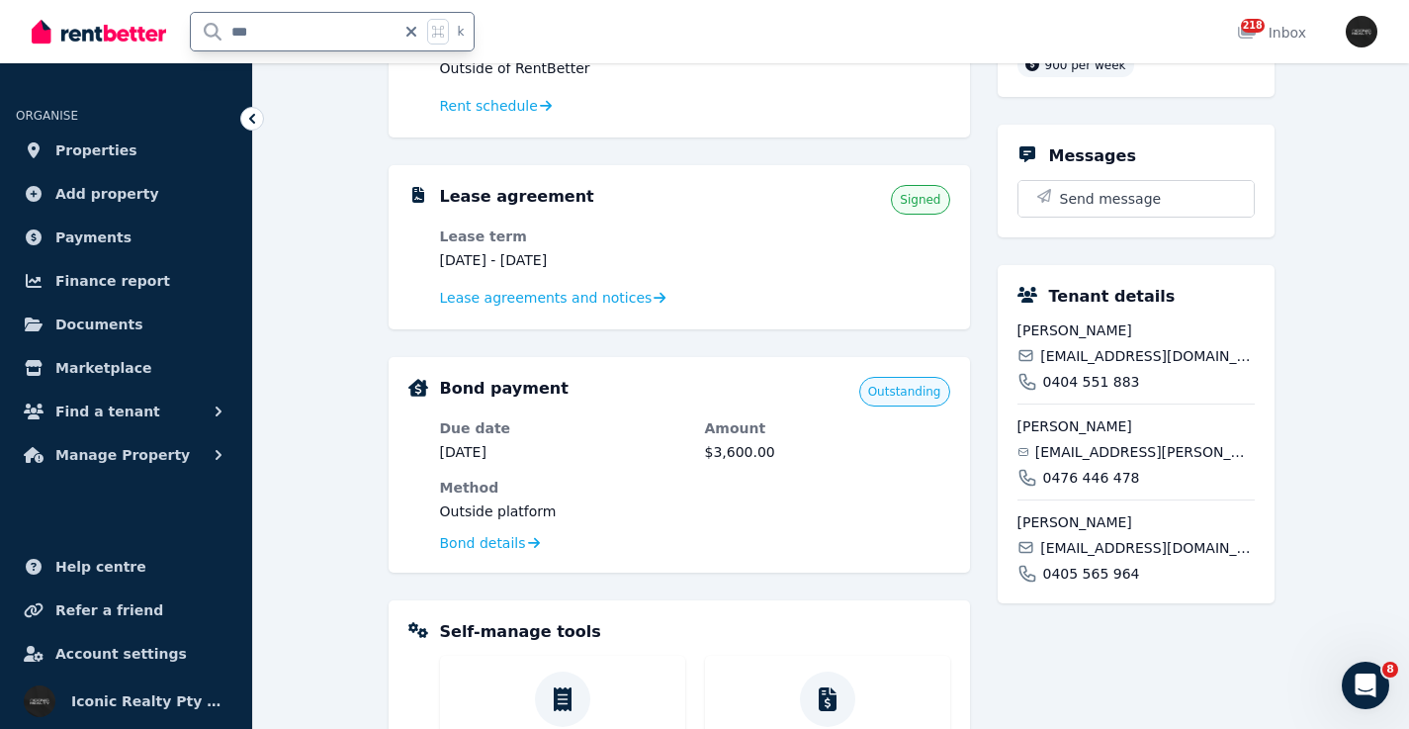
type input "****"
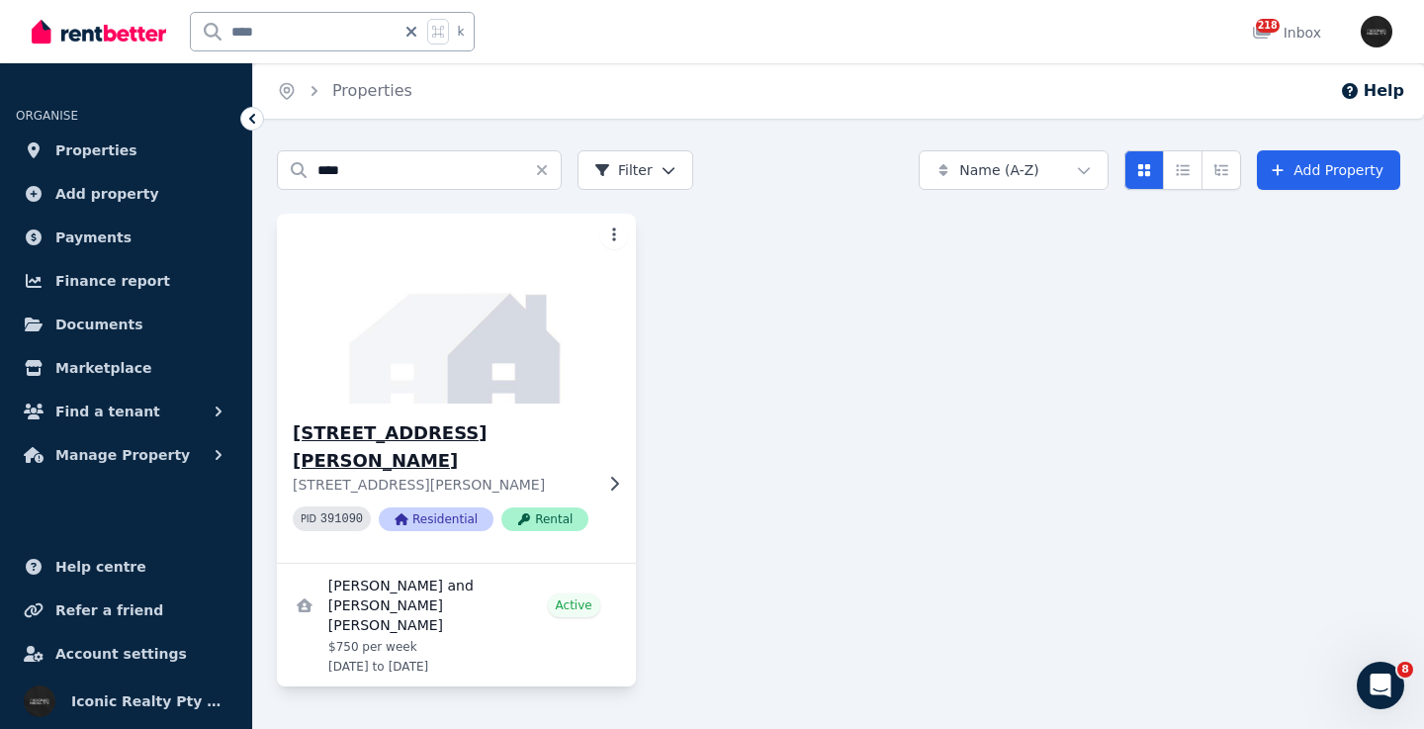
click at [427, 337] on img at bounding box center [456, 309] width 377 height 200
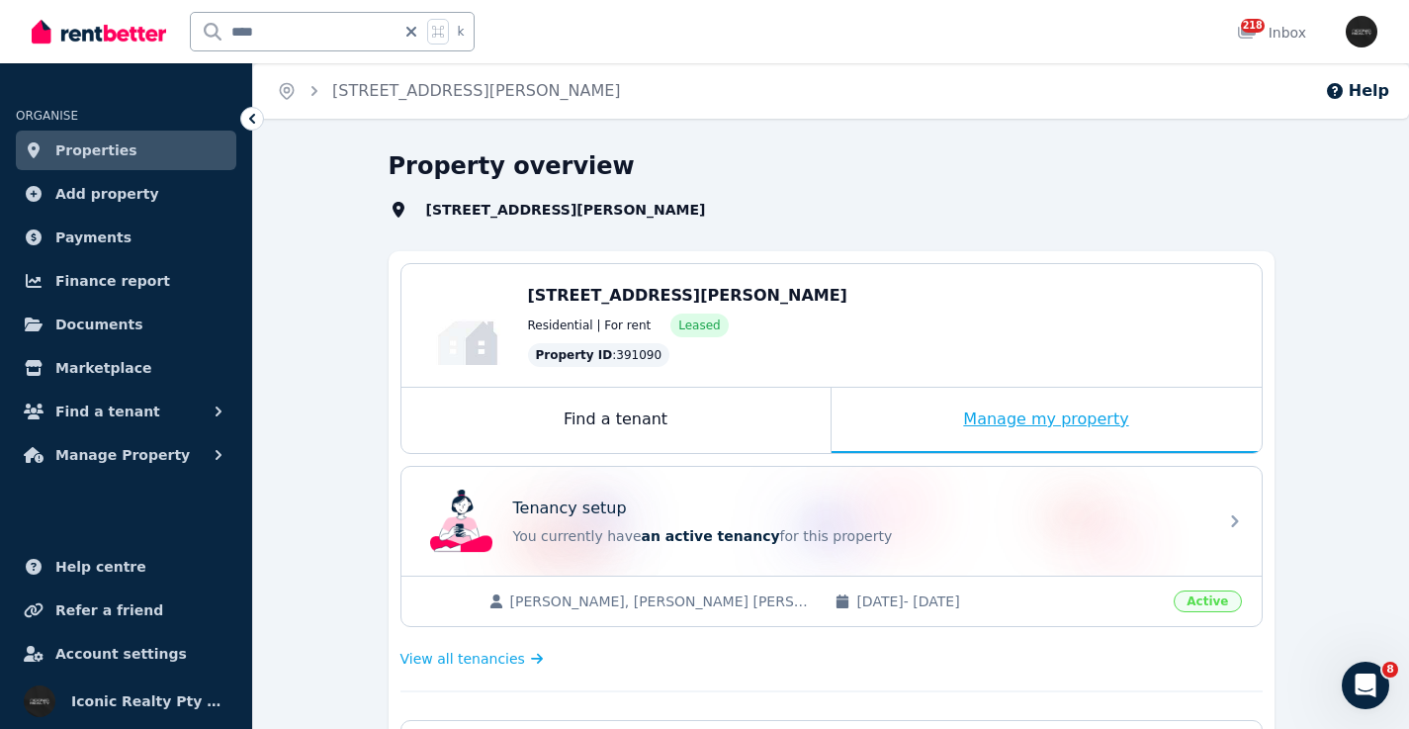
click at [896, 489] on div "Tenancy setup You currently have an active tenancy for this property" at bounding box center [813, 520] width 783 height 79
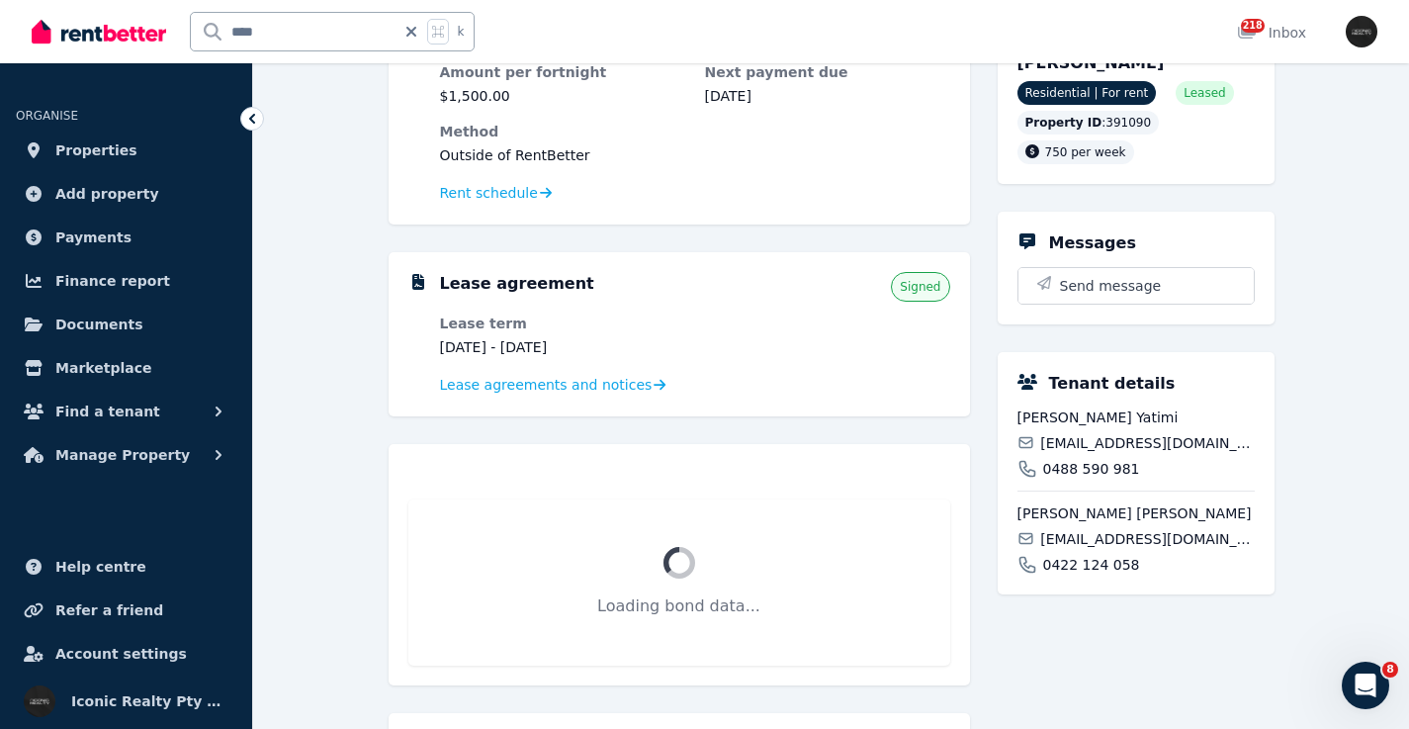
scroll to position [345, 0]
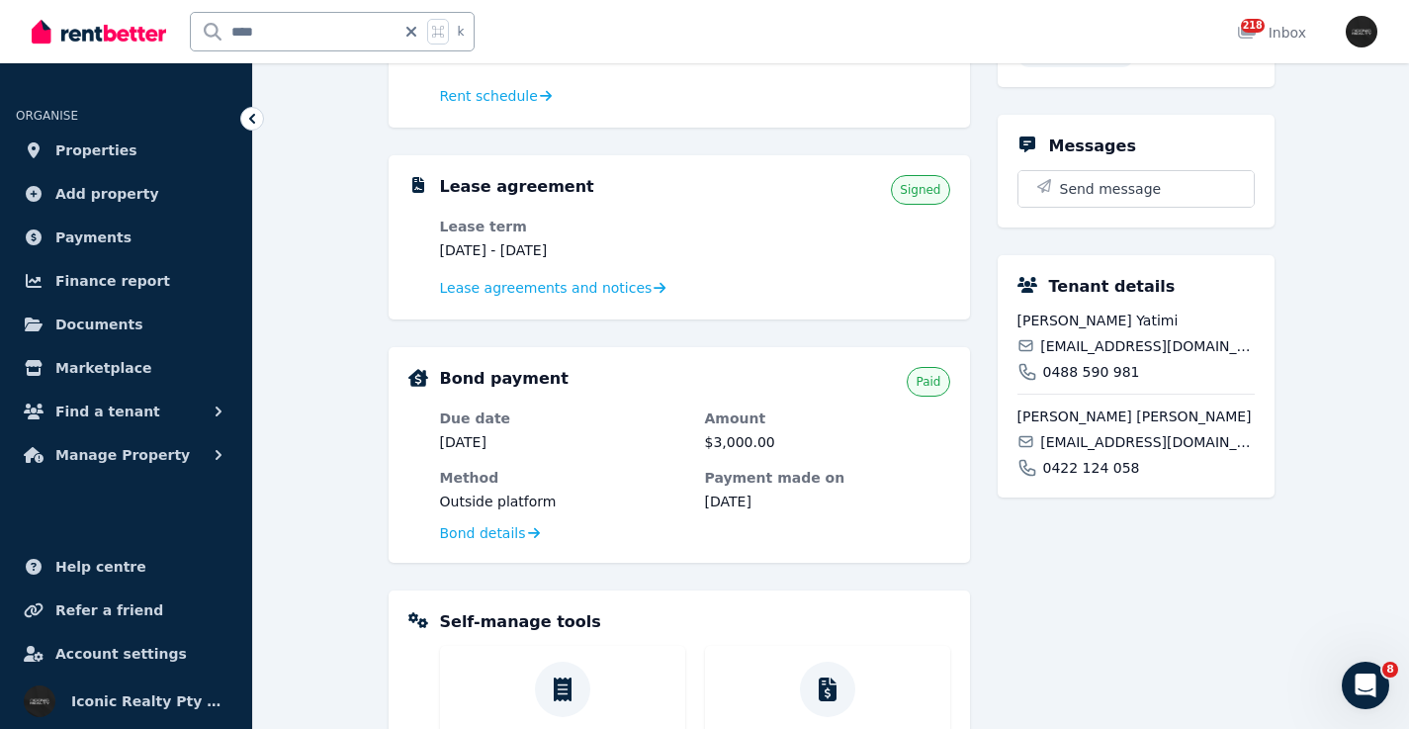
click at [1090, 452] on span "[EMAIL_ADDRESS][DOMAIN_NAME]" at bounding box center [1147, 442] width 214 height 20
copy div "[EMAIL_ADDRESS][DOMAIN_NAME]"
click at [122, 237] on link "Payments" at bounding box center [126, 238] width 220 height 40
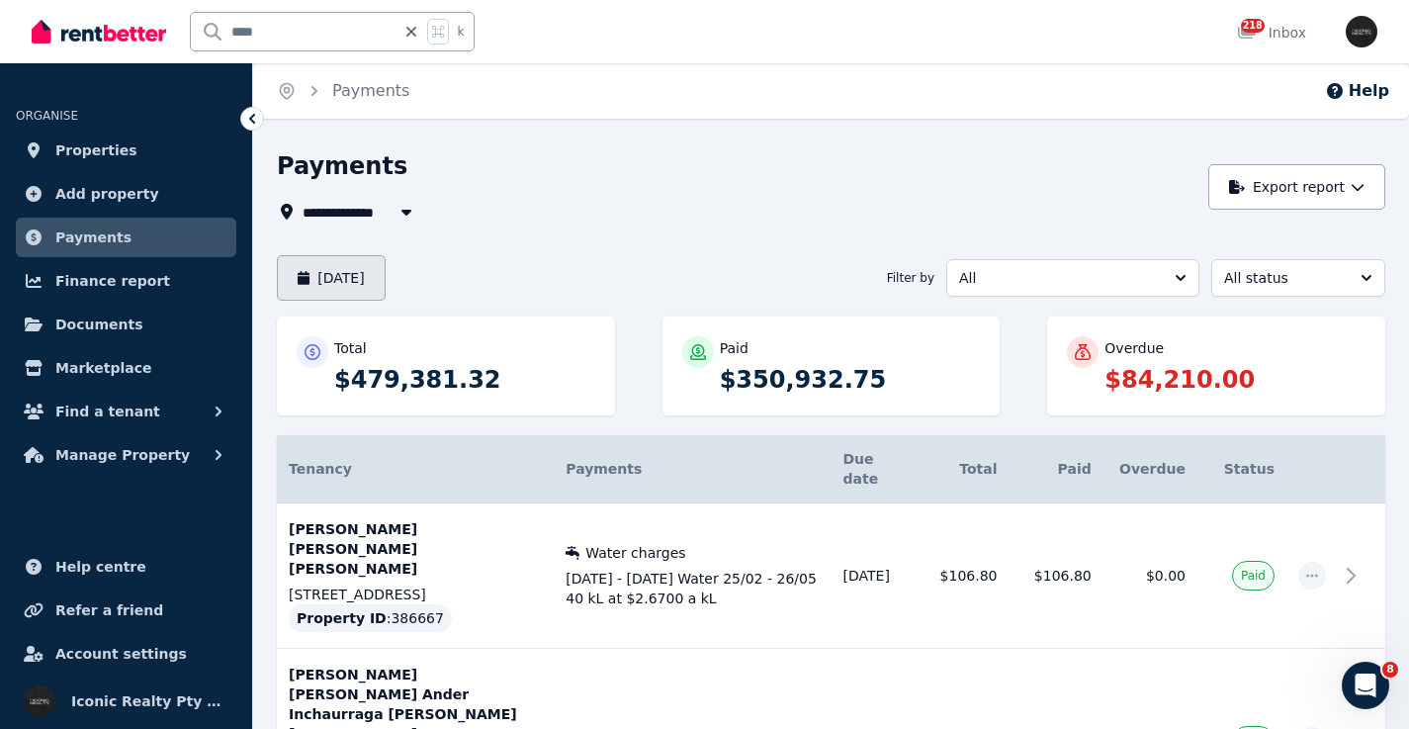
click at [352, 272] on button "[DATE]" at bounding box center [331, 277] width 109 height 45
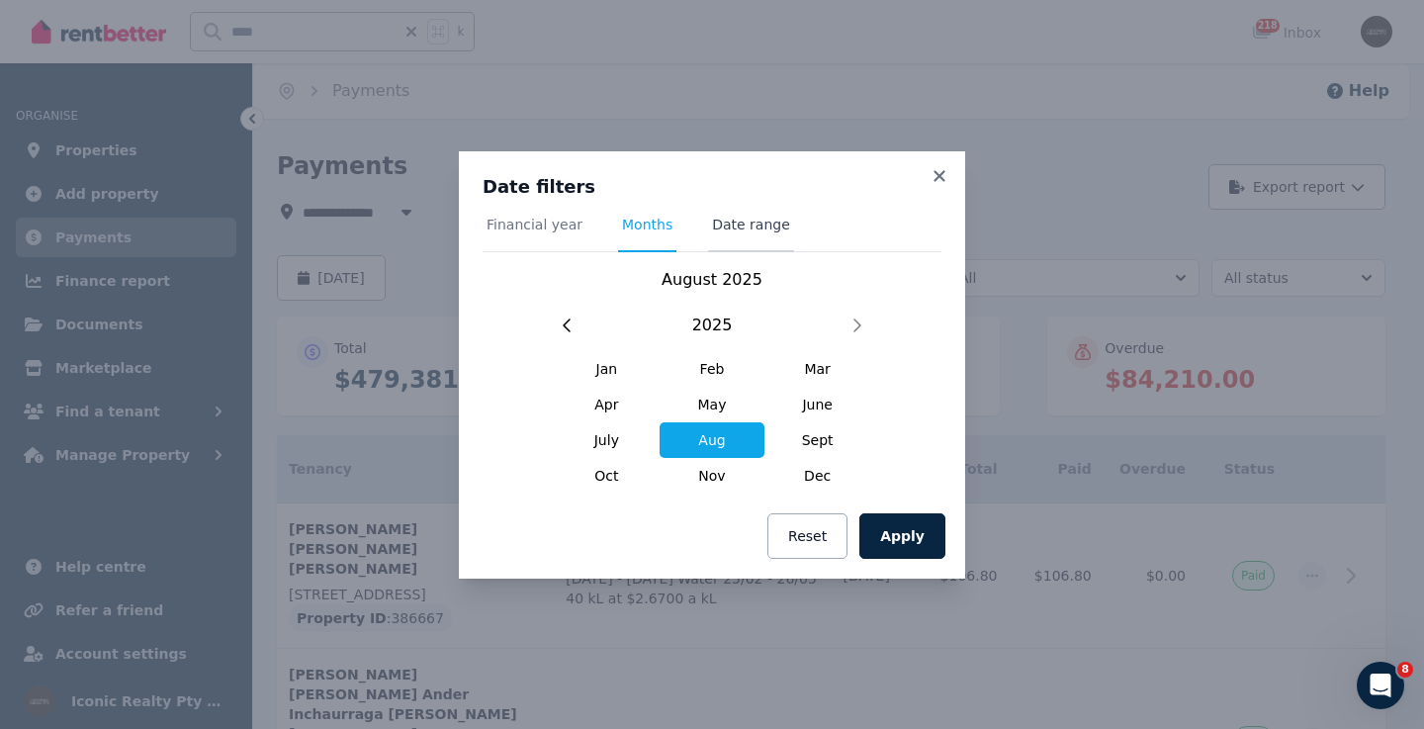
click at [746, 222] on span "Date range" at bounding box center [751, 225] width 78 height 20
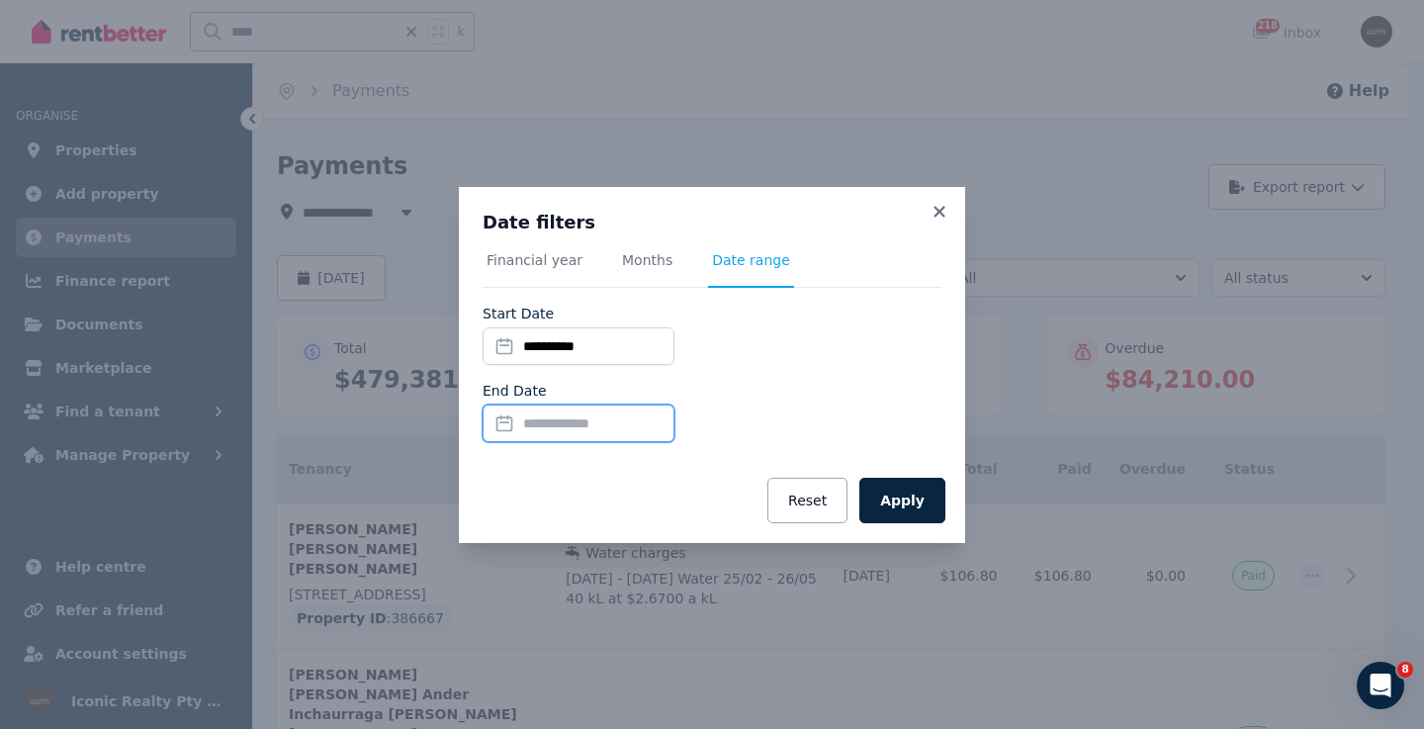
click at [535, 421] on input "End Date" at bounding box center [578, 423] width 192 height 38
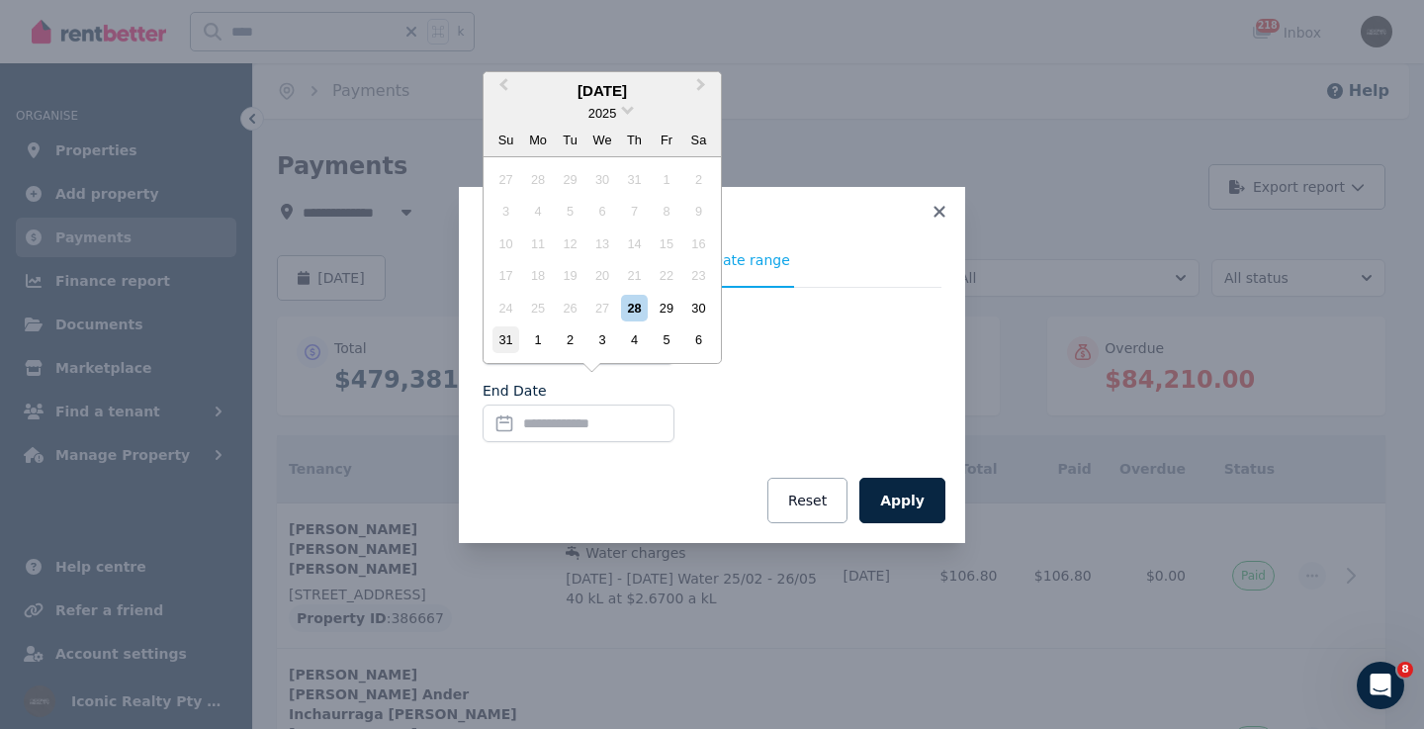
click at [495, 341] on div "31" at bounding box center [505, 339] width 27 height 27
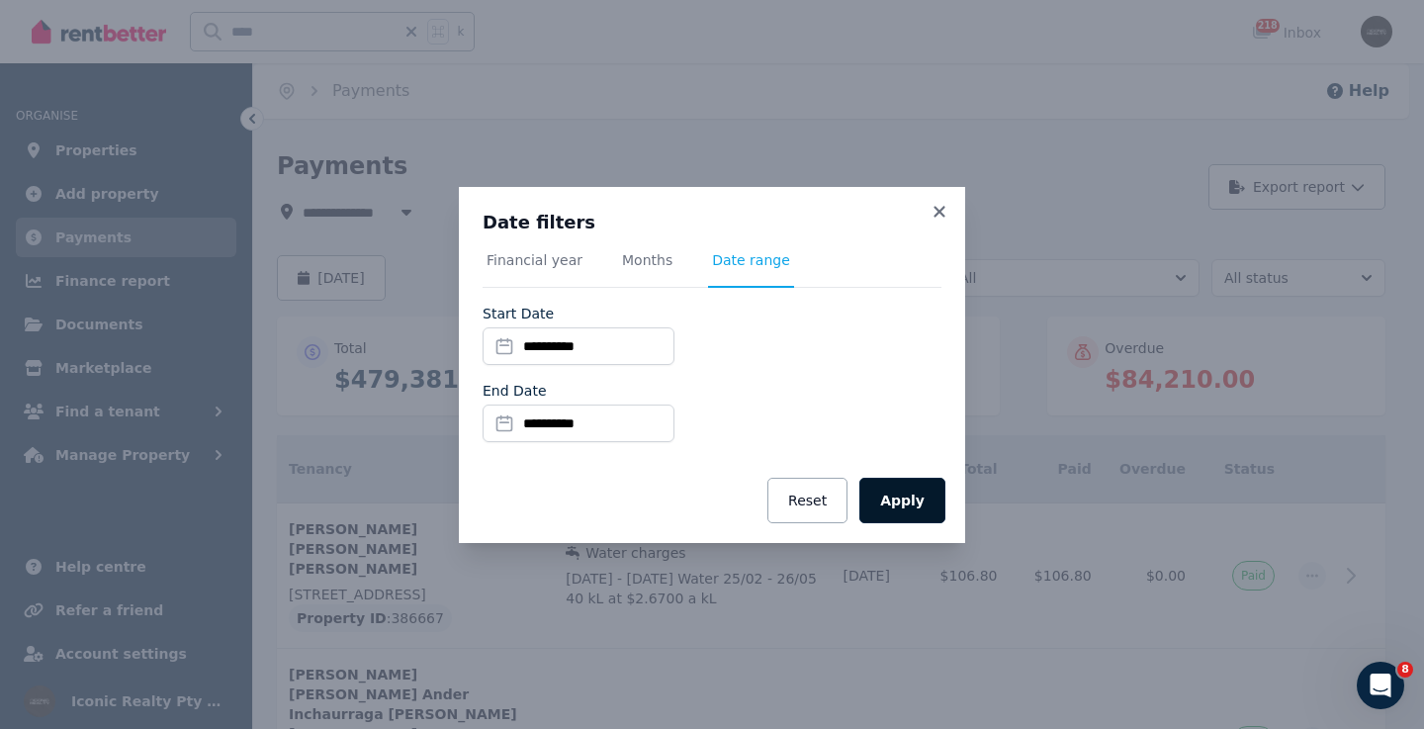
click at [914, 503] on button "Apply" at bounding box center [902, 500] width 86 height 45
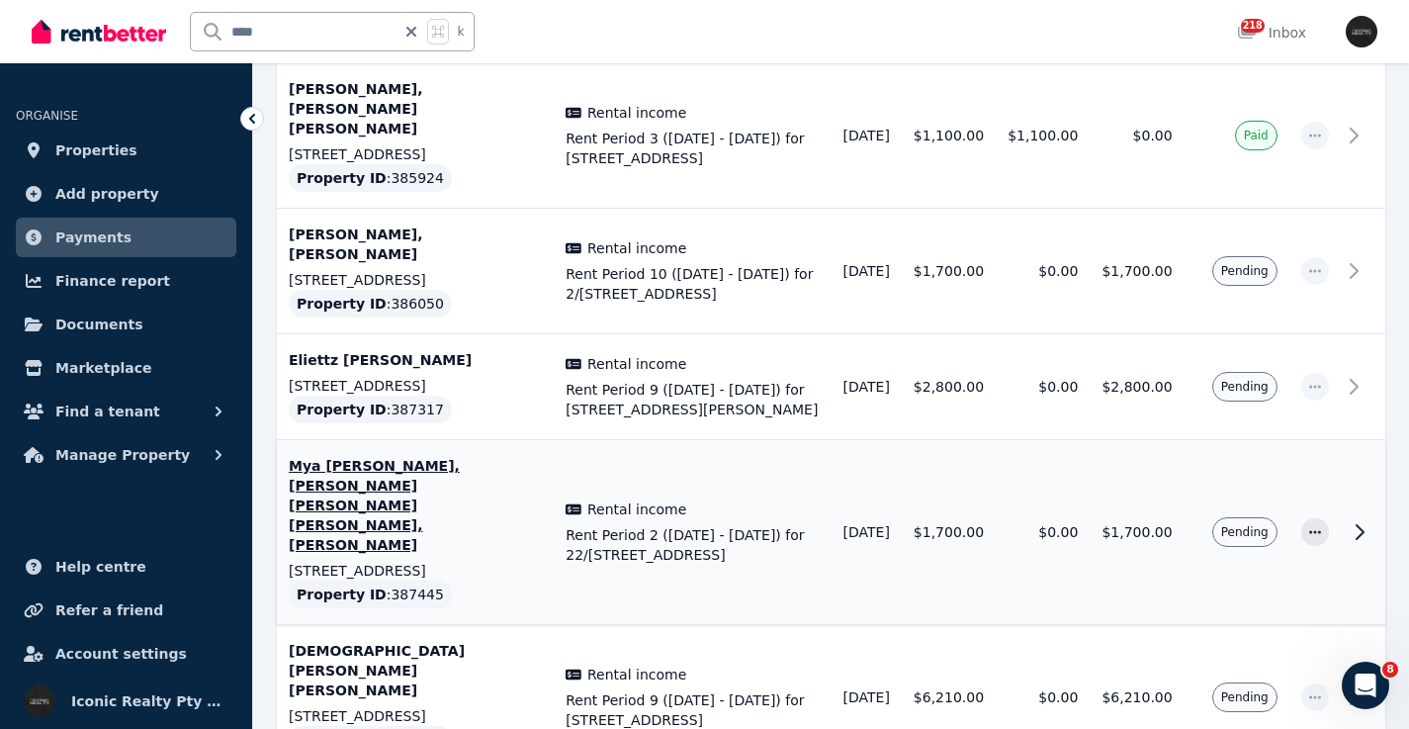
scroll to position [1001, 0]
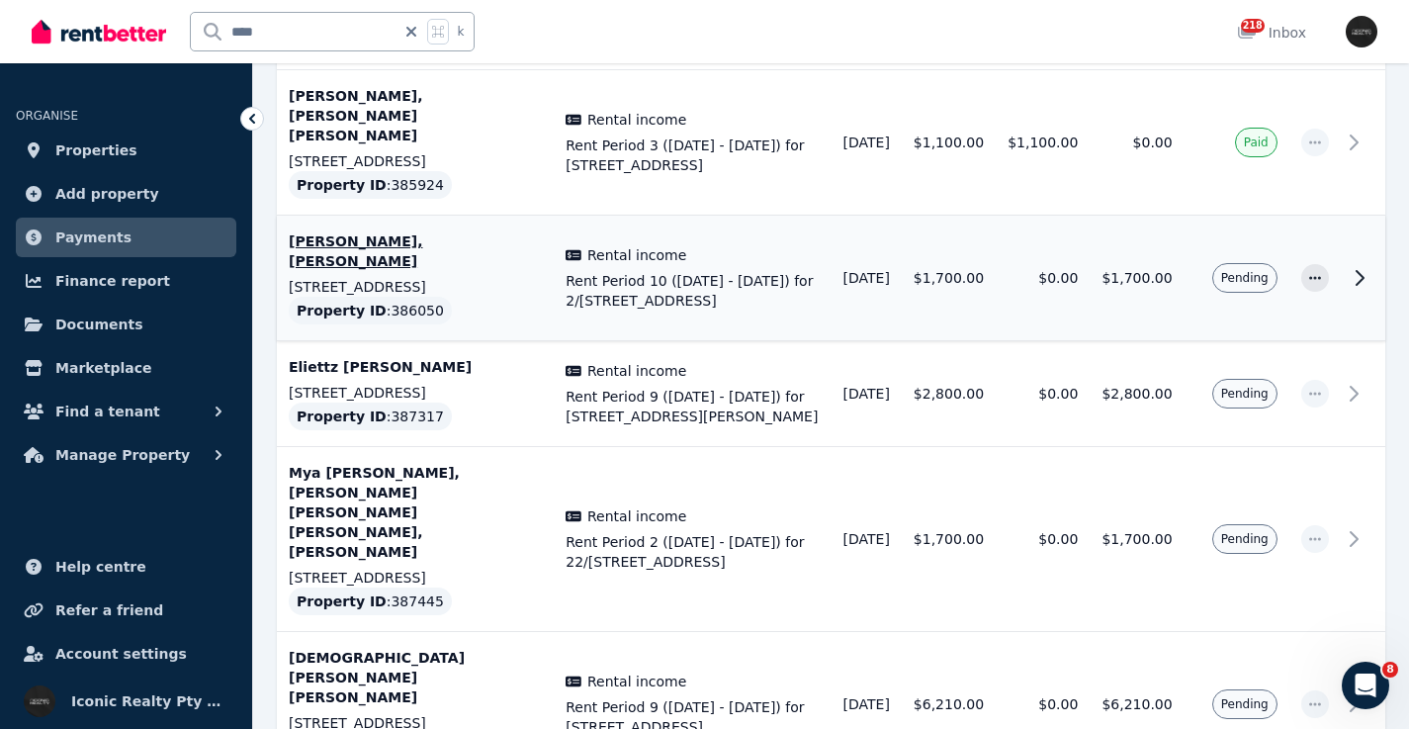
click at [1363, 271] on icon at bounding box center [1359, 278] width 7 height 14
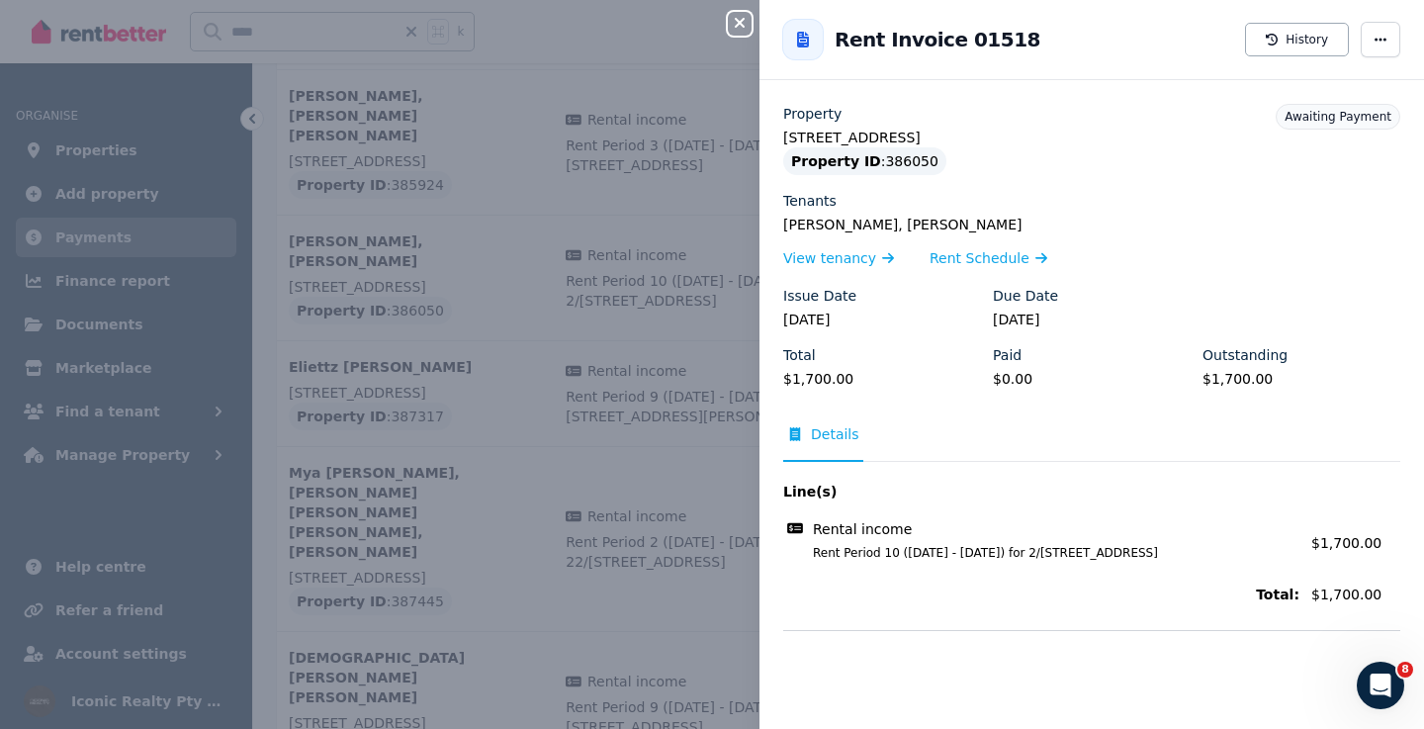
click at [742, 20] on icon "button" at bounding box center [740, 23] width 10 height 10
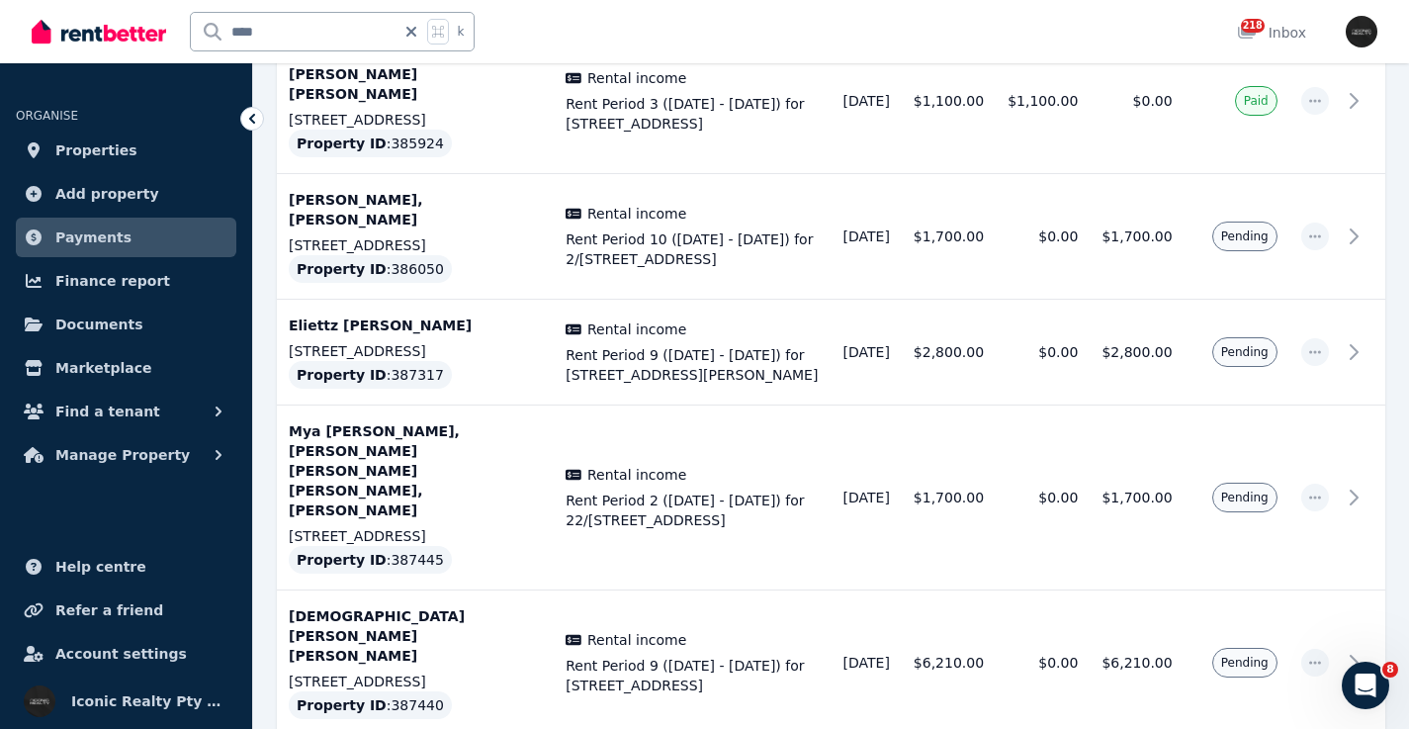
scroll to position [1073, 0]
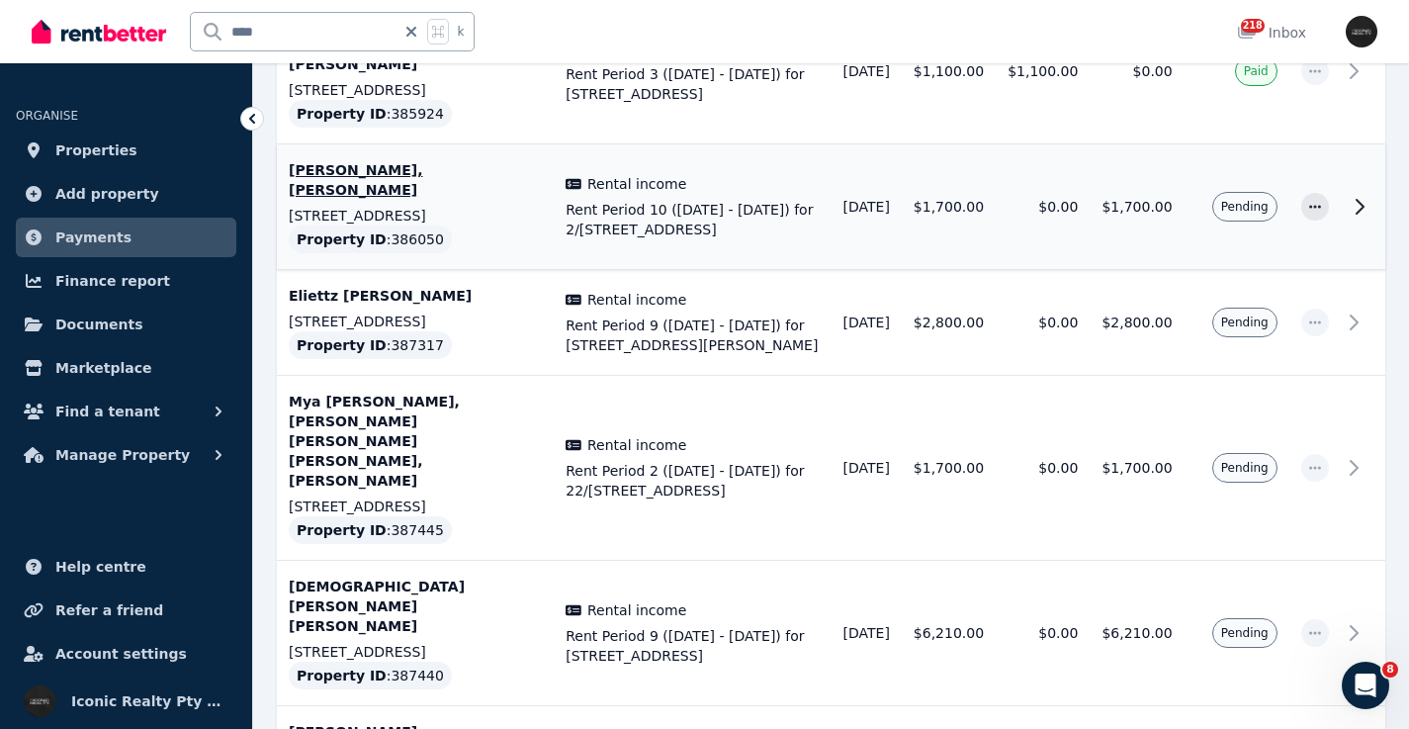
click at [1360, 195] on icon at bounding box center [1360, 207] width 24 height 24
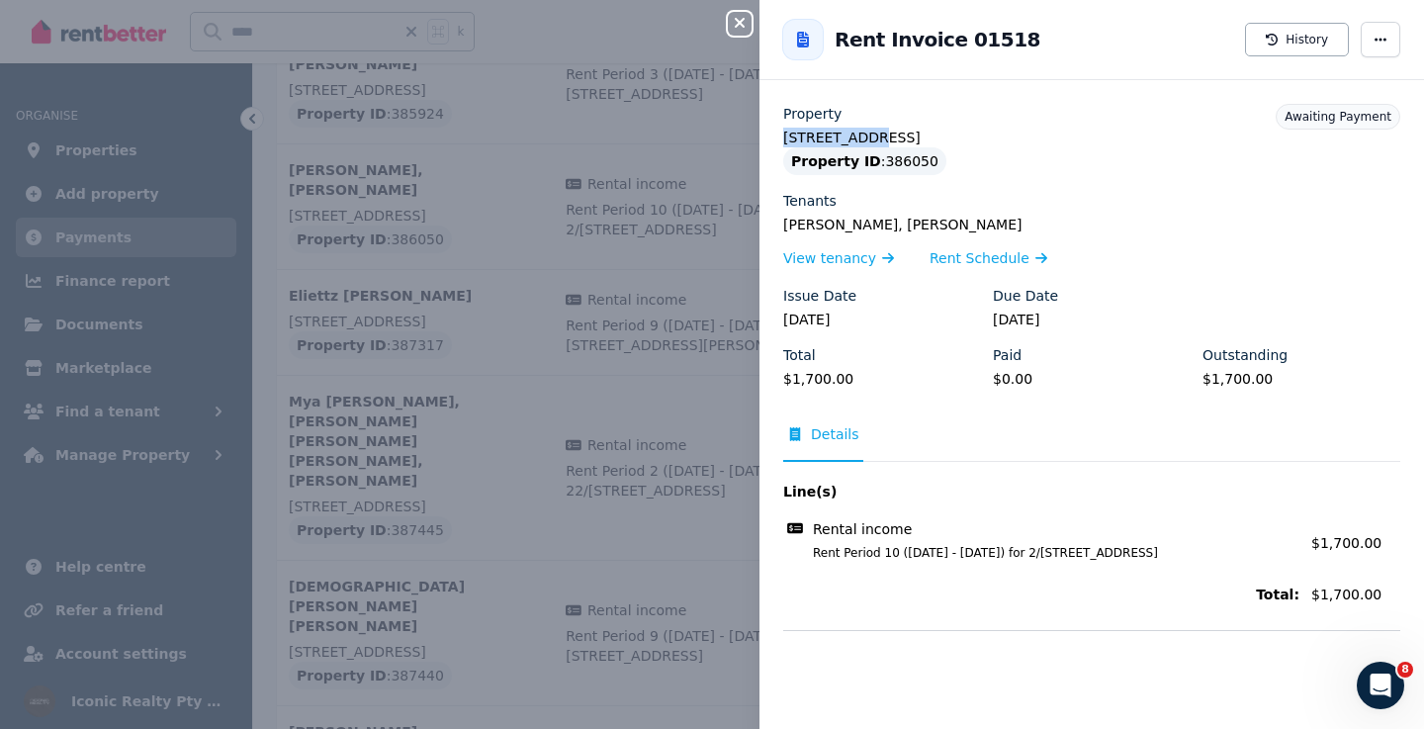
drag, startPoint x: 777, startPoint y: 133, endPoint x: 855, endPoint y: 134, distance: 78.1
click at [855, 136] on div "Property 2/[STREET_ADDRESS] Property ID : 386050 Tenants [PERSON_NAME], [PERSON…" at bounding box center [1091, 367] width 664 height 526
copy legend "2/72 Birriga"
click at [746, 16] on icon "button" at bounding box center [740, 23] width 24 height 16
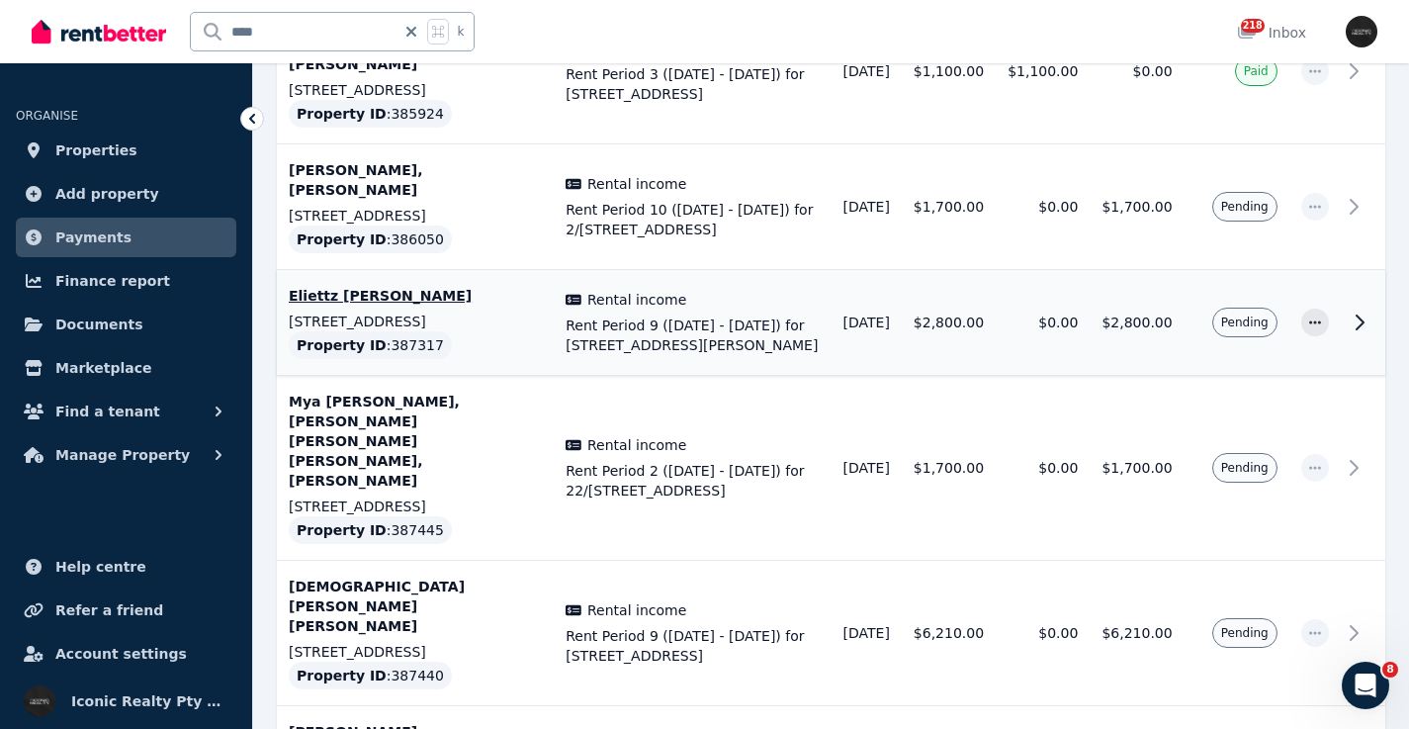
click at [1354, 312] on icon at bounding box center [1360, 322] width 24 height 24
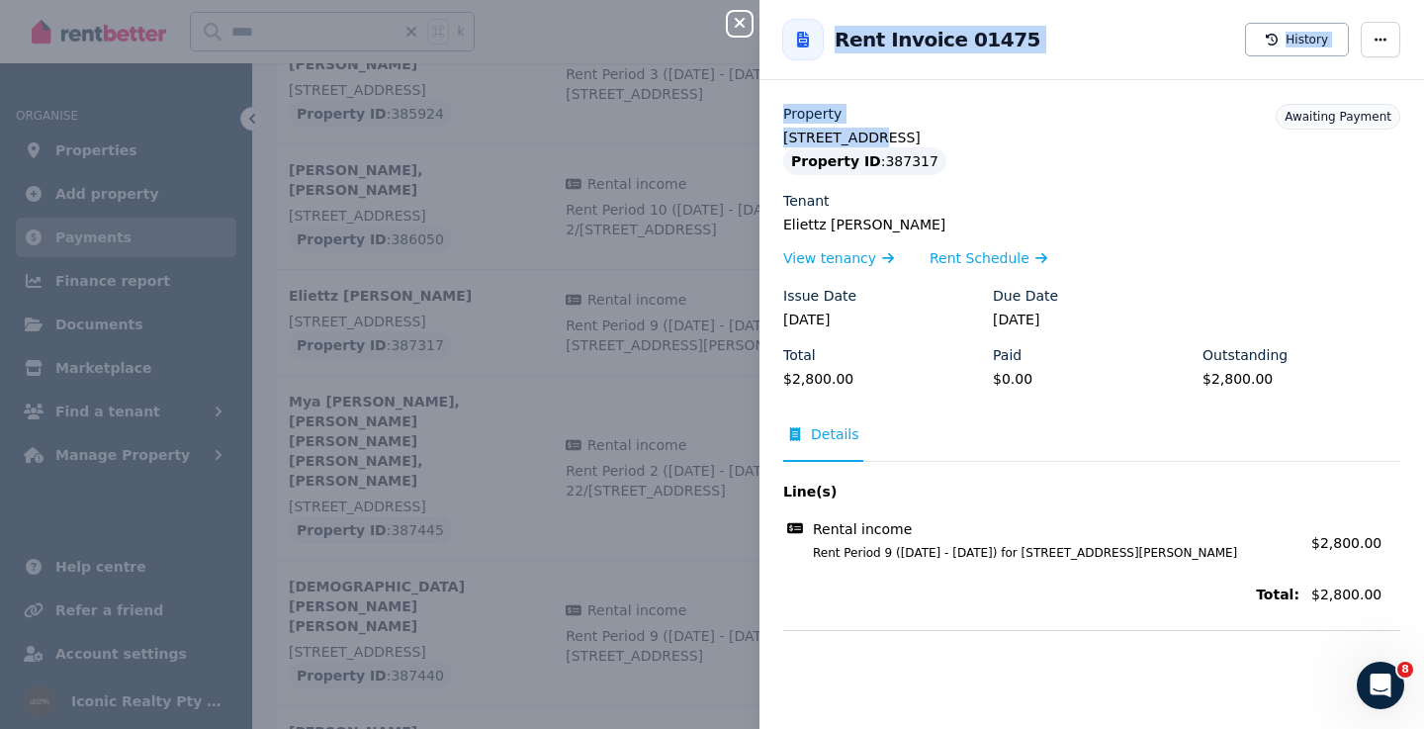
drag, startPoint x: 864, startPoint y: 137, endPoint x: 749, endPoint y: 133, distance: 114.8
click at [749, 134] on div "Close panel Back to Rent Invoice 01475 History Property [STREET_ADDRESS] Proper…" at bounding box center [712, 364] width 1424 height 729
click at [837, 119] on label "Property" at bounding box center [812, 114] width 58 height 20
drag, startPoint x: 858, startPoint y: 138, endPoint x: 782, endPoint y: 140, distance: 76.2
click at [782, 140] on div "Property [STREET_ADDRESS] Property ID : 387317 Tenant Eliettz [PERSON_NAME] Vie…" at bounding box center [1091, 367] width 664 height 526
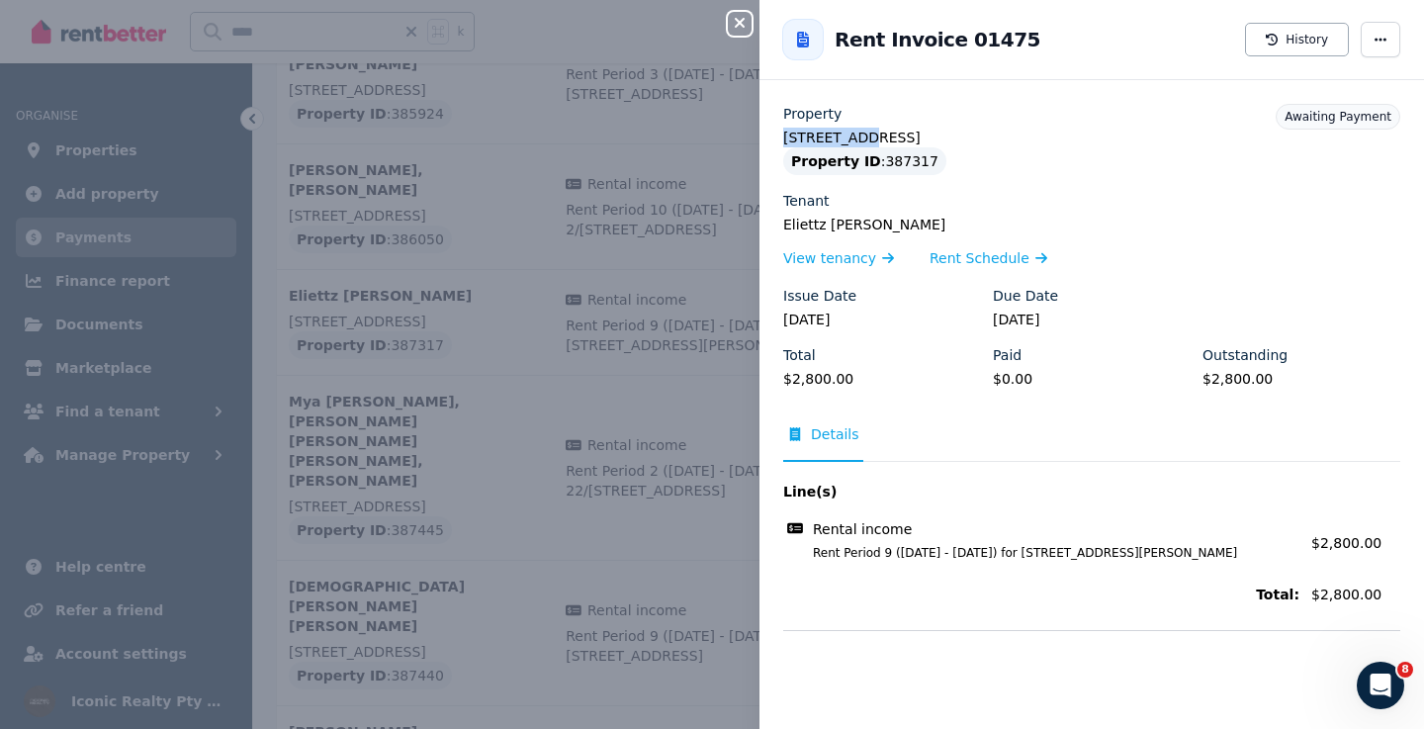
copy legend "1/135 Bront"
drag, startPoint x: 744, startPoint y: 23, endPoint x: 724, endPoint y: 6, distance: 26.7
click at [745, 24] on icon "button" at bounding box center [740, 23] width 24 height 16
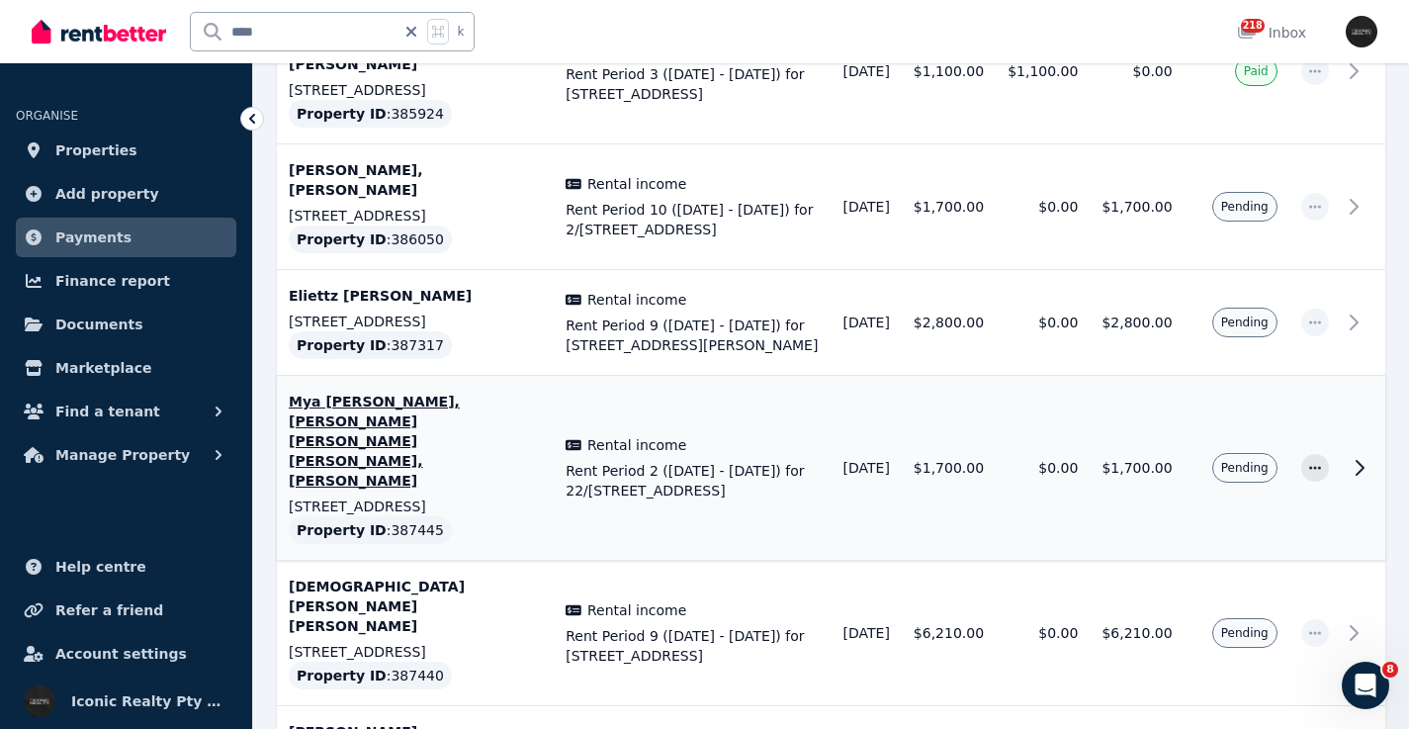
click at [1368, 456] on icon at bounding box center [1360, 468] width 24 height 24
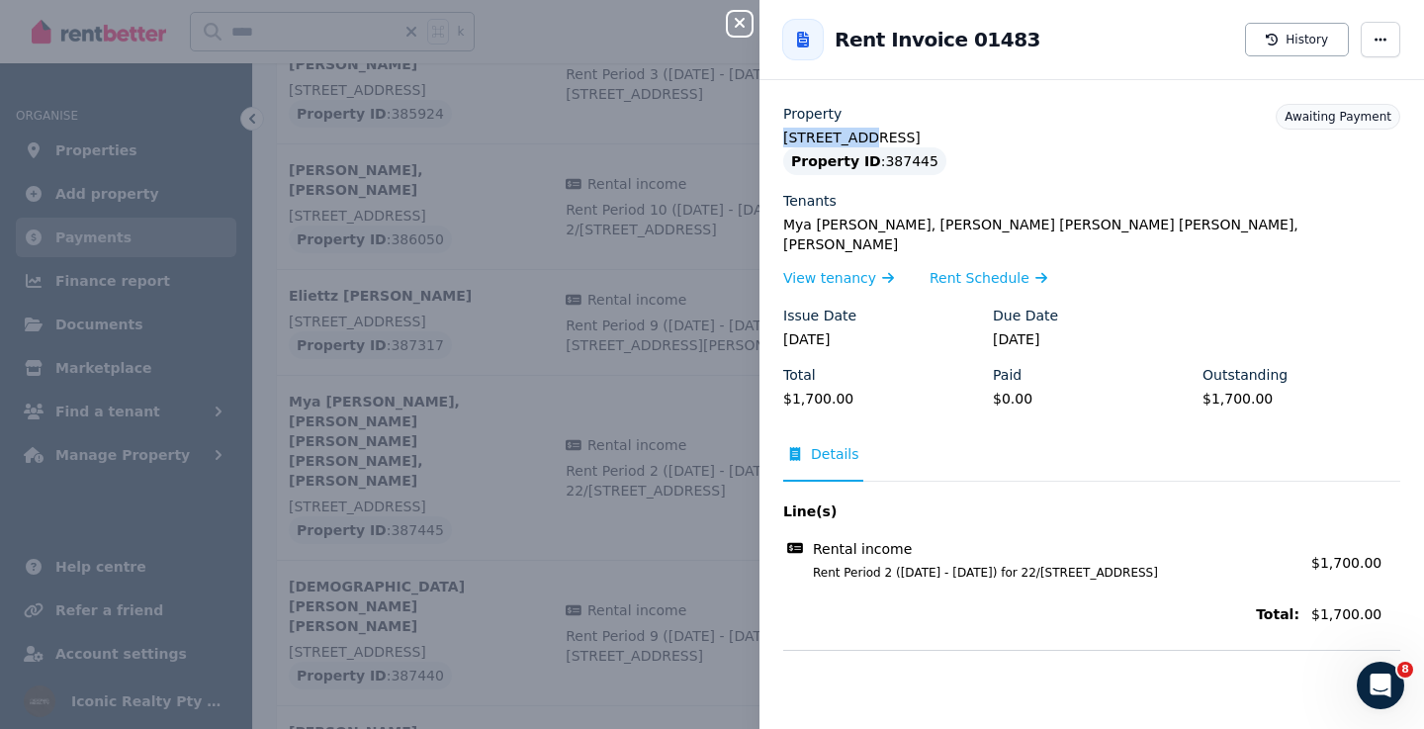
drag, startPoint x: 858, startPoint y: 136, endPoint x: 779, endPoint y: 137, distance: 79.1
click at [779, 137] on div "Property [STREET_ADDRESS] Property ID : 387445 Tenants Mya [PERSON_NAME], [PERS…" at bounding box center [1091, 377] width 664 height 546
drag, startPoint x: 897, startPoint y: 143, endPoint x: 770, endPoint y: 140, distance: 126.6
click at [768, 141] on div "Property [STREET_ADDRESS] Property ID : 387445 Tenants Mya [PERSON_NAME], [PERS…" at bounding box center [1091, 377] width 664 height 546
copy legend "22/[STREET_ADDRESS]"
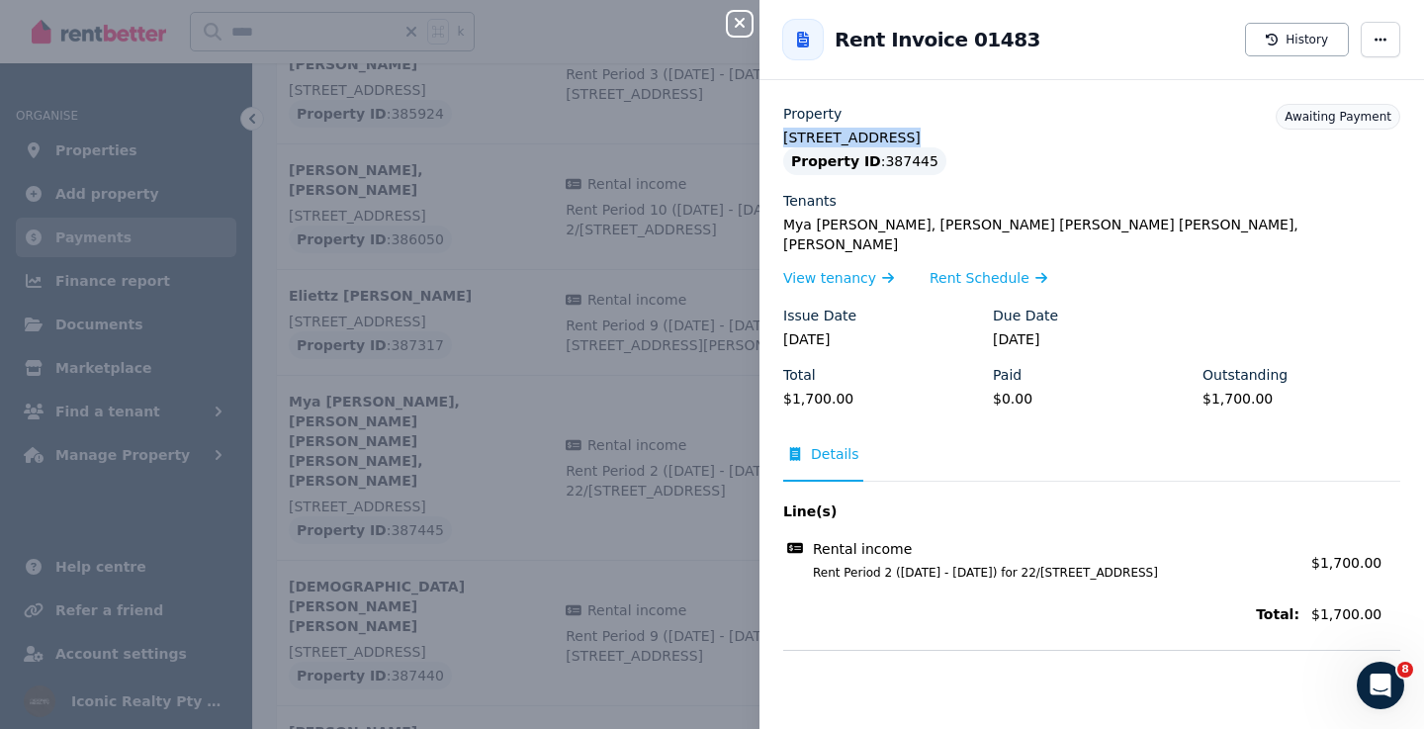
click at [741, 24] on icon "button" at bounding box center [740, 23] width 24 height 16
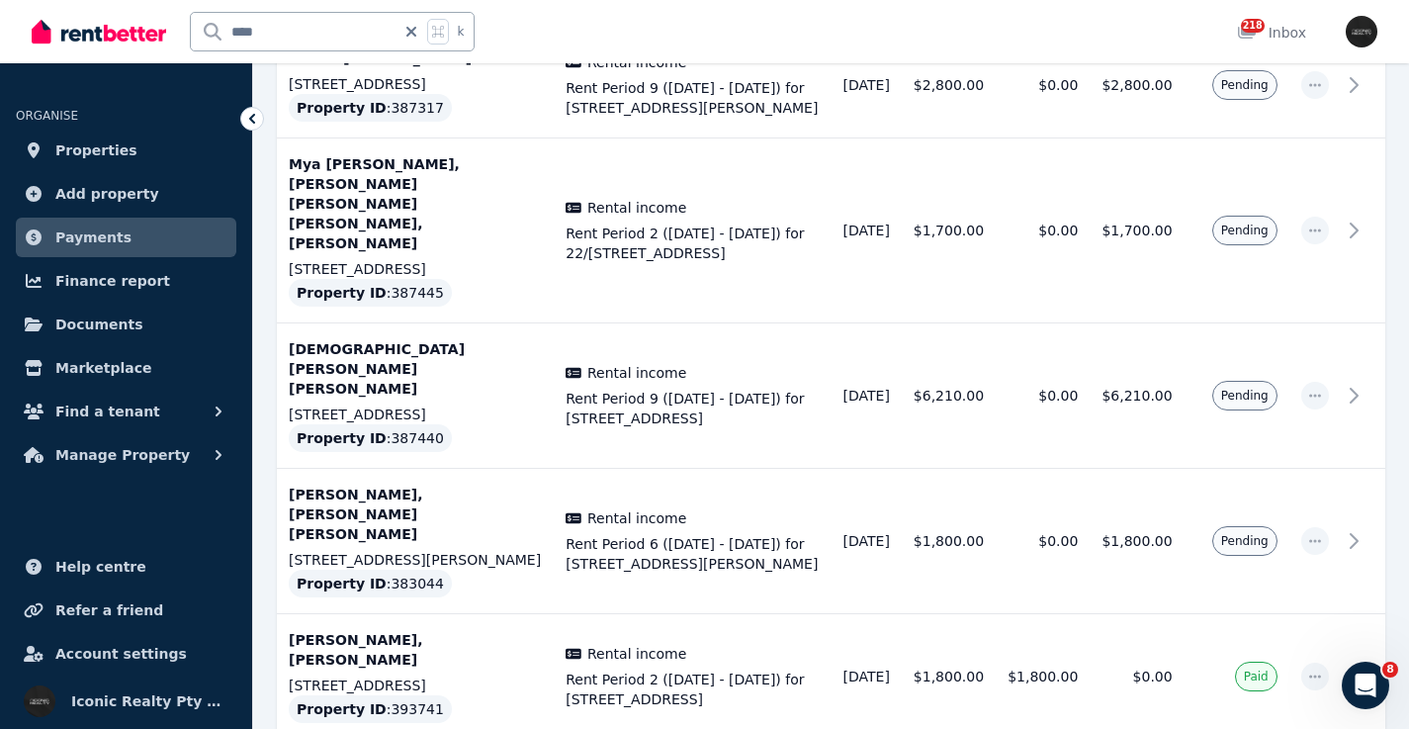
scroll to position [1320, 0]
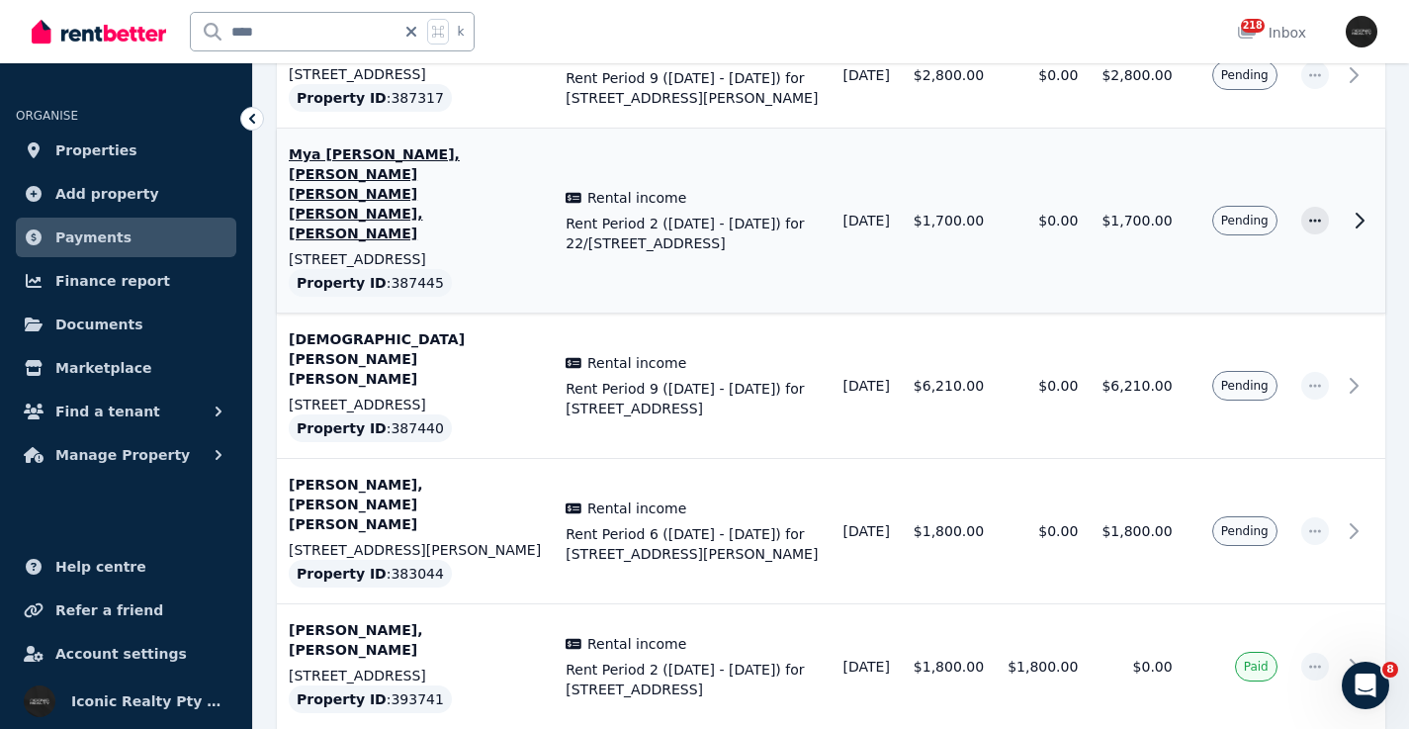
click at [1363, 214] on icon at bounding box center [1359, 221] width 7 height 14
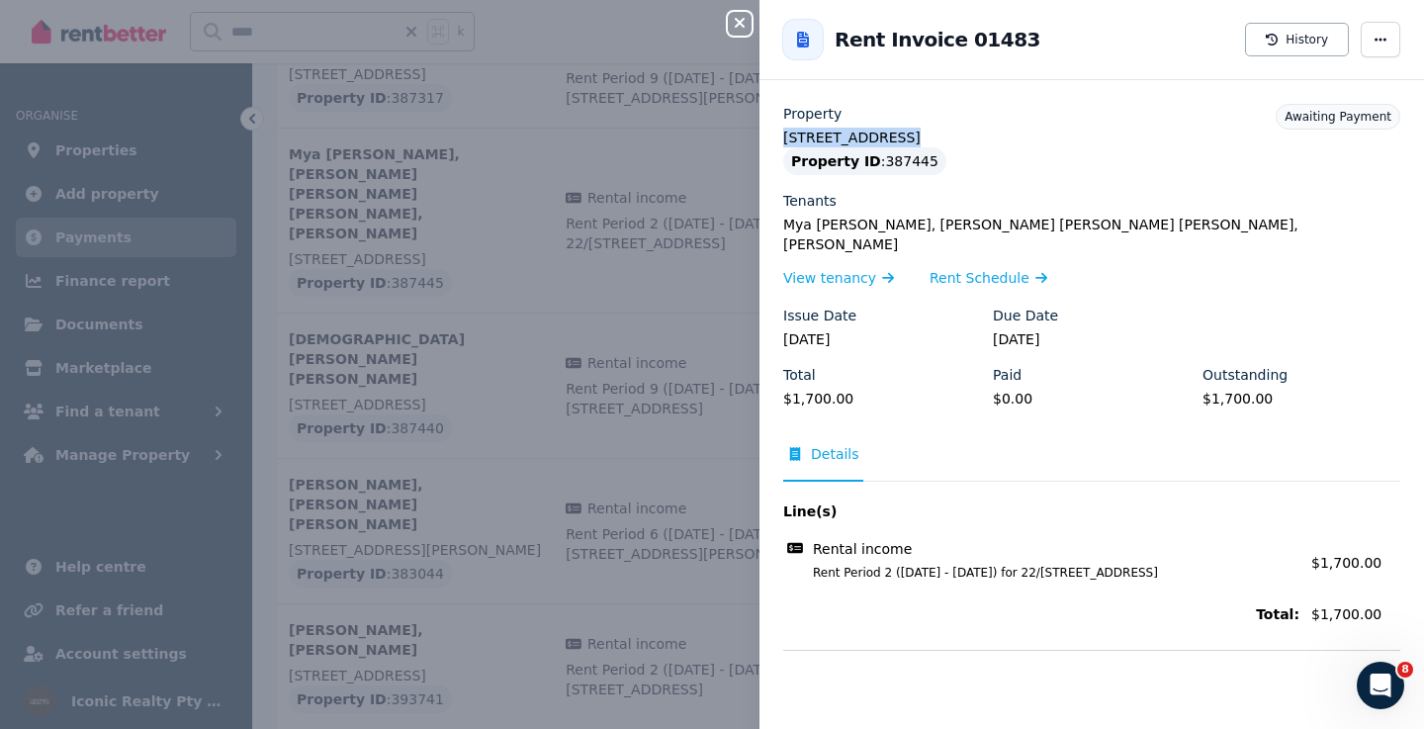
drag, startPoint x: 898, startPoint y: 137, endPoint x: 763, endPoint y: 132, distance: 134.5
click at [763, 132] on div "Property [STREET_ADDRESS] Property ID : 387445 Tenants Mya [PERSON_NAME], [PERS…" at bounding box center [1091, 377] width 664 height 546
click at [746, 20] on icon "button" at bounding box center [740, 23] width 24 height 16
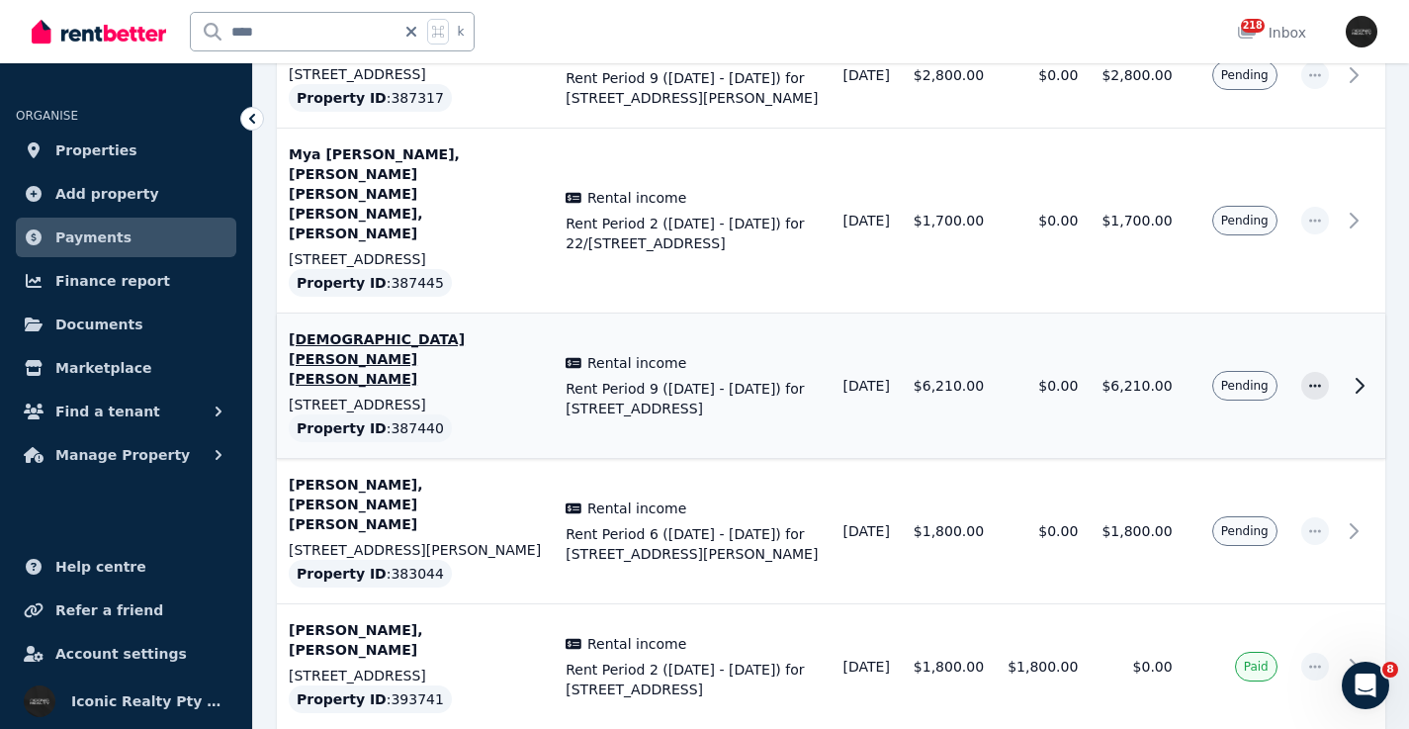
click at [1360, 374] on icon at bounding box center [1360, 386] width 24 height 24
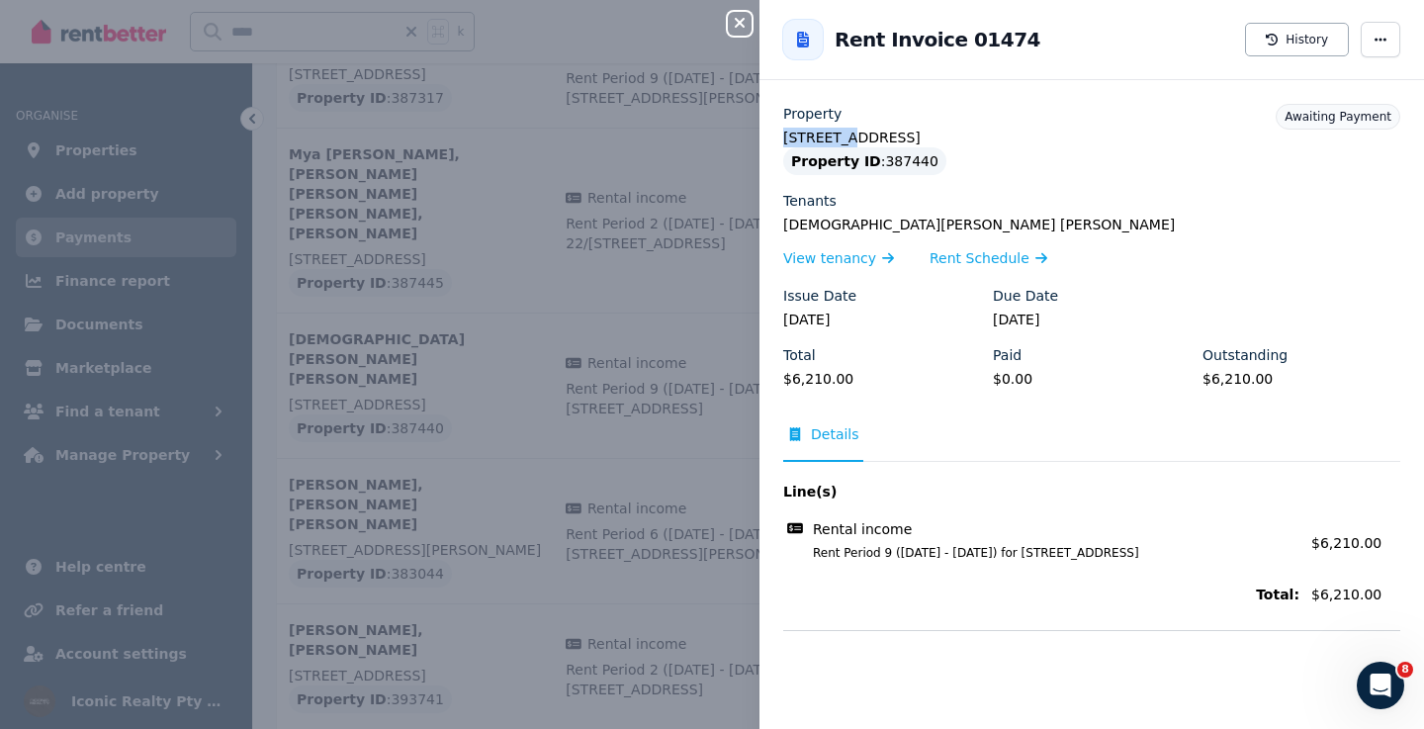
drag, startPoint x: 836, startPoint y: 140, endPoint x: 785, endPoint y: 135, distance: 51.6
click at [785, 136] on legend "[STREET_ADDRESS]" at bounding box center [1091, 138] width 617 height 20
click at [742, 23] on icon "button" at bounding box center [740, 23] width 24 height 16
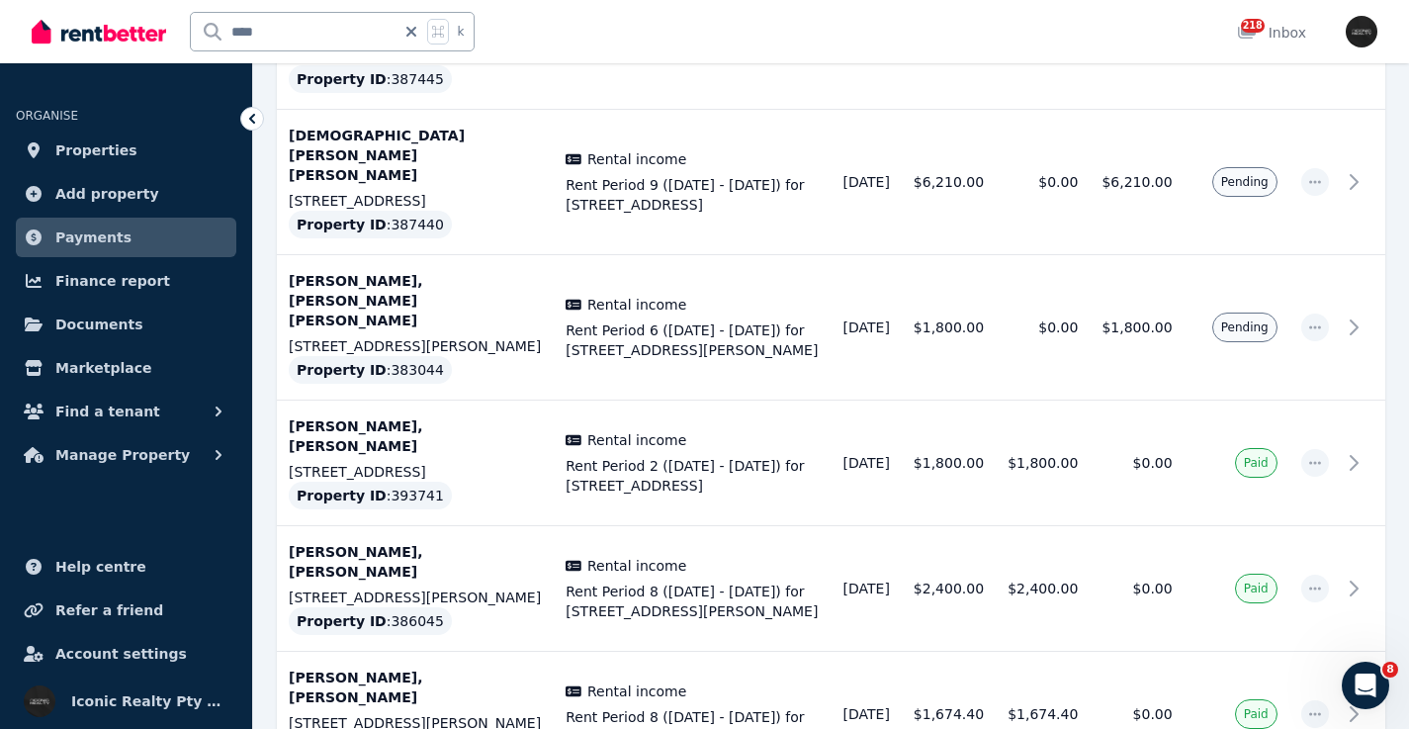
scroll to position [1558, 0]
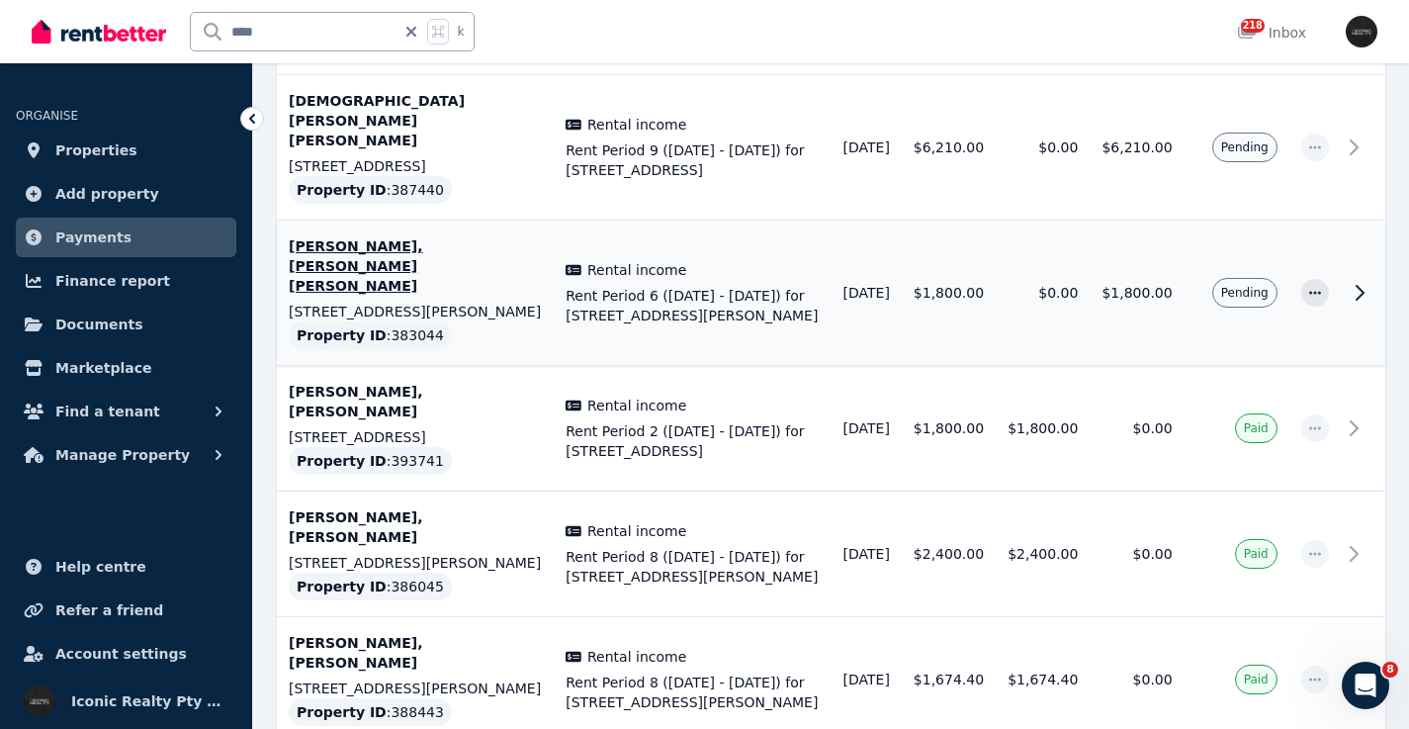
click at [1365, 281] on icon at bounding box center [1360, 293] width 24 height 24
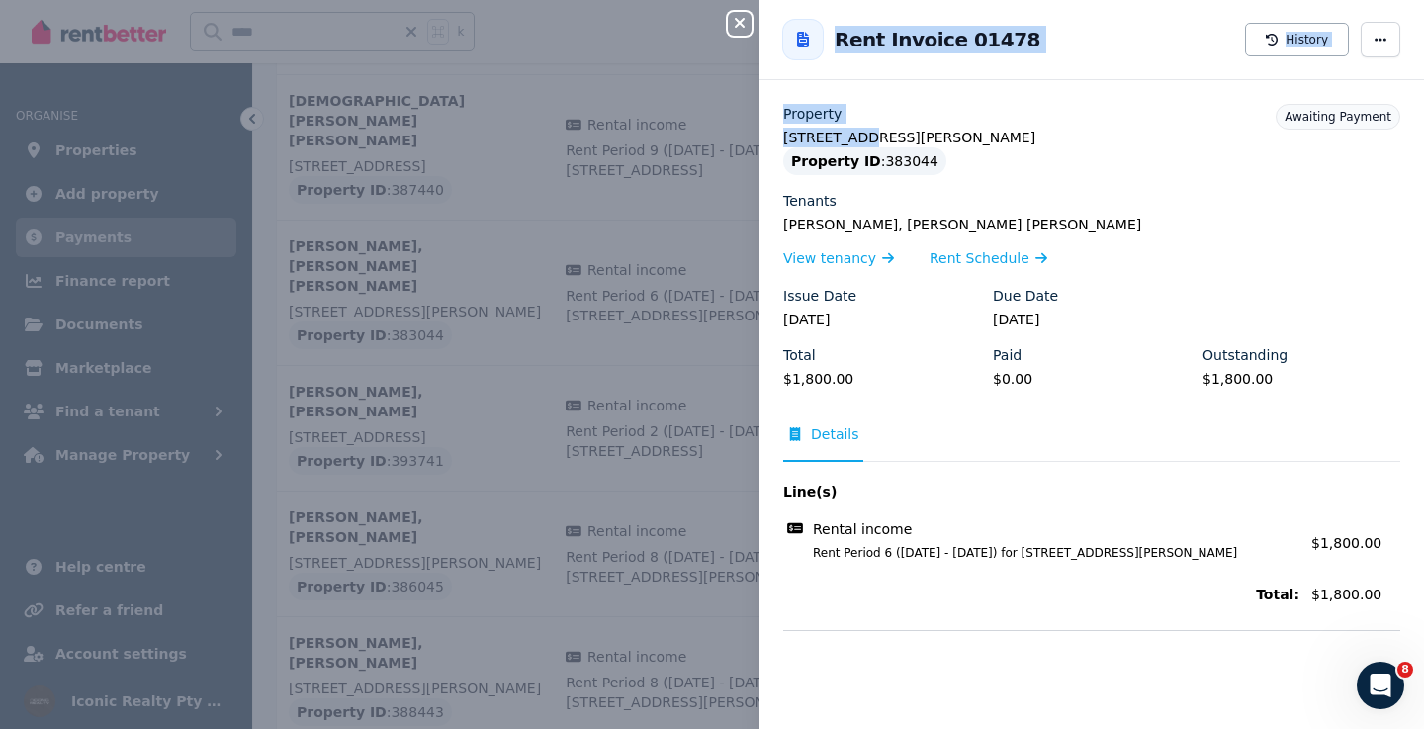
drag, startPoint x: 857, startPoint y: 136, endPoint x: 744, endPoint y: 136, distance: 112.7
click at [744, 137] on div "Close panel Back to Rent Invoice 01478 History Property [STREET_ADDRESS][PERSON…" at bounding box center [712, 364] width 1424 height 729
click at [806, 127] on div "Property [STREET_ADDRESS][PERSON_NAME] Property ID : 383044" at bounding box center [1091, 139] width 617 height 71
drag, startPoint x: 857, startPoint y: 139, endPoint x: 767, endPoint y: 140, distance: 90.0
click at [767, 140] on div "Property [STREET_ADDRESS][PERSON_NAME] Property ID : 383044 Tenants [PERSON_NAM…" at bounding box center [1091, 367] width 664 height 526
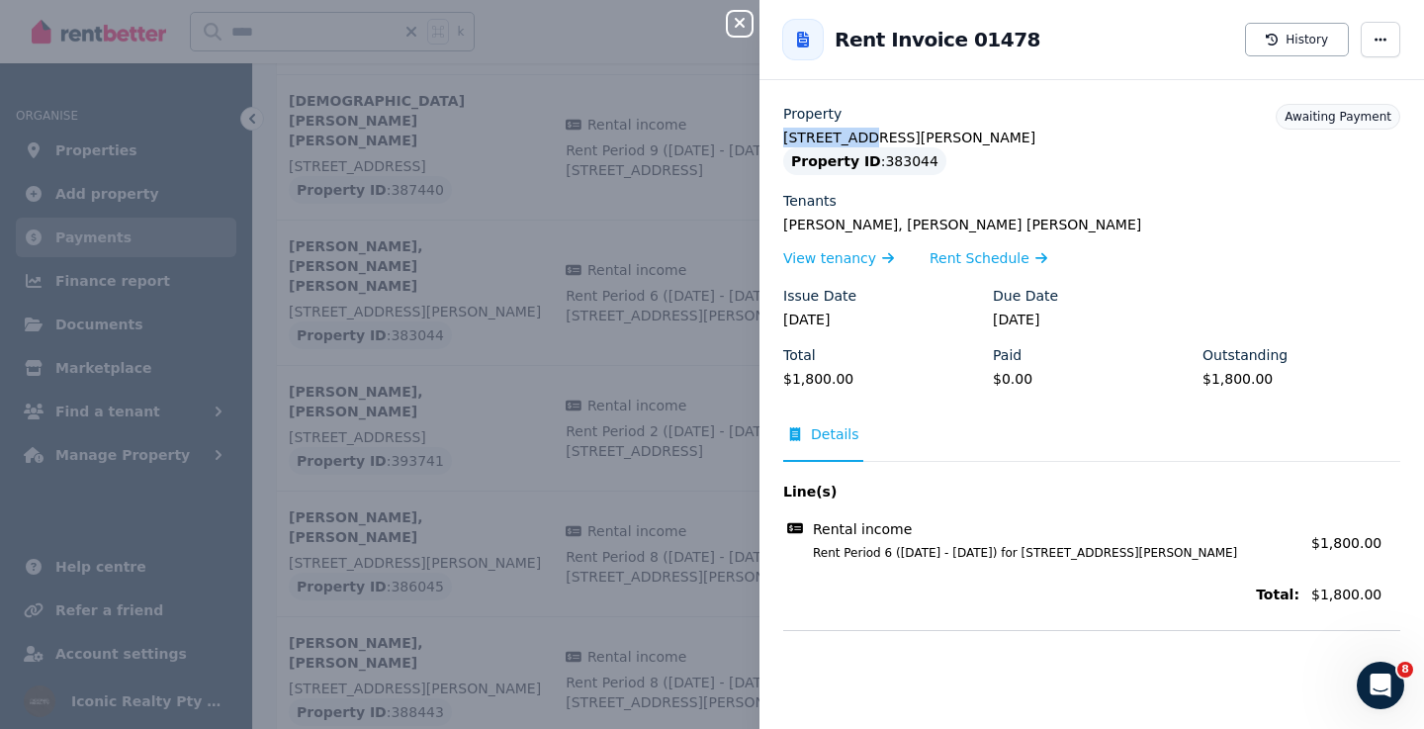
click at [743, 24] on icon "button" at bounding box center [740, 23] width 24 height 16
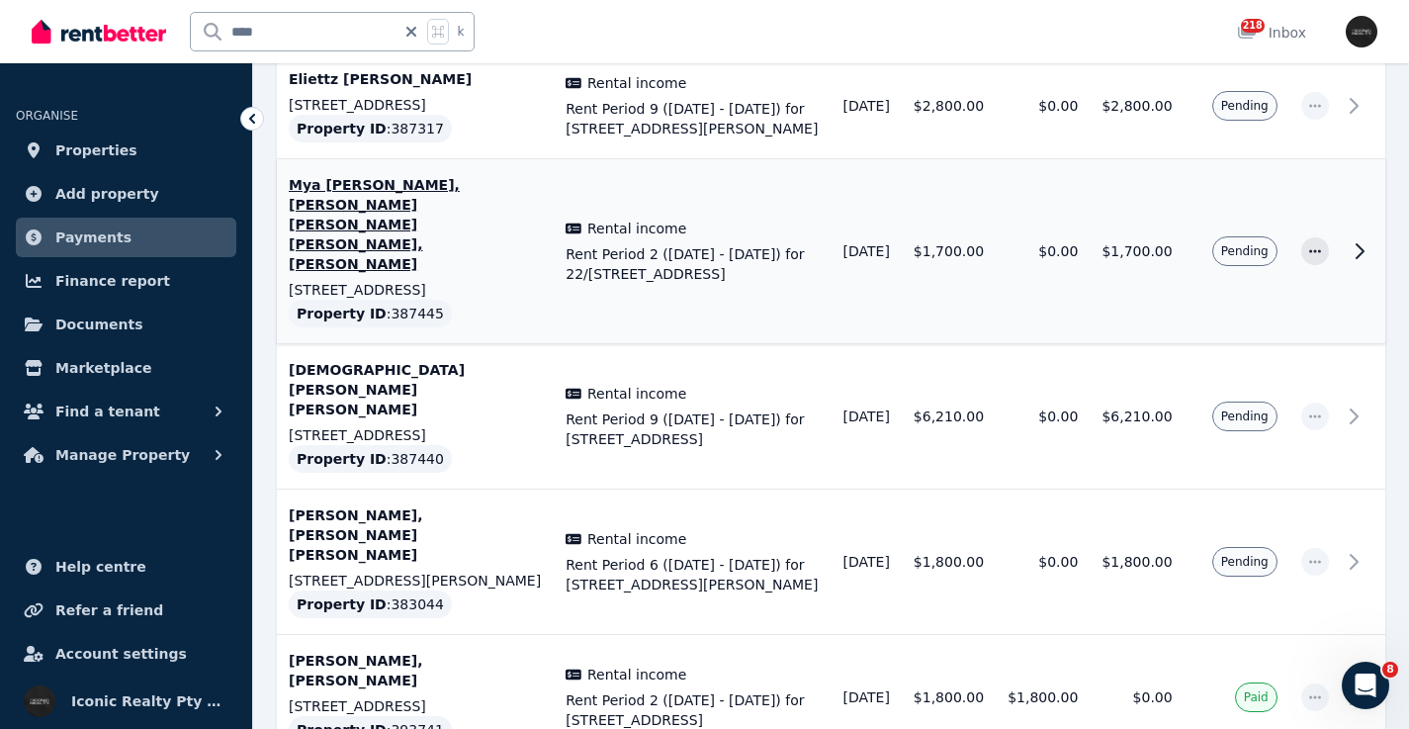
scroll to position [1293, 0]
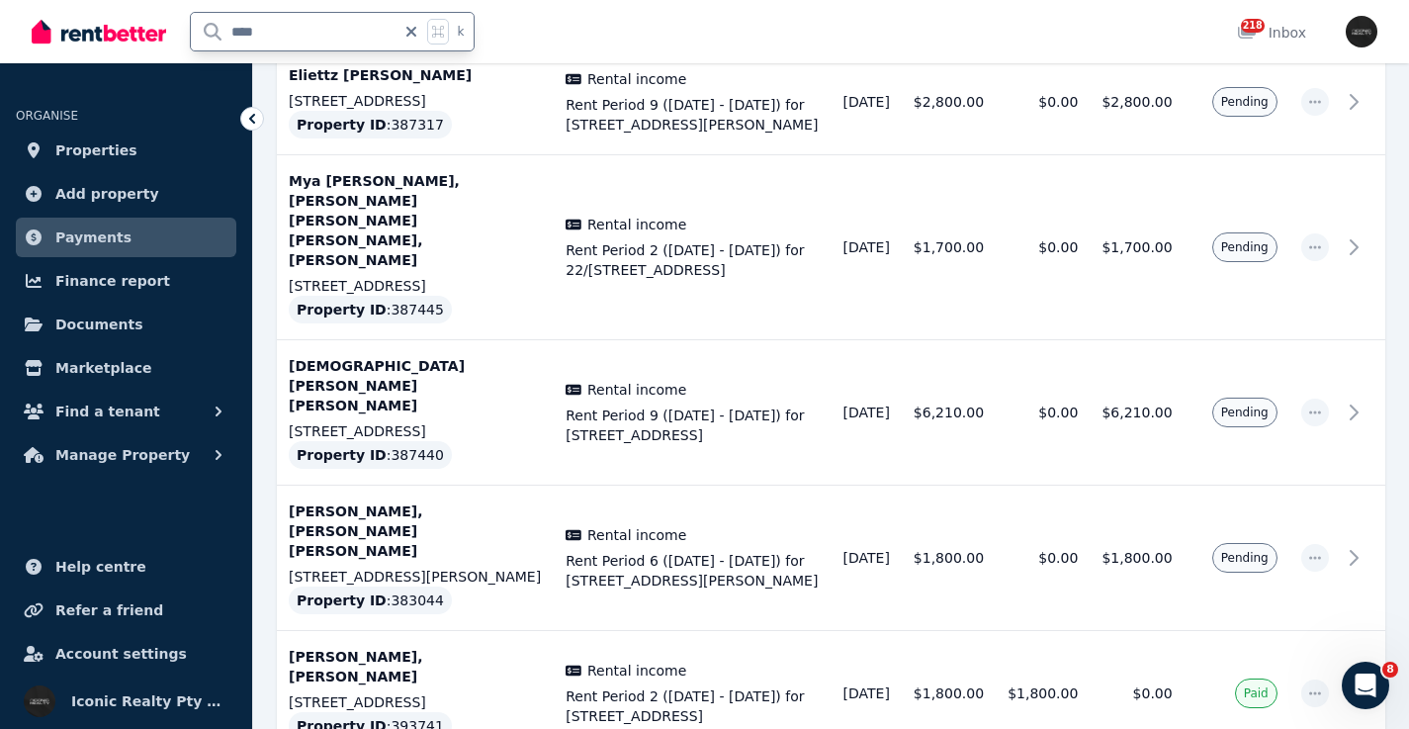
drag, startPoint x: 300, startPoint y: 30, endPoint x: 428, endPoint y: 28, distance: 128.5
click at [255, 32] on input "****" at bounding box center [293, 32] width 205 height 38
drag, startPoint x: 286, startPoint y: 31, endPoint x: 160, endPoint y: 24, distance: 125.7
click at [160, 24] on div "**** k" at bounding box center [258, 31] width 453 height 63
type input "**"
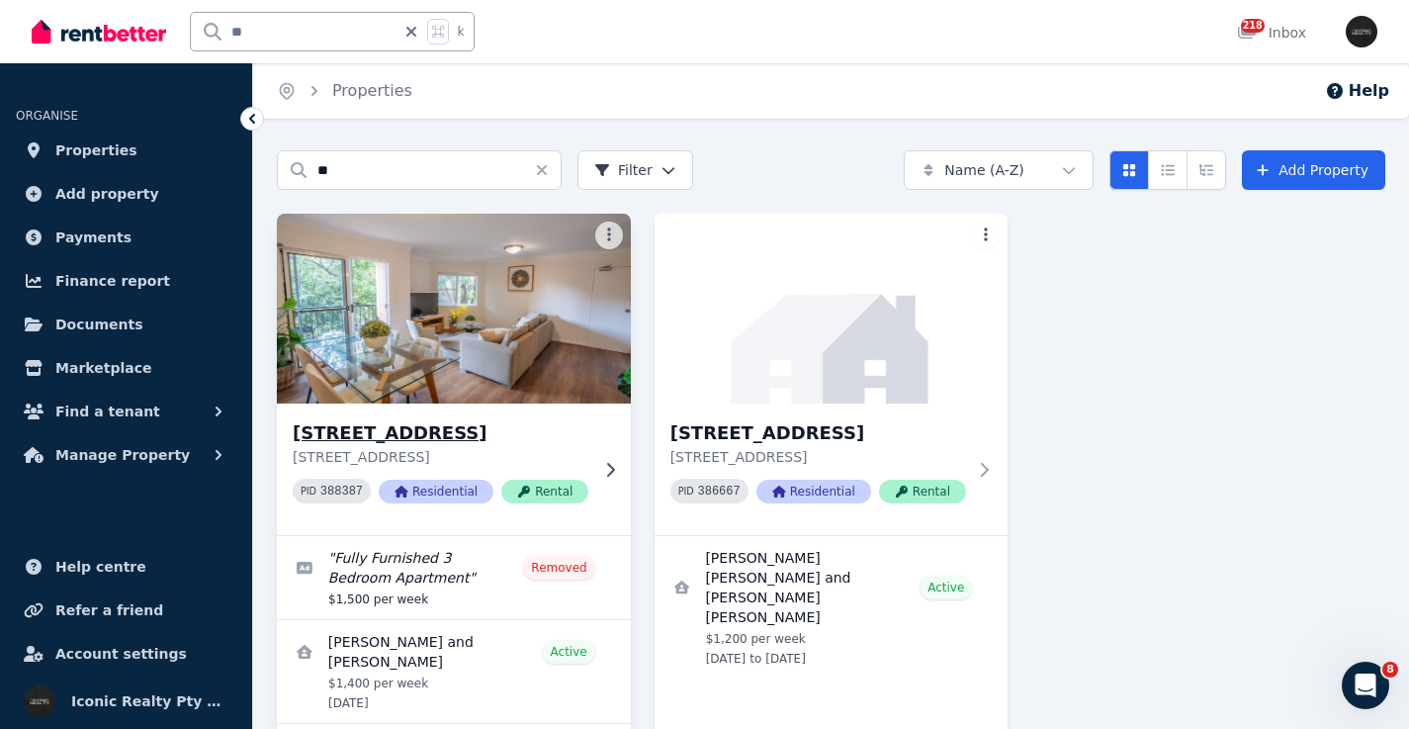
click at [480, 350] on img at bounding box center [454, 309] width 372 height 200
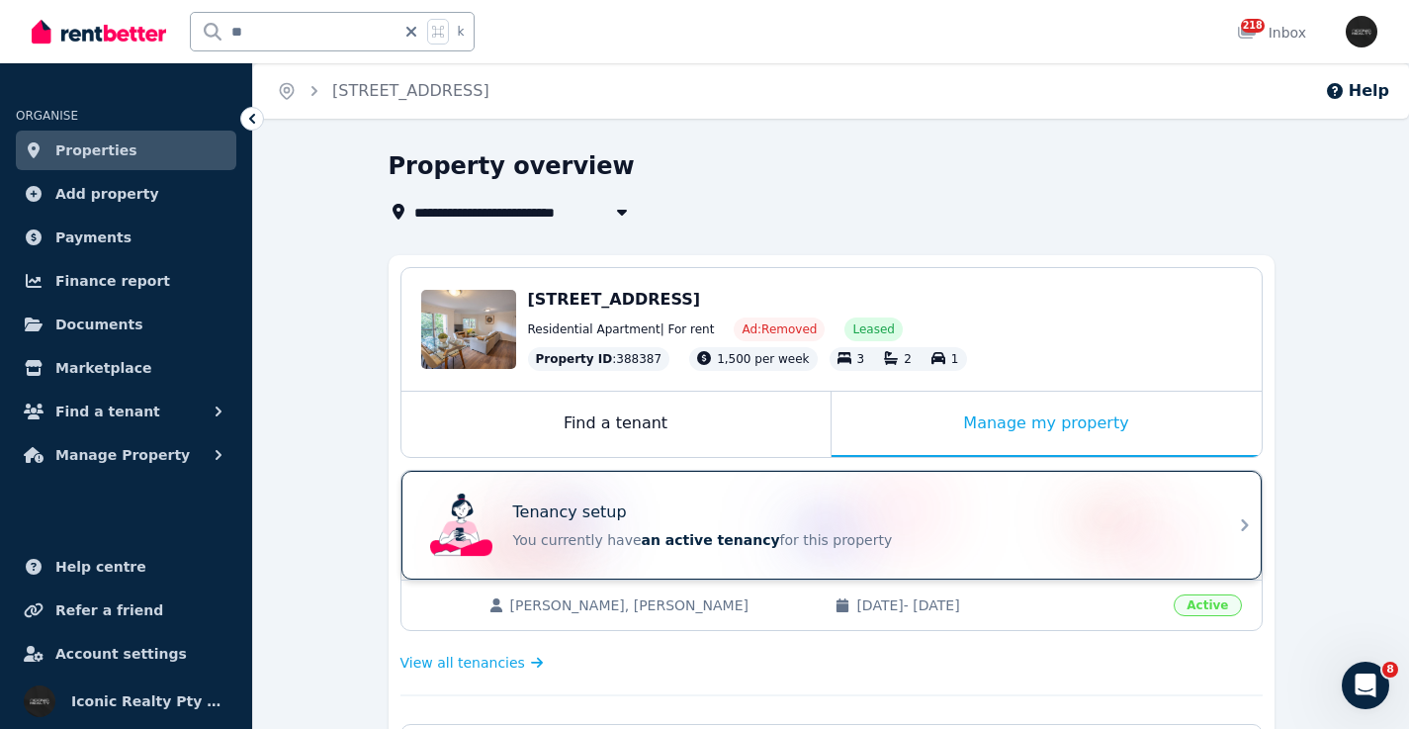
click at [709, 504] on div "Tenancy setup" at bounding box center [859, 512] width 692 height 24
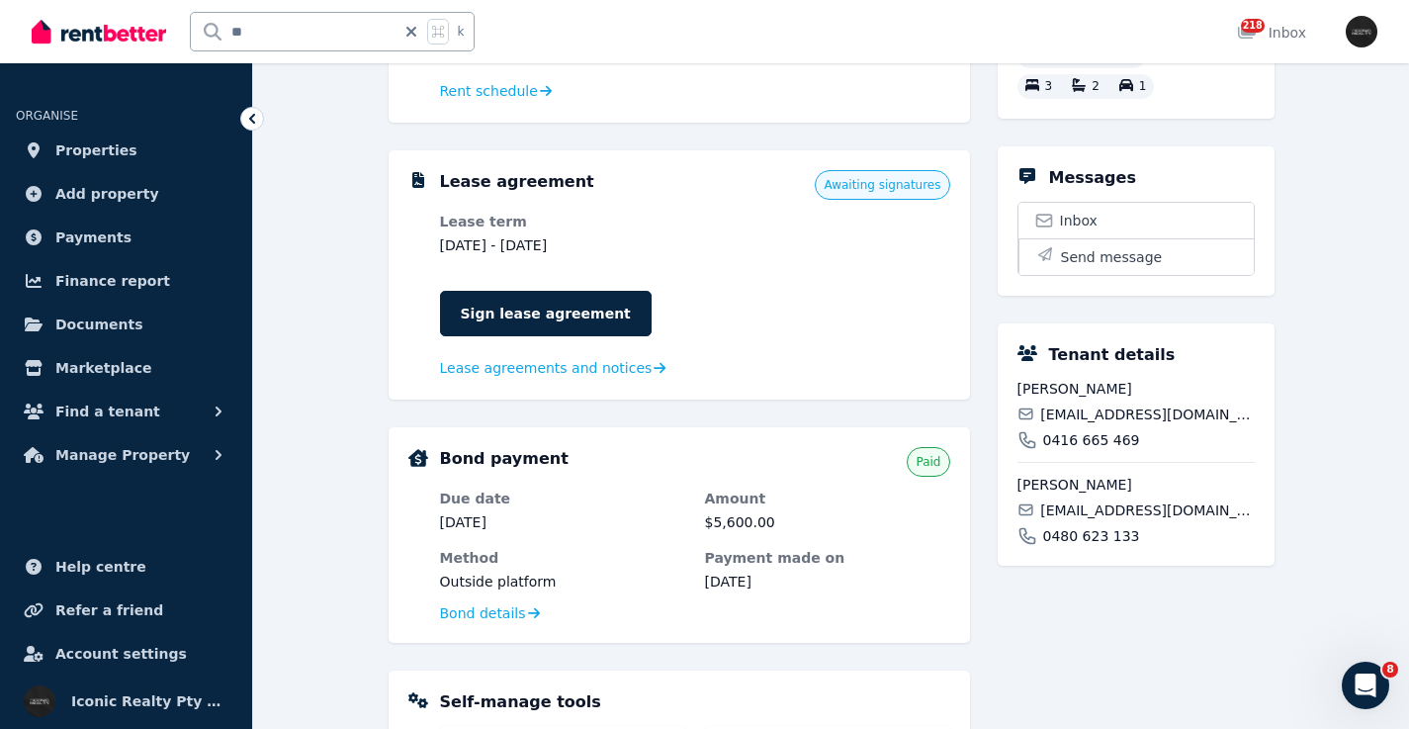
scroll to position [354, 0]
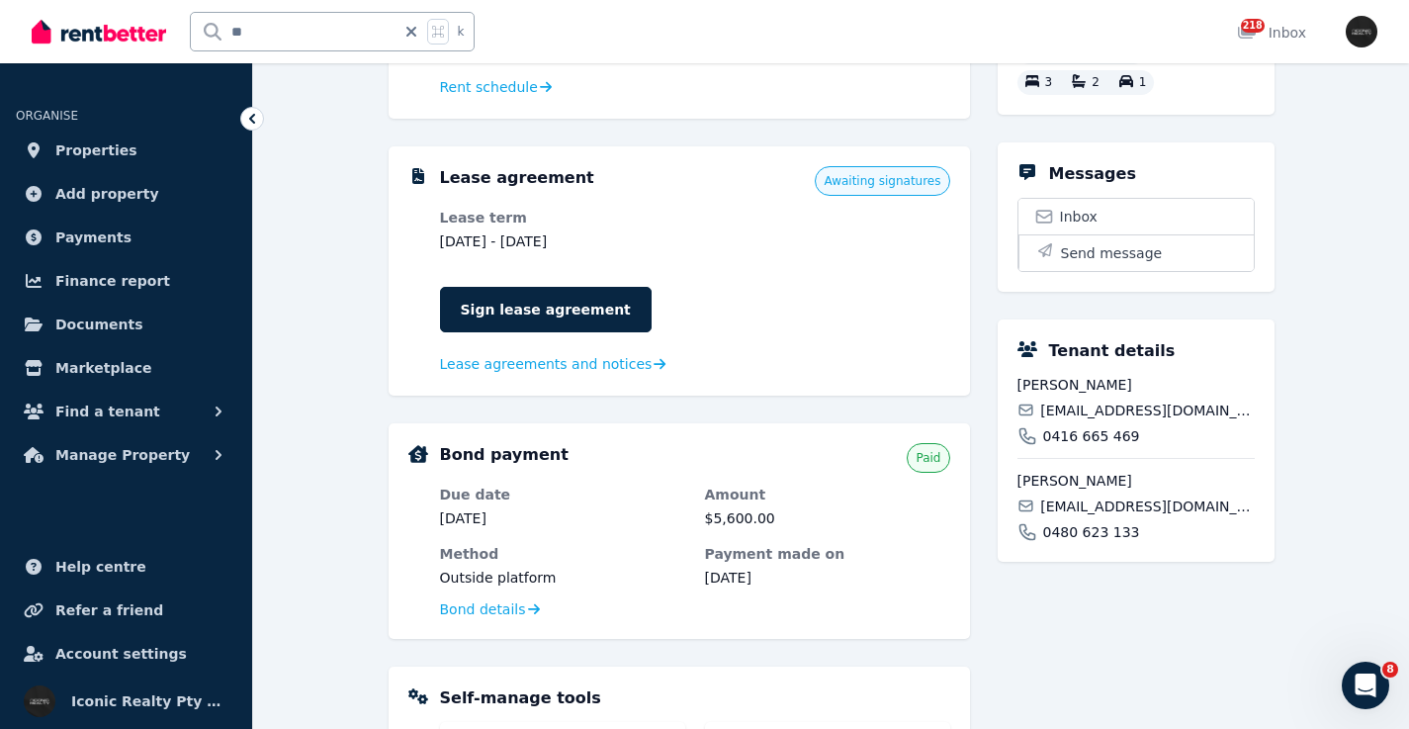
click at [1100, 420] on span "[EMAIL_ADDRESS][DOMAIN_NAME]" at bounding box center [1147, 410] width 214 height 20
drag, startPoint x: 276, startPoint y: 34, endPoint x: 299, endPoint y: 31, distance: 22.9
click at [234, 35] on input "**" at bounding box center [293, 32] width 205 height 38
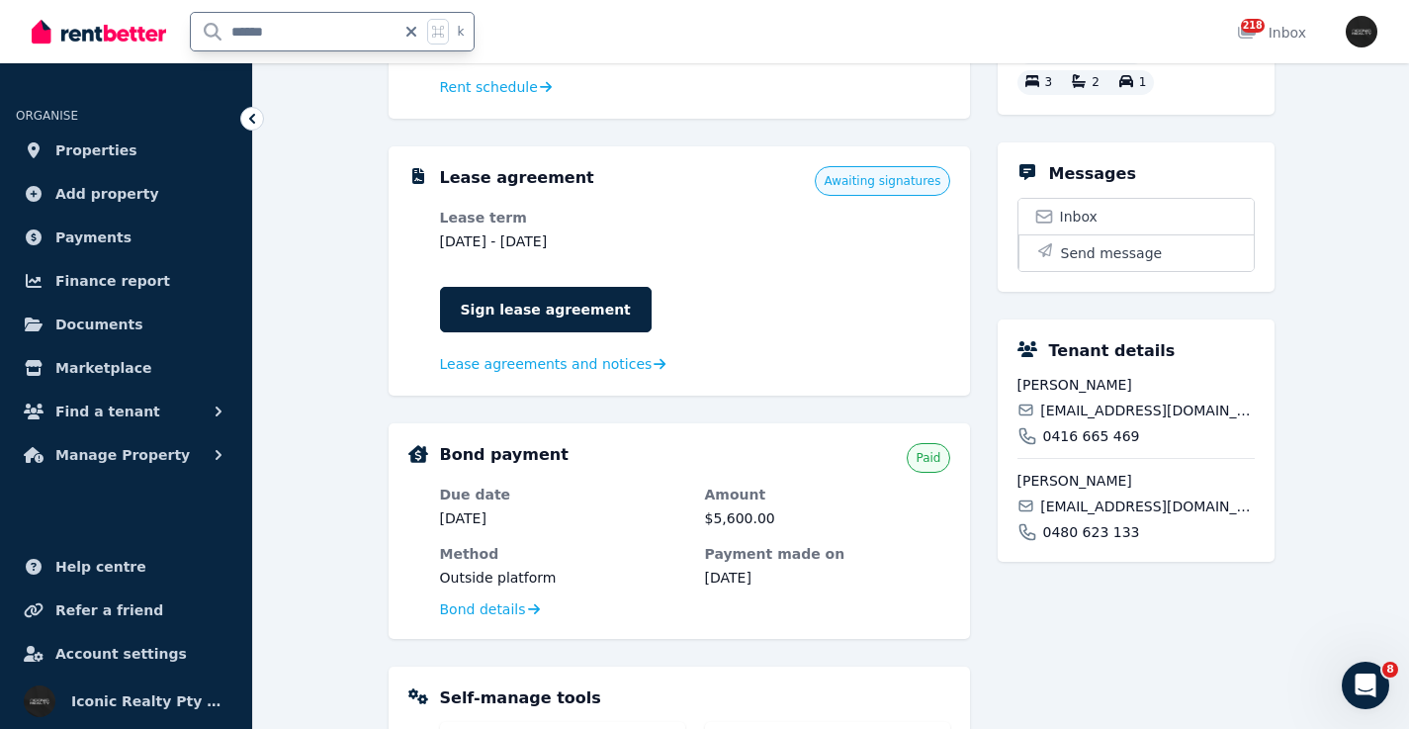
type input "******"
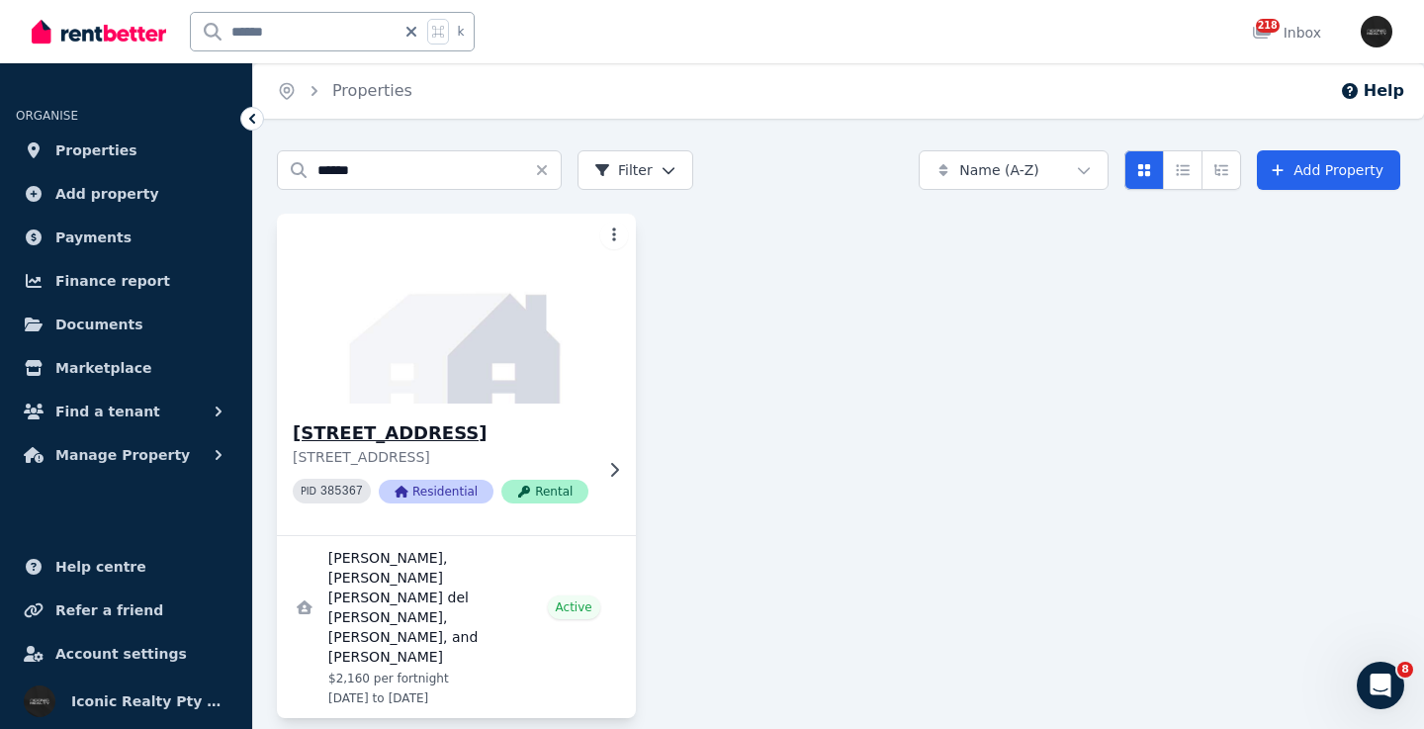
click at [495, 345] on img at bounding box center [456, 309] width 377 height 200
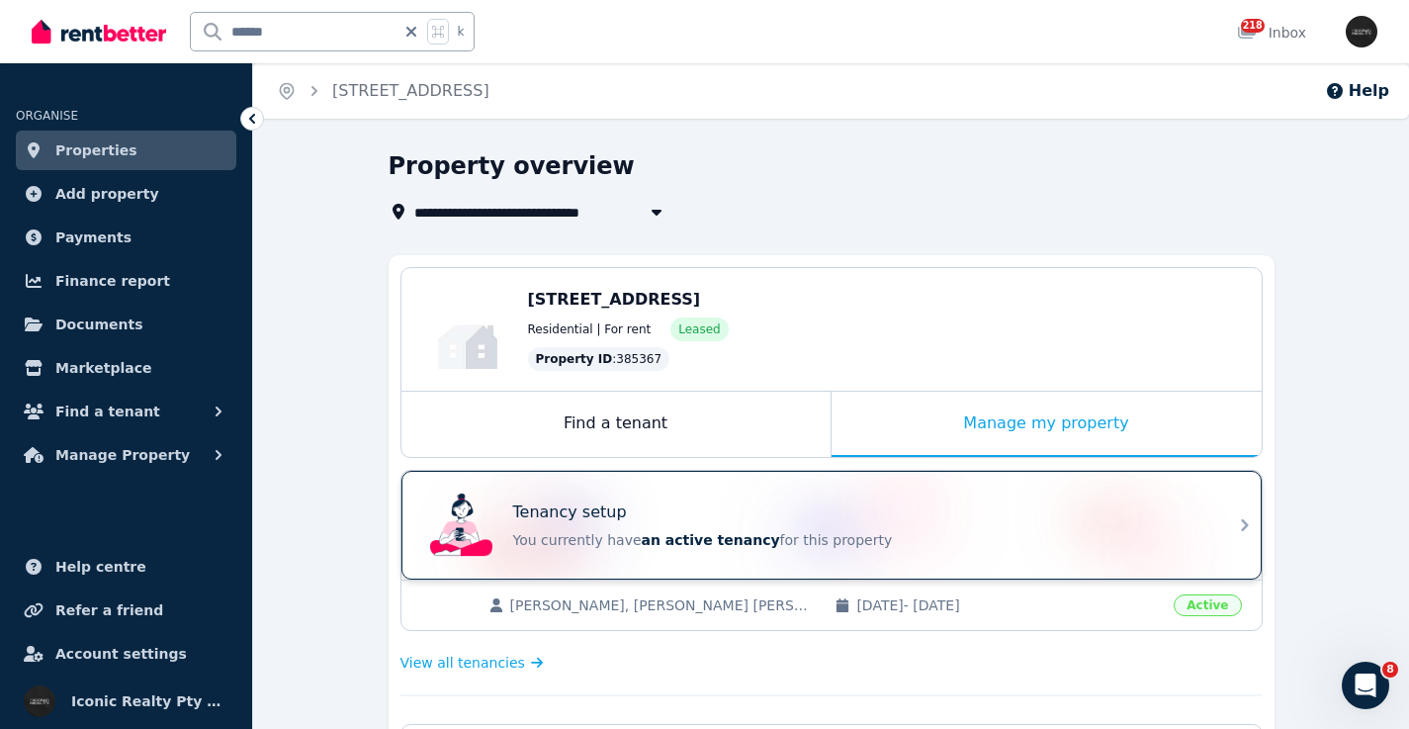
click at [860, 491] on div "Tenancy setup You currently have an active tenancy for this property" at bounding box center [813, 524] width 783 height 79
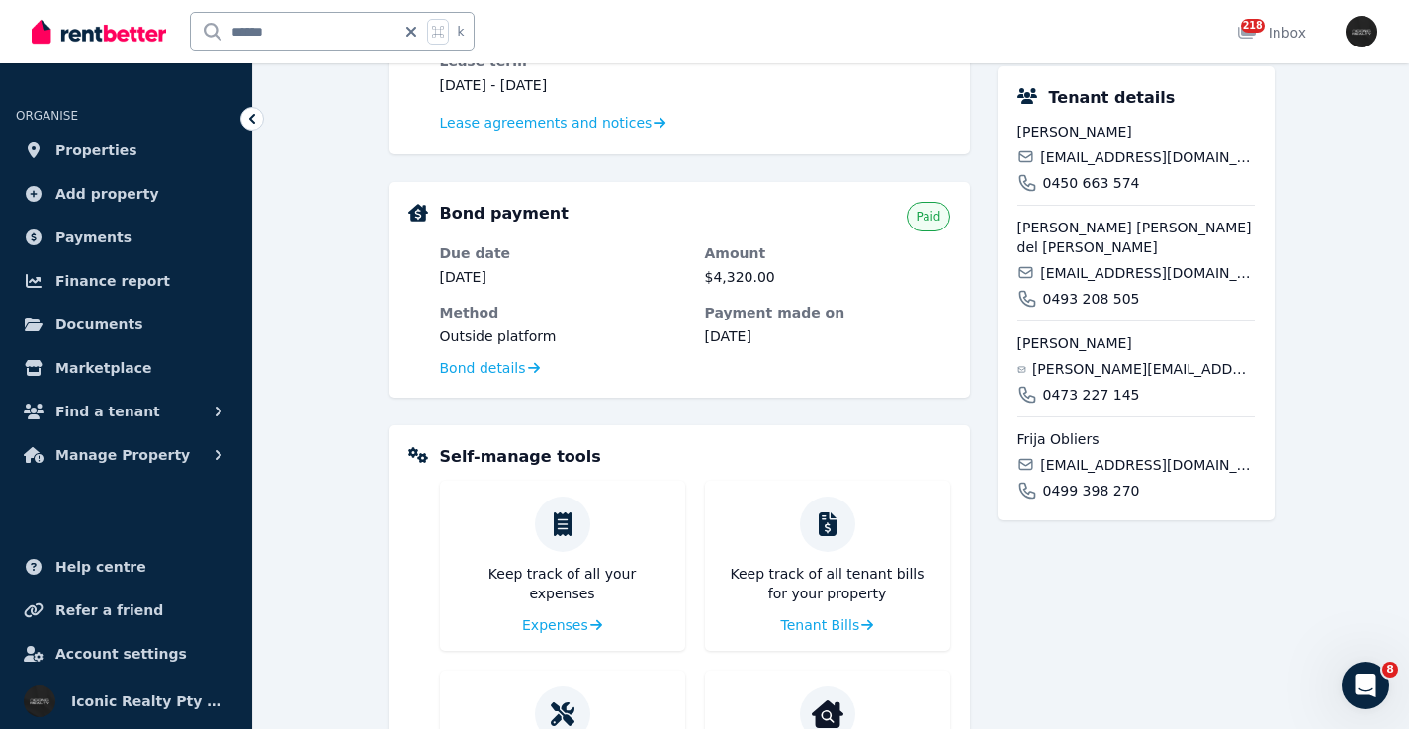
scroll to position [506, 0]
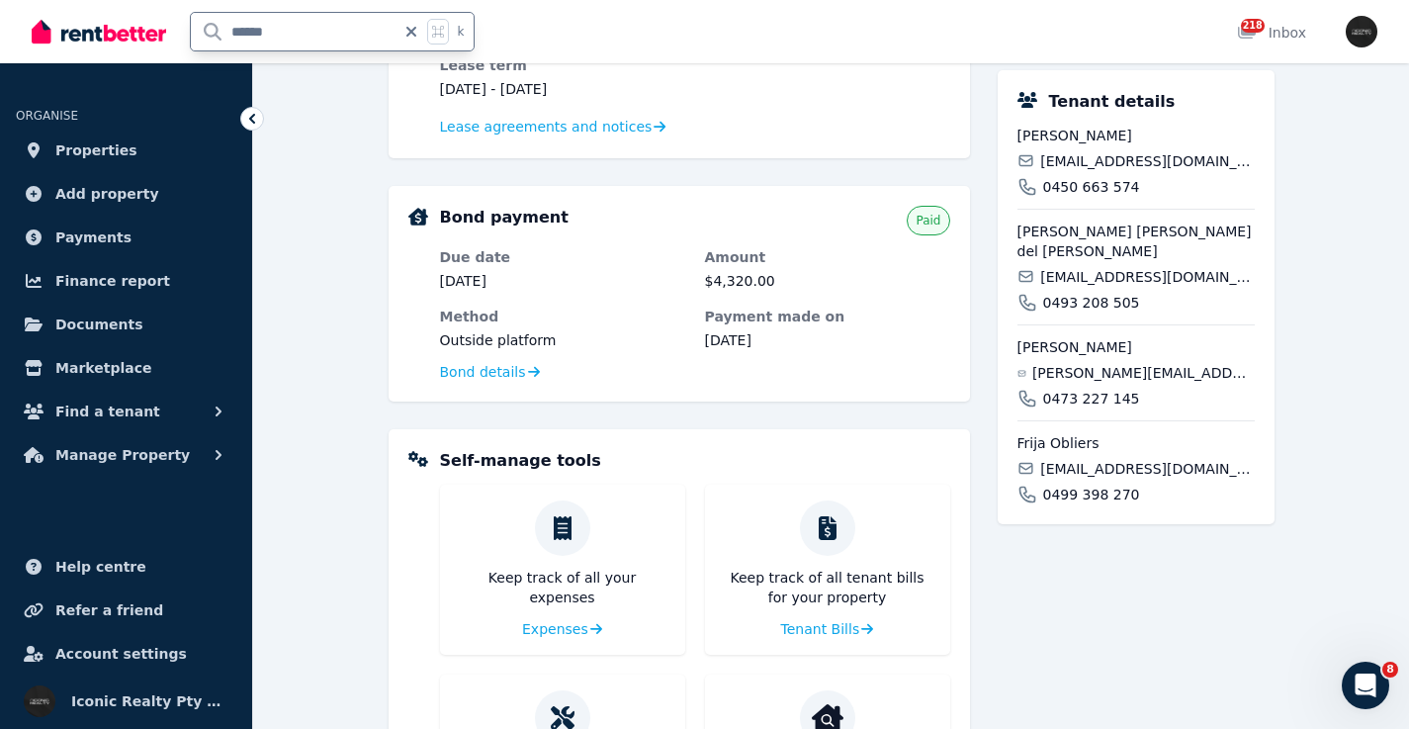
drag, startPoint x: 307, startPoint y: 33, endPoint x: 141, endPoint y: 17, distance: 166.8
click at [141, 17] on div "****** k" at bounding box center [258, 31] width 453 height 63
type input "******"
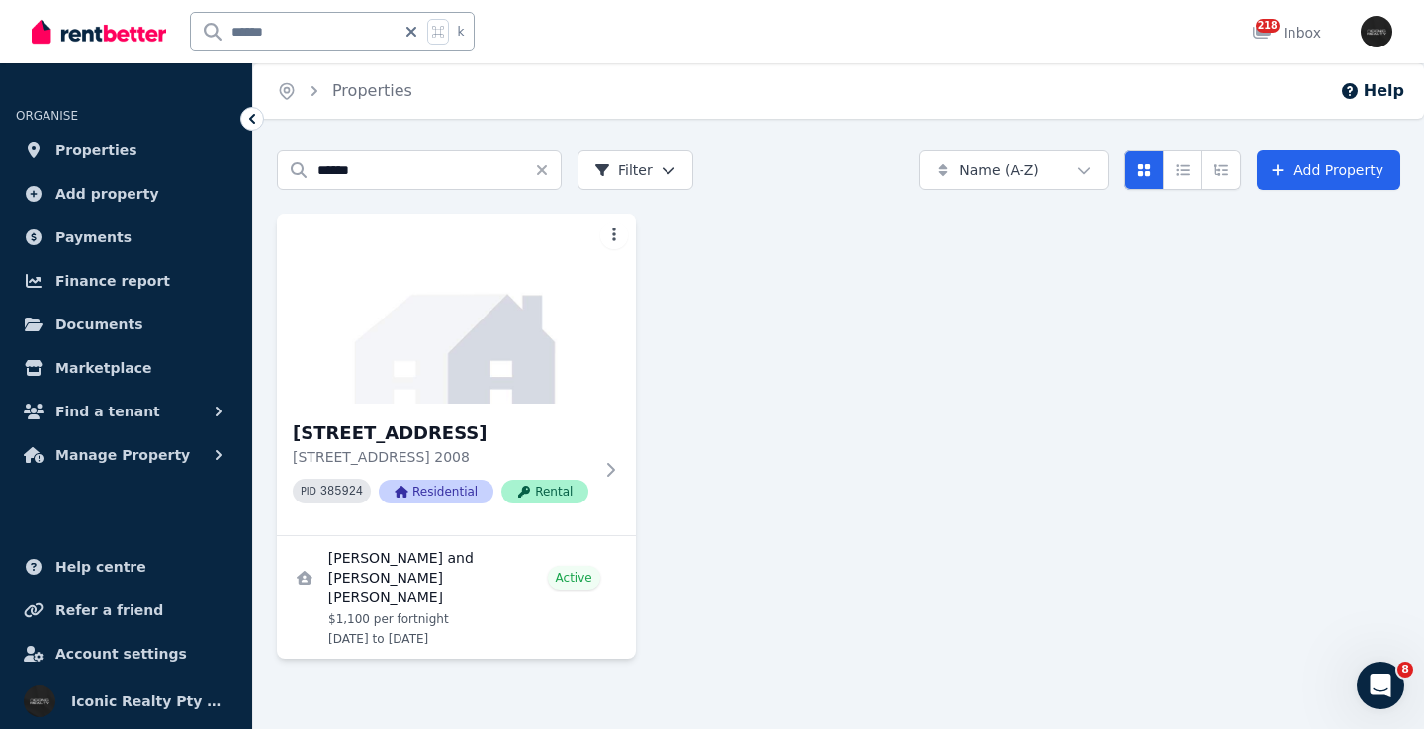
click at [463, 332] on img at bounding box center [456, 309] width 359 height 190
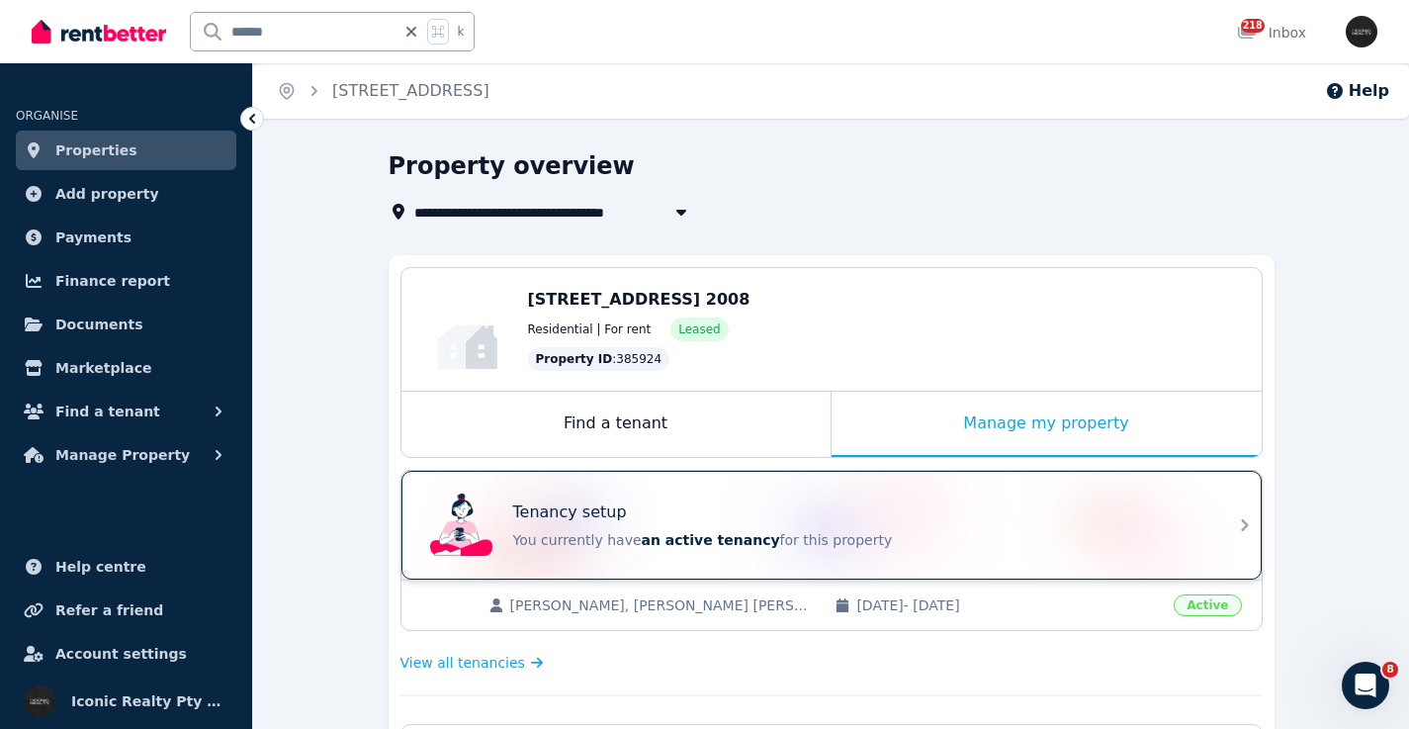
click at [827, 507] on div "Tenancy setup" at bounding box center [859, 512] width 692 height 24
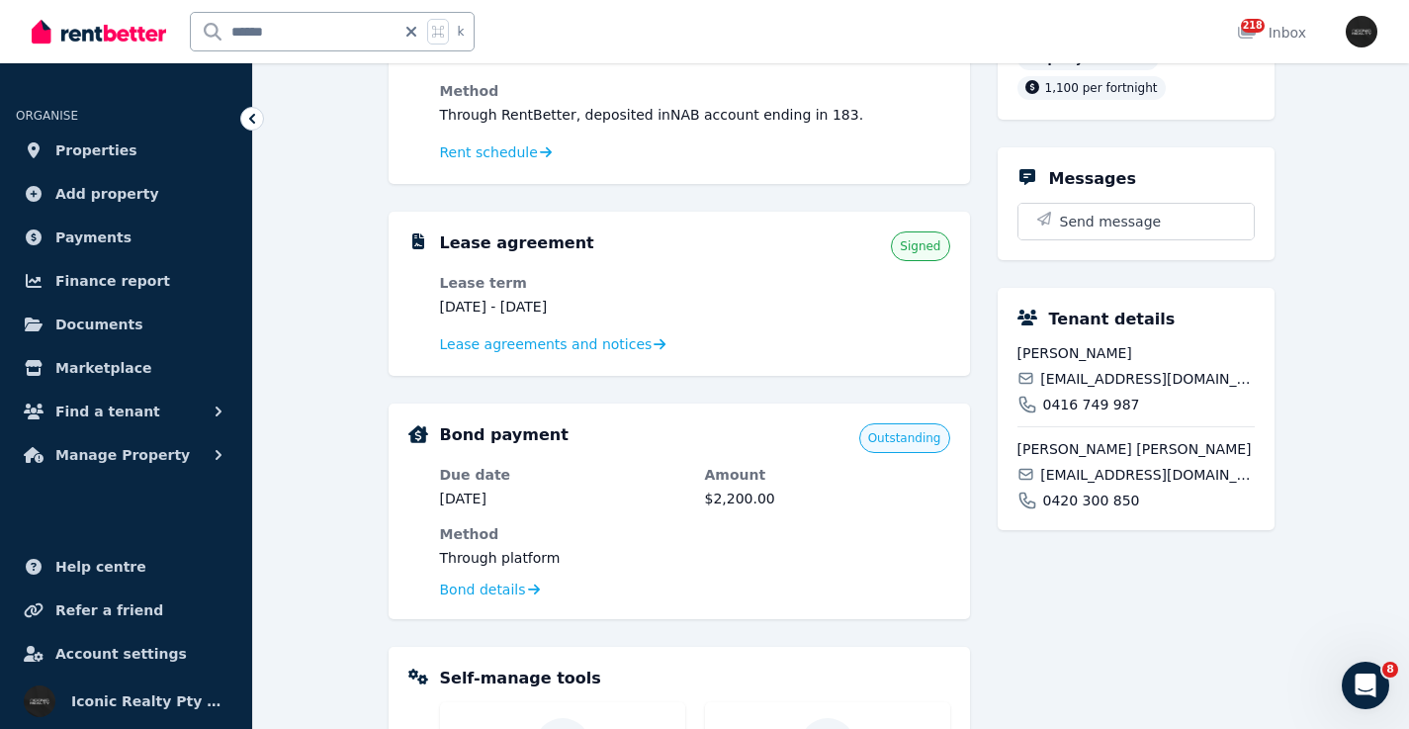
scroll to position [291, 0]
click at [1153, 387] on span "[EMAIL_ADDRESS][DOMAIN_NAME]" at bounding box center [1147, 377] width 214 height 20
click at [1154, 387] on span "[EMAIL_ADDRESS][DOMAIN_NAME]" at bounding box center [1147, 377] width 214 height 20
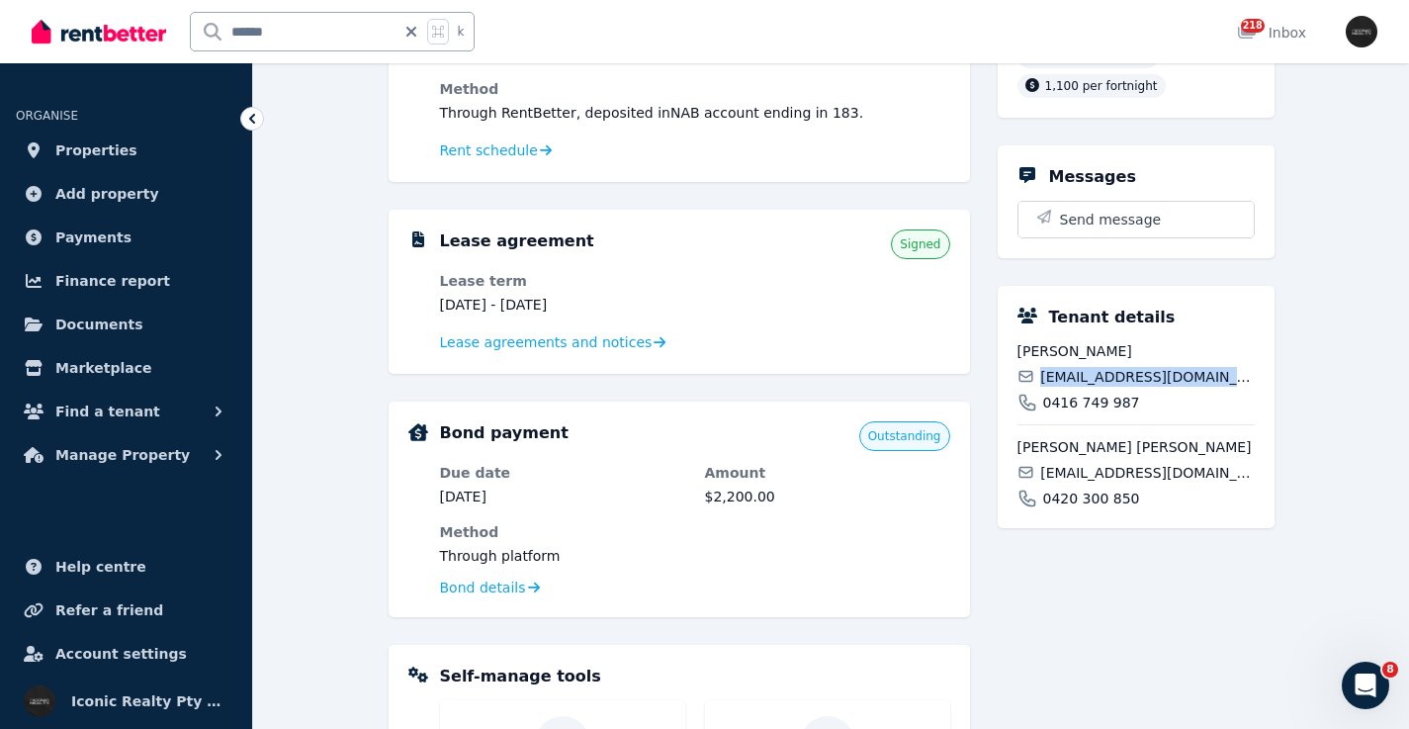
click at [1154, 387] on span "[EMAIL_ADDRESS][DOMAIN_NAME]" at bounding box center [1147, 377] width 214 height 20
click at [1084, 482] on span "[EMAIL_ADDRESS][DOMAIN_NAME]" at bounding box center [1147, 473] width 214 height 20
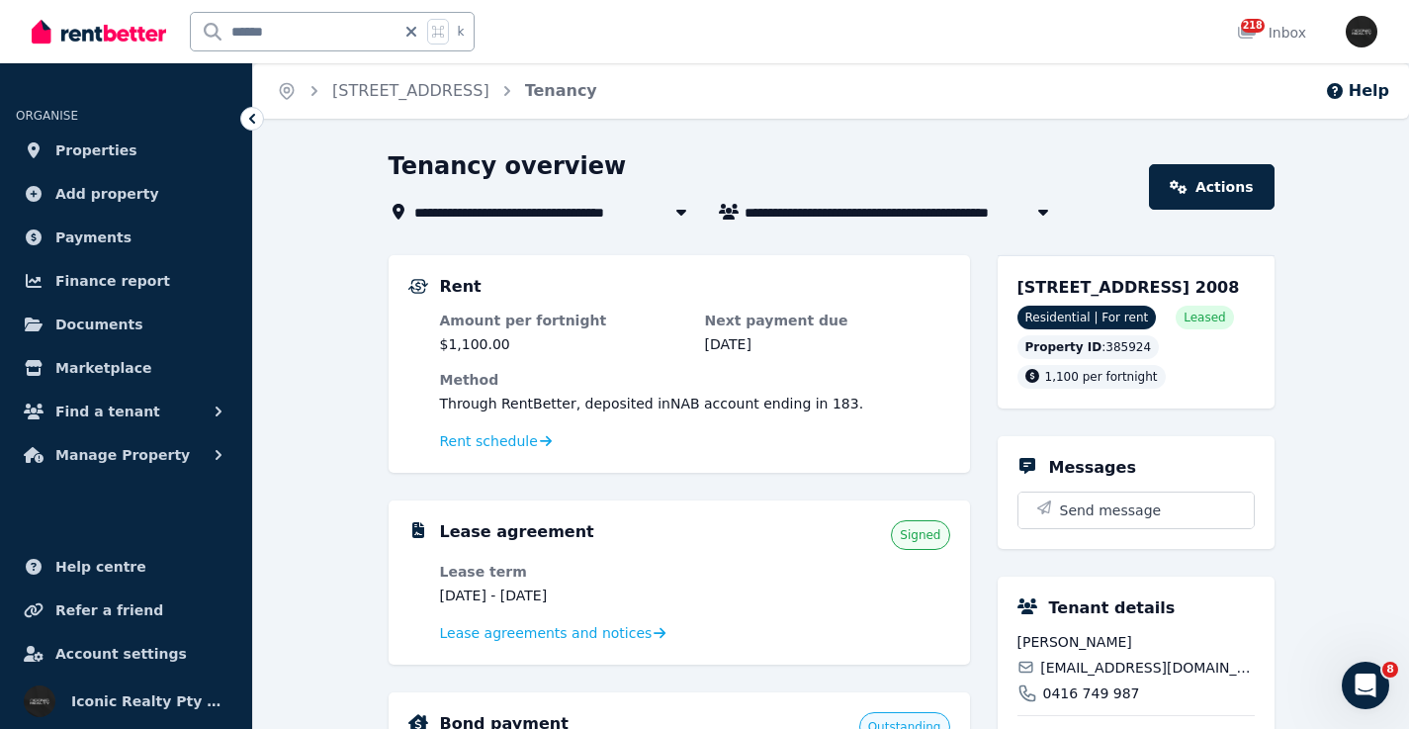
scroll to position [0, 0]
drag, startPoint x: 1013, startPoint y: 284, endPoint x: 1170, endPoint y: 289, distance: 156.3
click at [1170, 289] on div "[STREET_ADDRESS] 2008 Residential | For rent Leased Property ID : 385924 1,100 …" at bounding box center [1136, 331] width 277 height 153
drag, startPoint x: 1041, startPoint y: 293, endPoint x: 1048, endPoint y: 284, distance: 11.3
click at [1042, 293] on span "[STREET_ADDRESS] 2008" at bounding box center [1128, 287] width 222 height 19
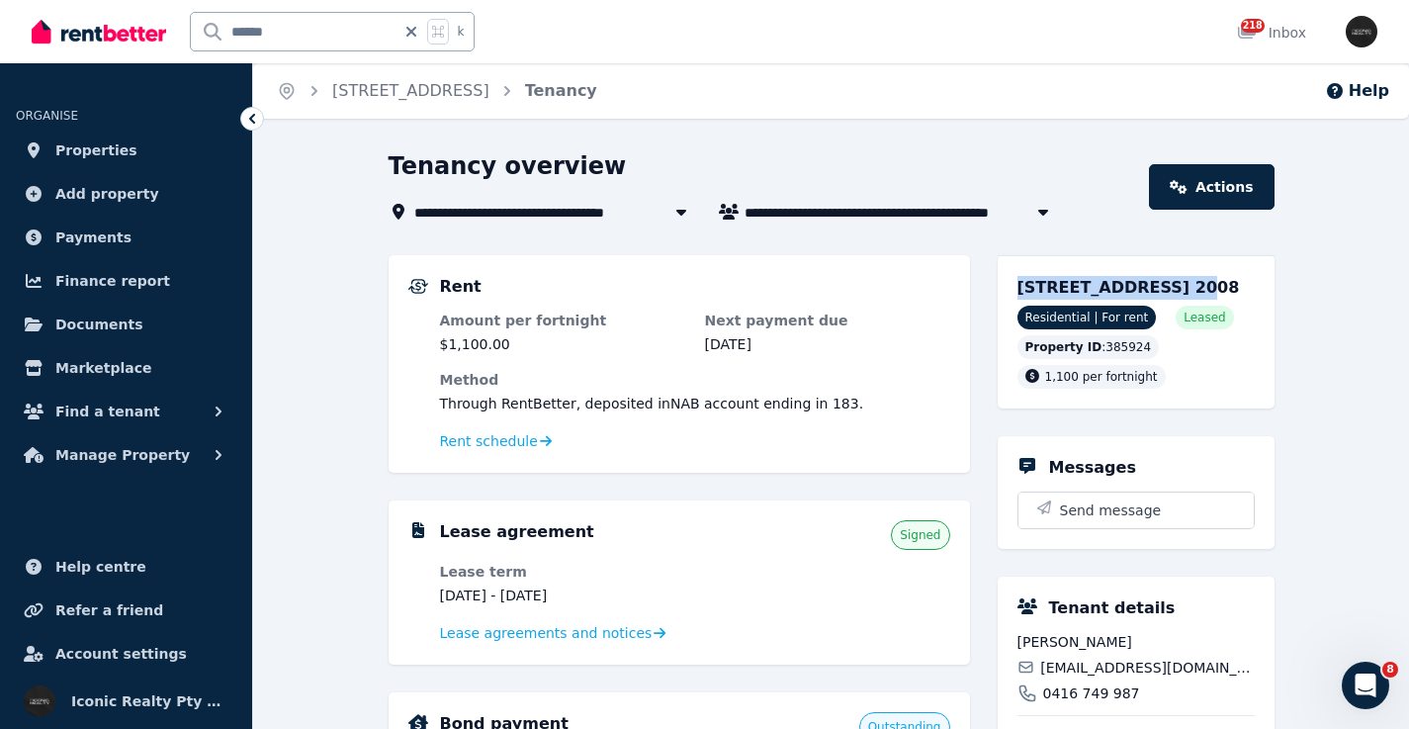
click at [1048, 284] on span "[STREET_ADDRESS] 2008" at bounding box center [1128, 287] width 222 height 19
drag, startPoint x: 1168, startPoint y: 289, endPoint x: 1006, endPoint y: 290, distance: 161.2
click at [1006, 290] on div "[STREET_ADDRESS] 2008 Residential | For rent Leased Property ID : 385924 1,100 …" at bounding box center [1136, 331] width 277 height 153
